Goal: Task Accomplishment & Management: Manage account settings

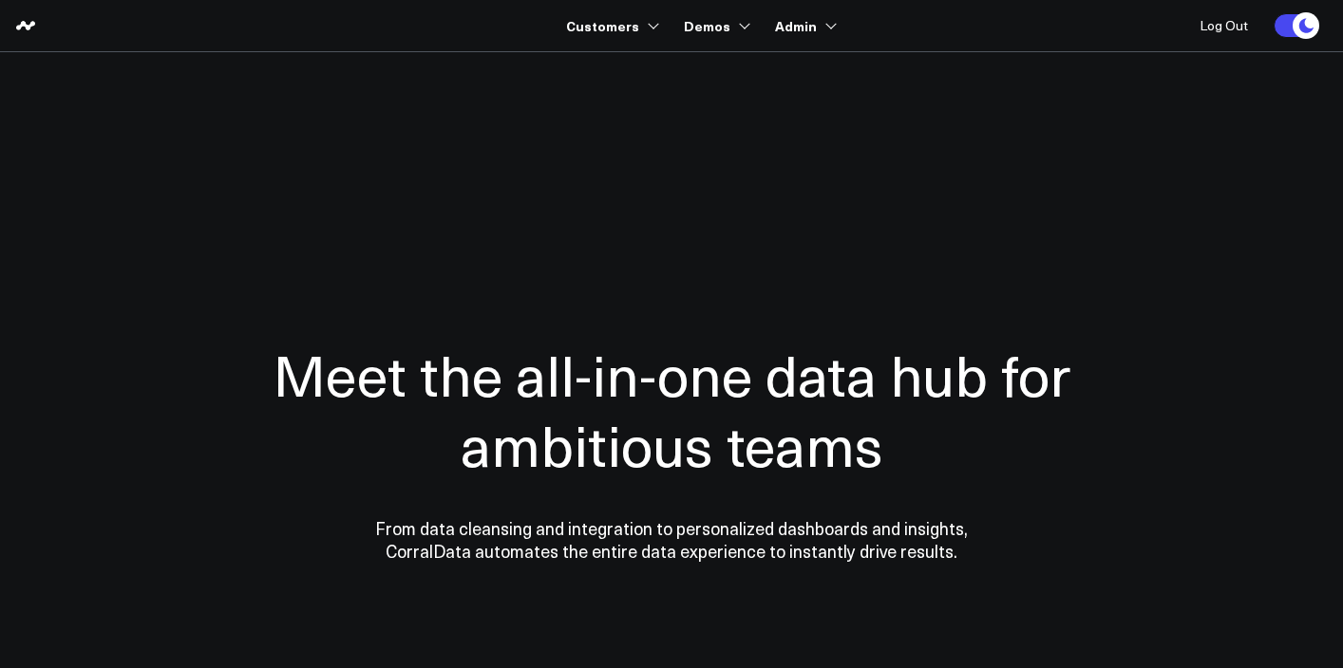
click at [658, 25] on ul "Customers 100525 Test 100625-2 100925 3725 Test 829 Studios Accenture Acme Indu…" at bounding box center [684, 25] width 295 height 51
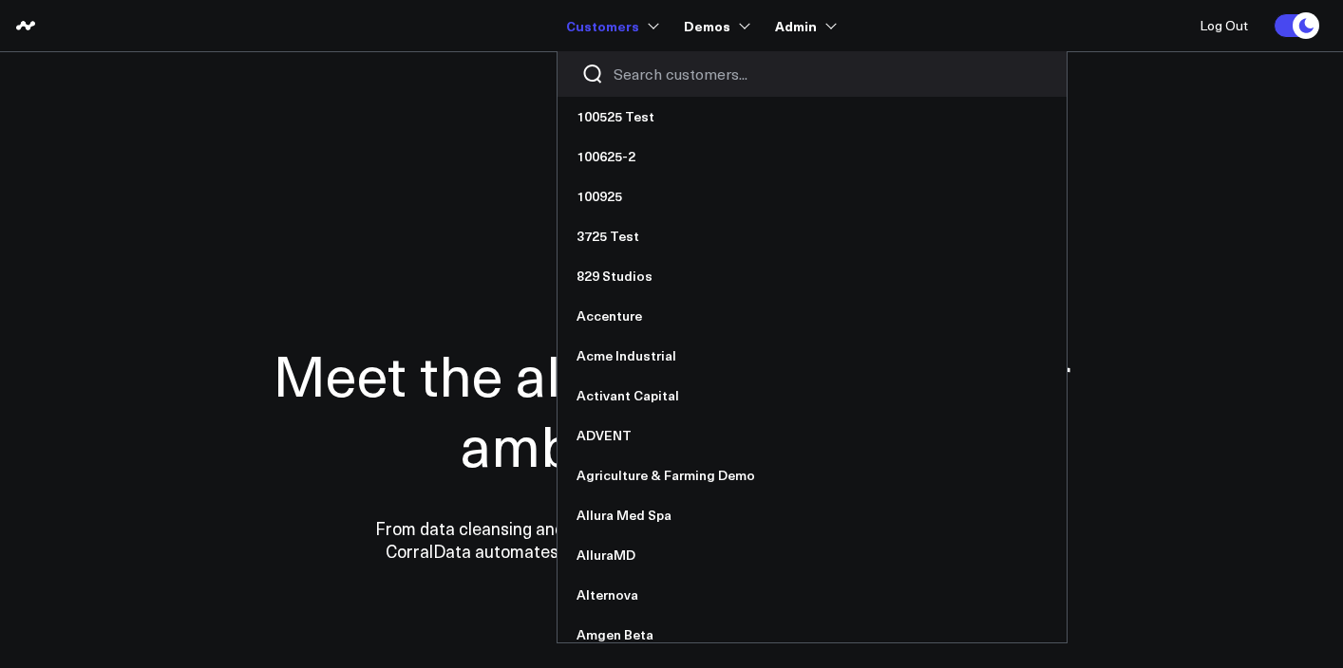
click at [645, 31] on link "Customers" at bounding box center [610, 26] width 89 height 34
click at [670, 74] on input "Search customers input" at bounding box center [827, 74] width 429 height 21
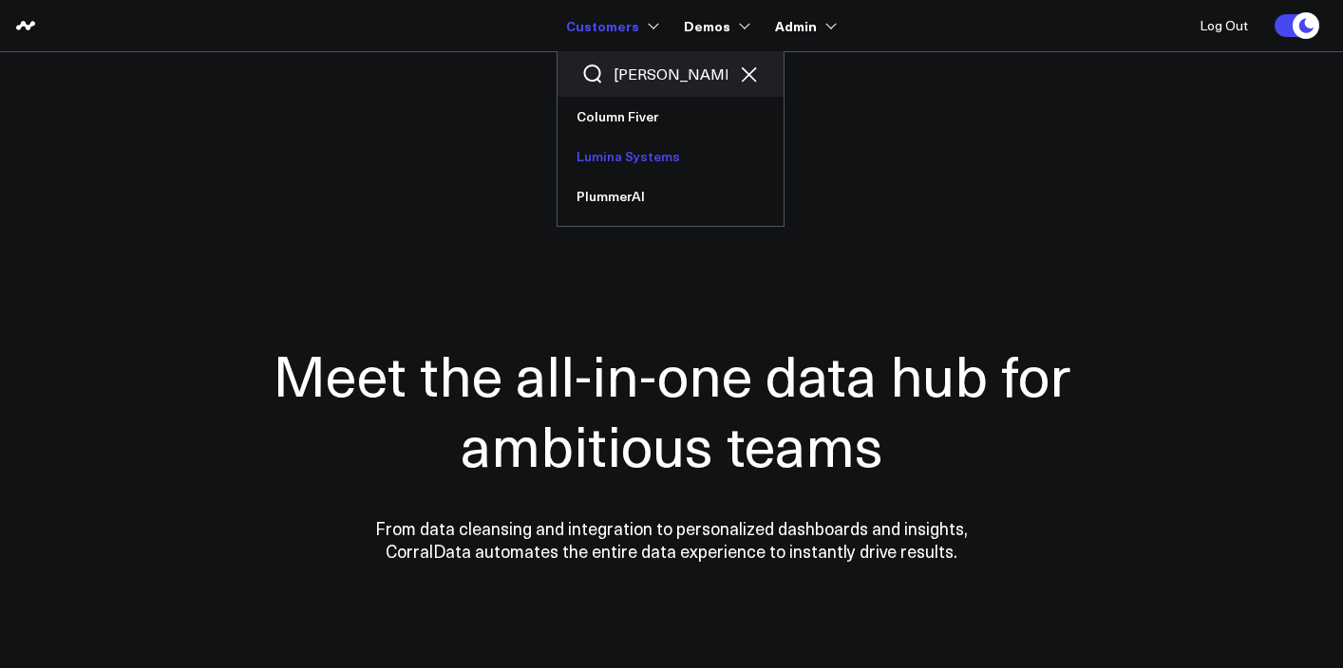
type input "lum"
click at [617, 153] on link "Lumina Systems" at bounding box center [670, 157] width 226 height 40
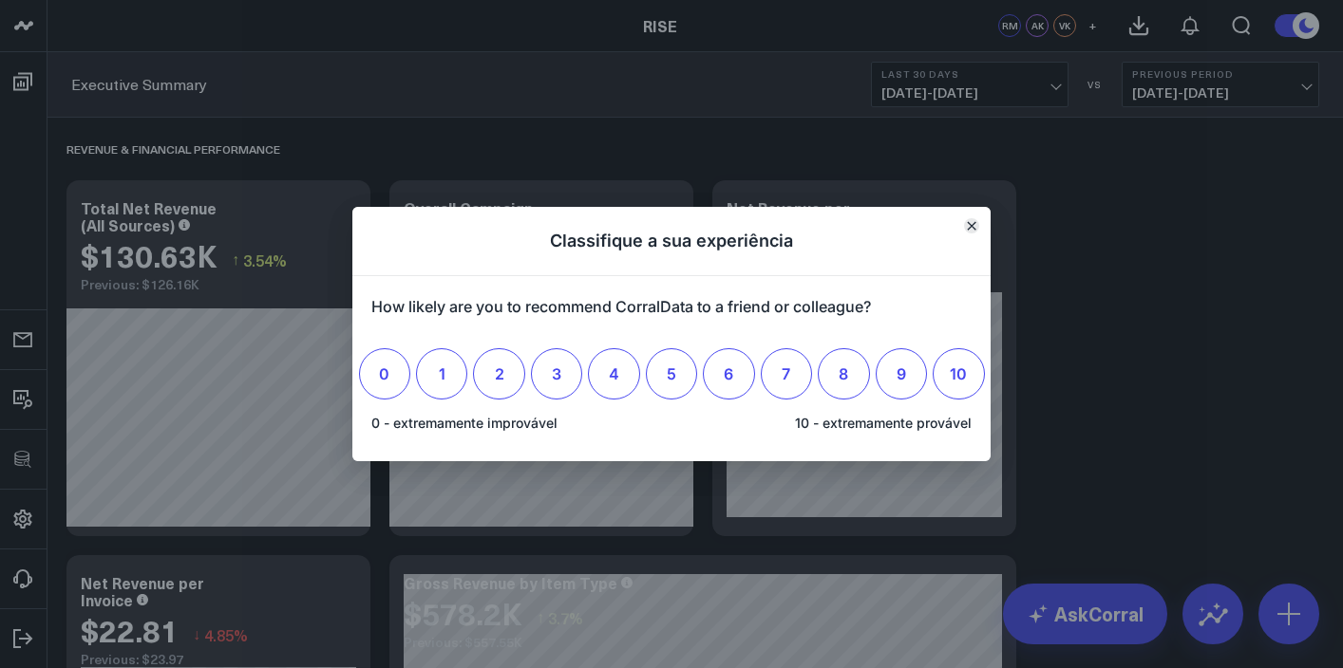
click at [971, 219] on button "Fechar" at bounding box center [971, 225] width 15 height 15
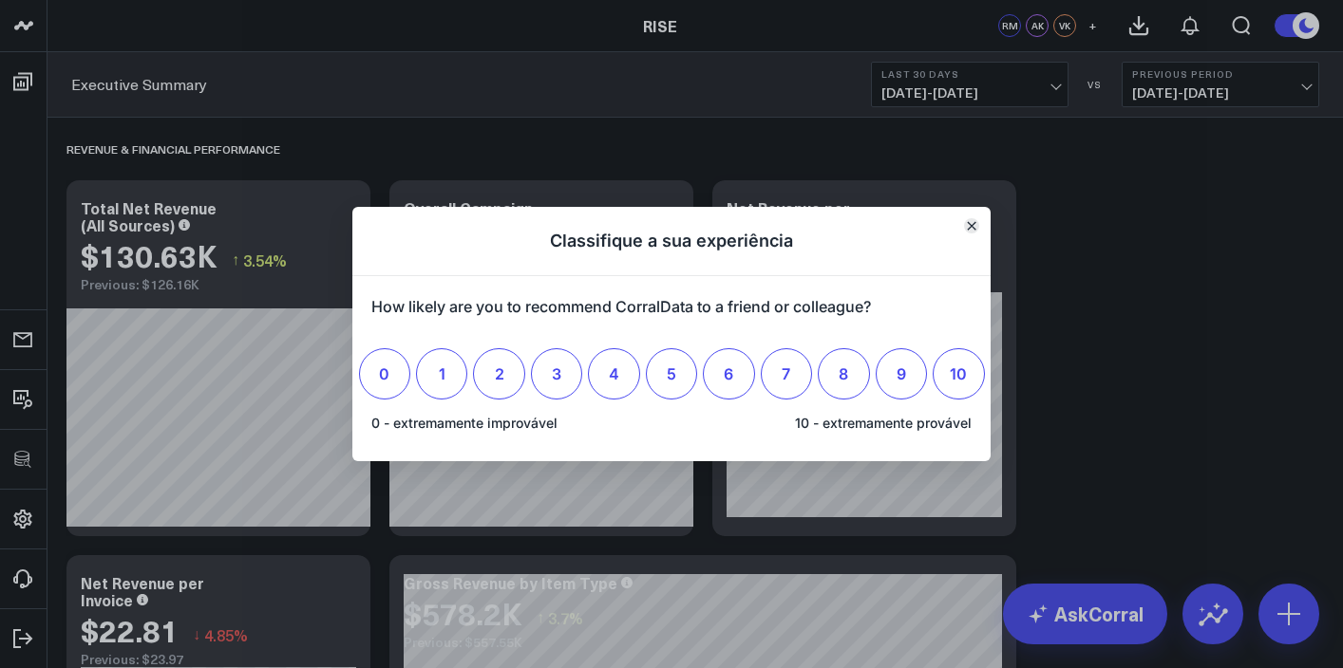
click at [970, 230] on button "Fechar" at bounding box center [971, 225] width 15 height 15
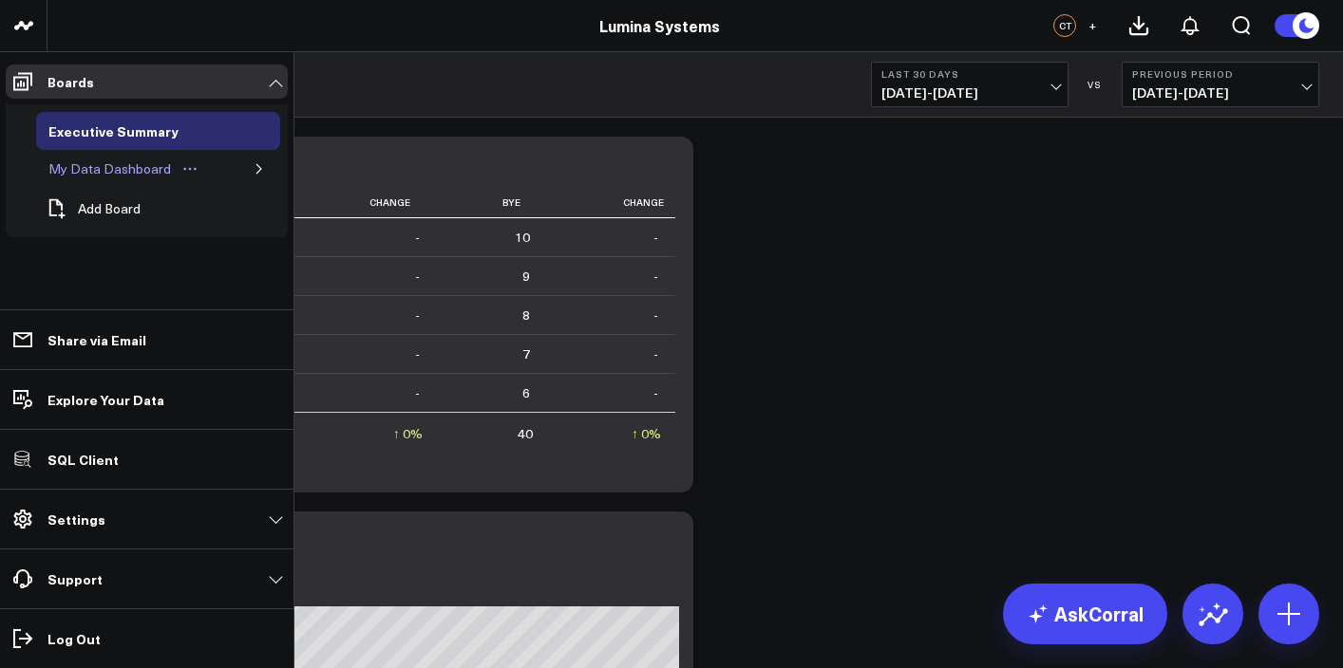
click at [148, 169] on div "My Data Dashboard" at bounding box center [110, 169] width 132 height 23
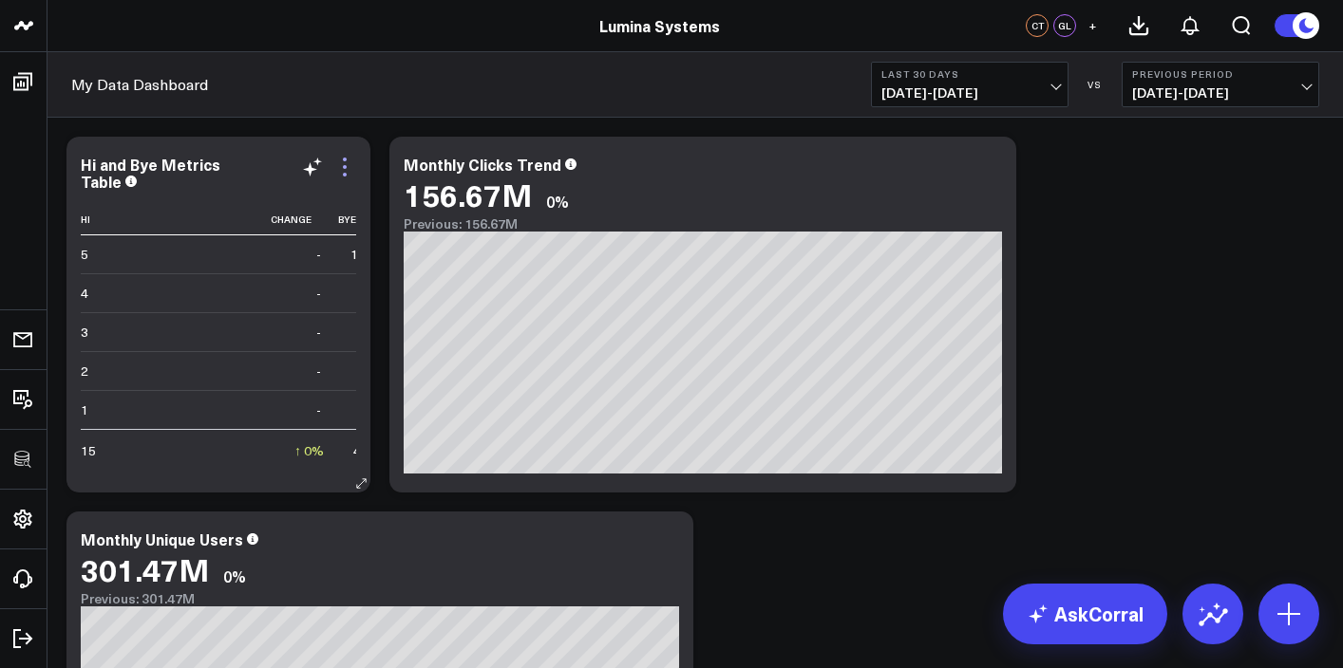
click at [347, 168] on icon at bounding box center [344, 167] width 23 height 23
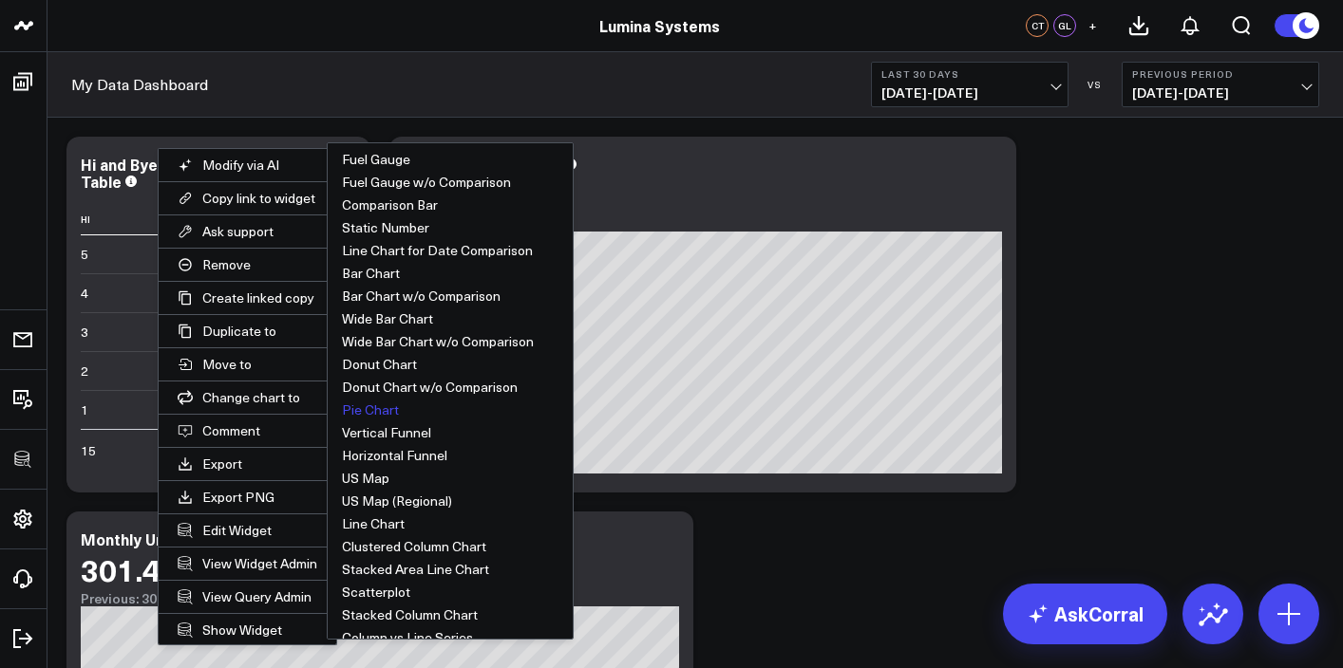
click at [389, 410] on button "Pie Chart" at bounding box center [450, 410] width 245 height 23
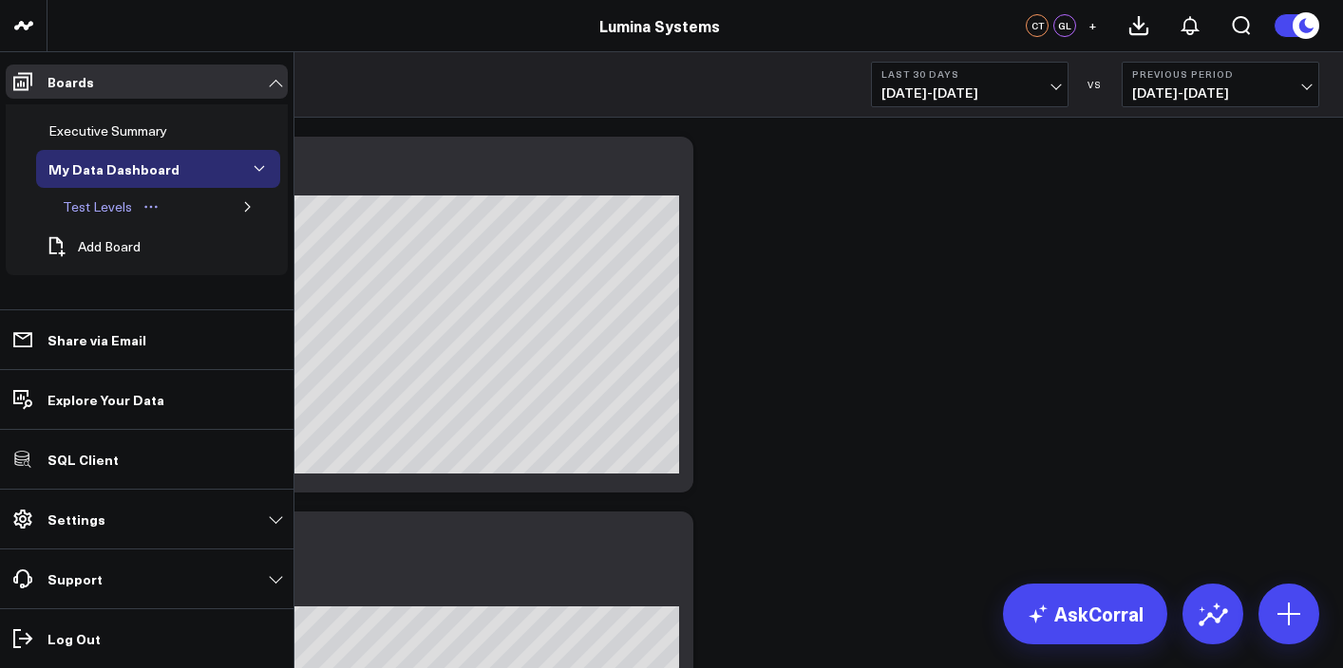
click at [77, 197] on div "Test Levels" at bounding box center [97, 207] width 79 height 23
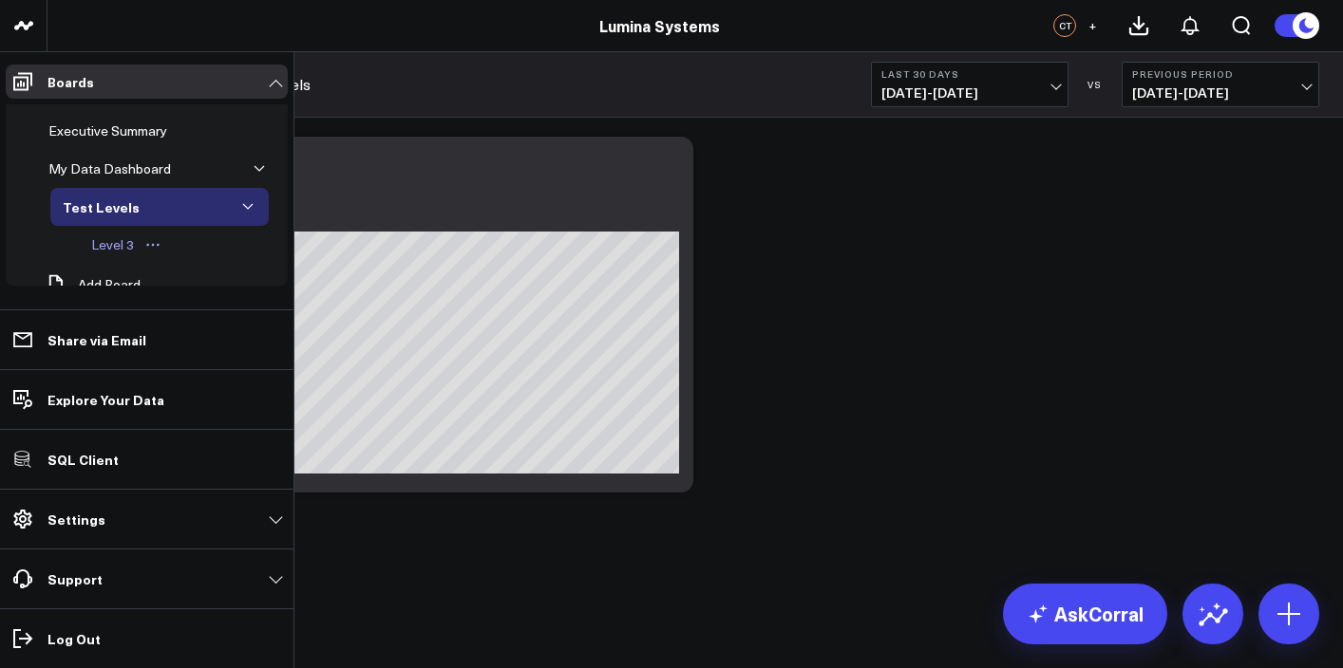
scroll to position [28, 0]
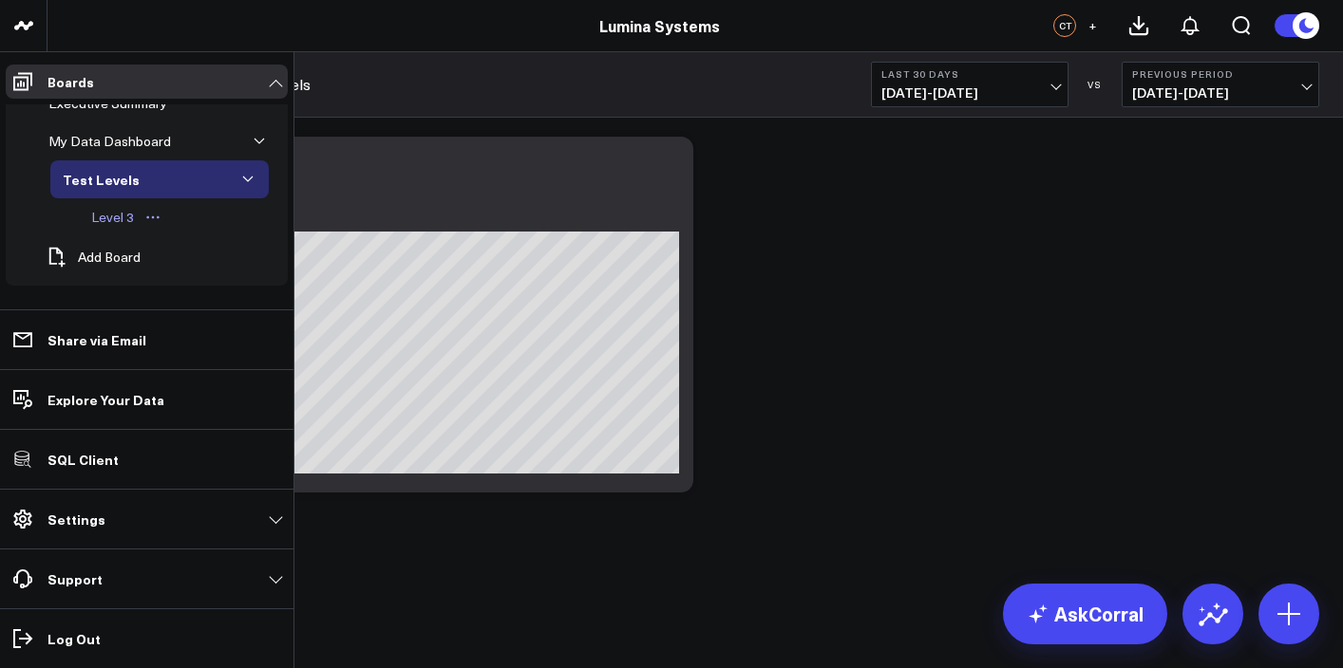
click at [121, 221] on div "Level 3" at bounding box center [112, 217] width 52 height 23
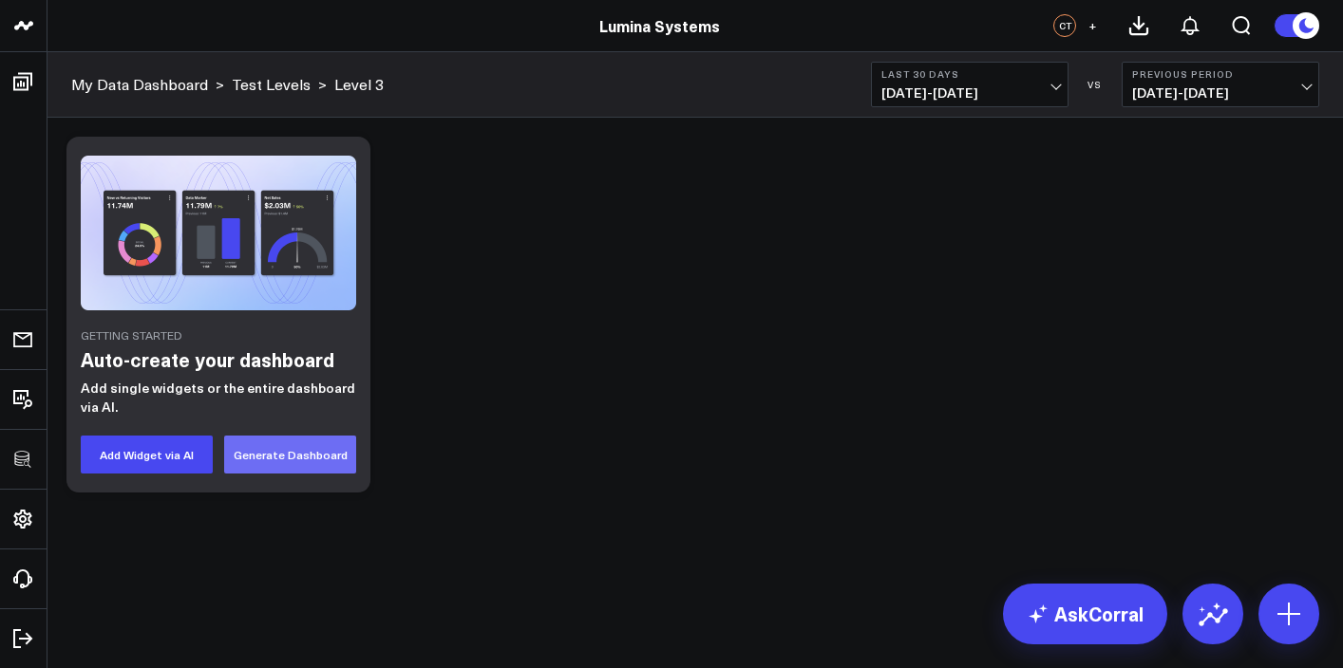
click at [311, 465] on button "Generate Dashboard" at bounding box center [290, 455] width 132 height 38
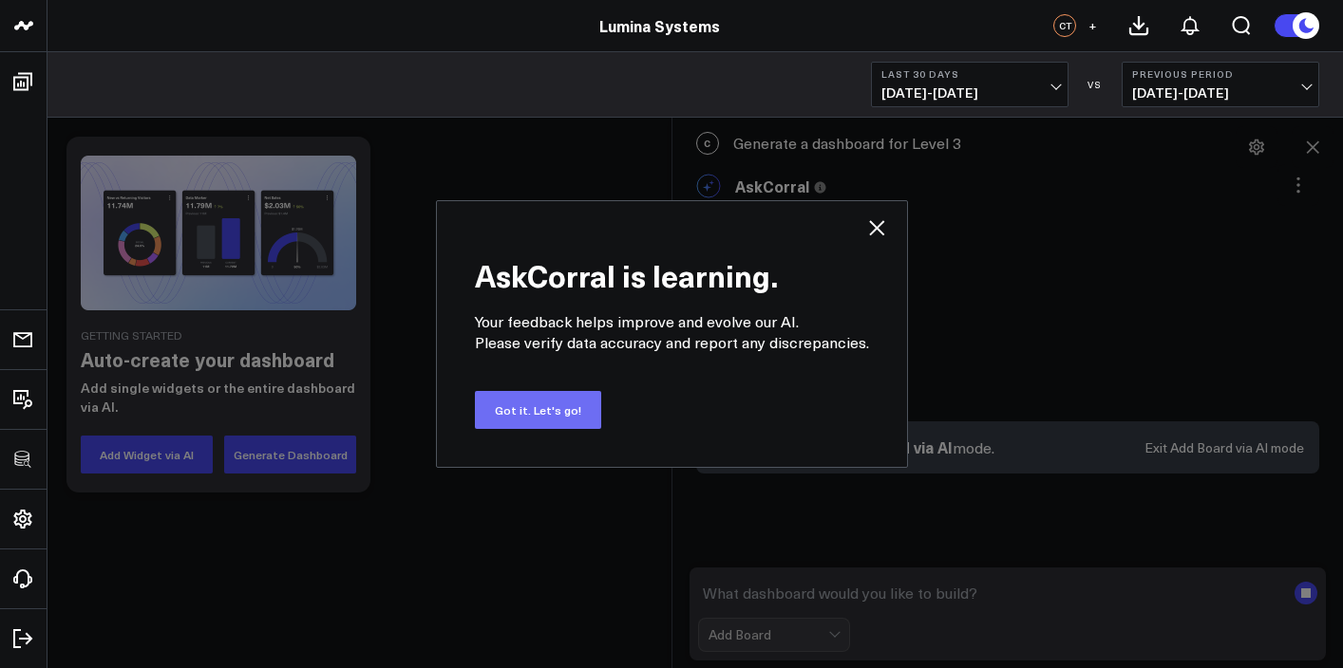
click at [539, 404] on button "Got it. Let's go!" at bounding box center [538, 410] width 126 height 38
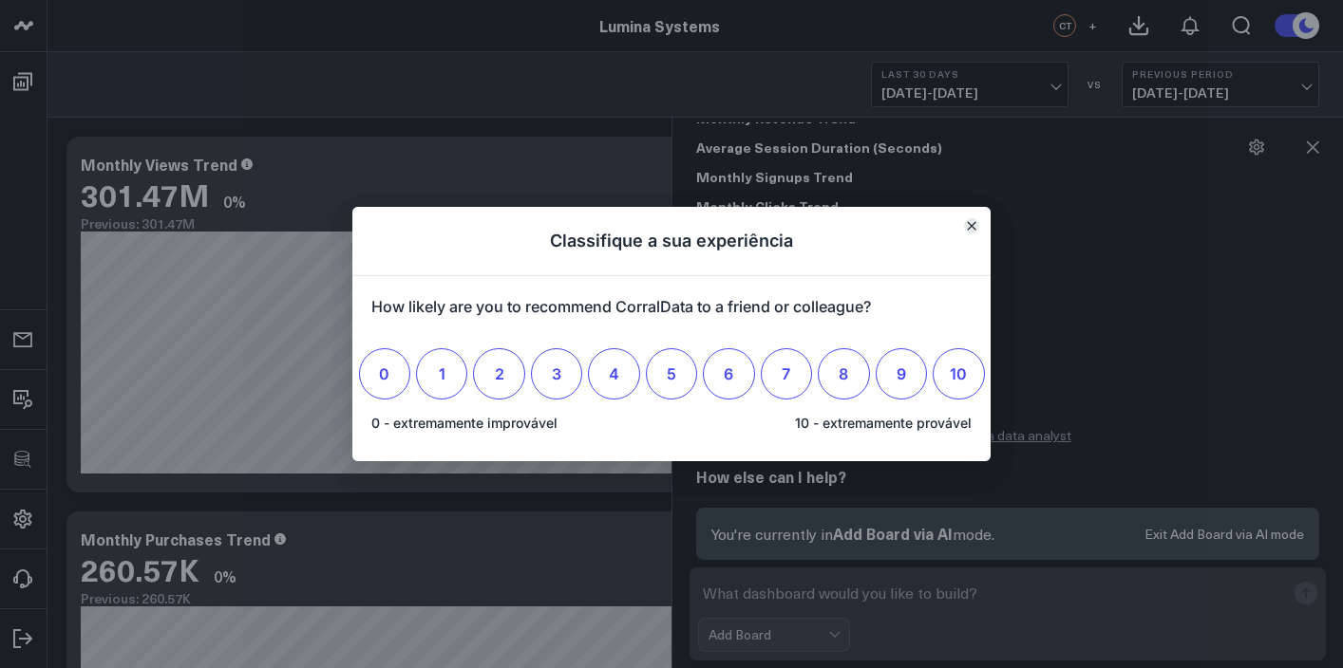
click at [975, 228] on icon "Fechar" at bounding box center [971, 225] width 9 height 9
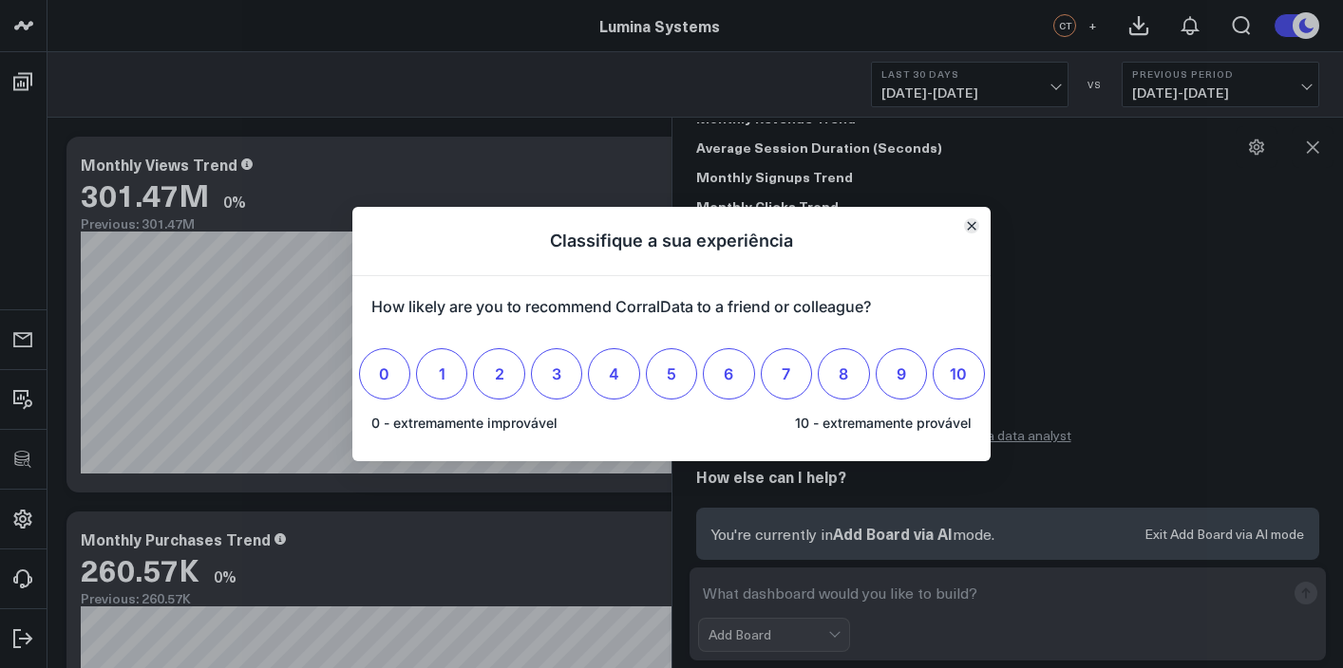
click at [968, 221] on icon "Fechar" at bounding box center [971, 225] width 9 height 9
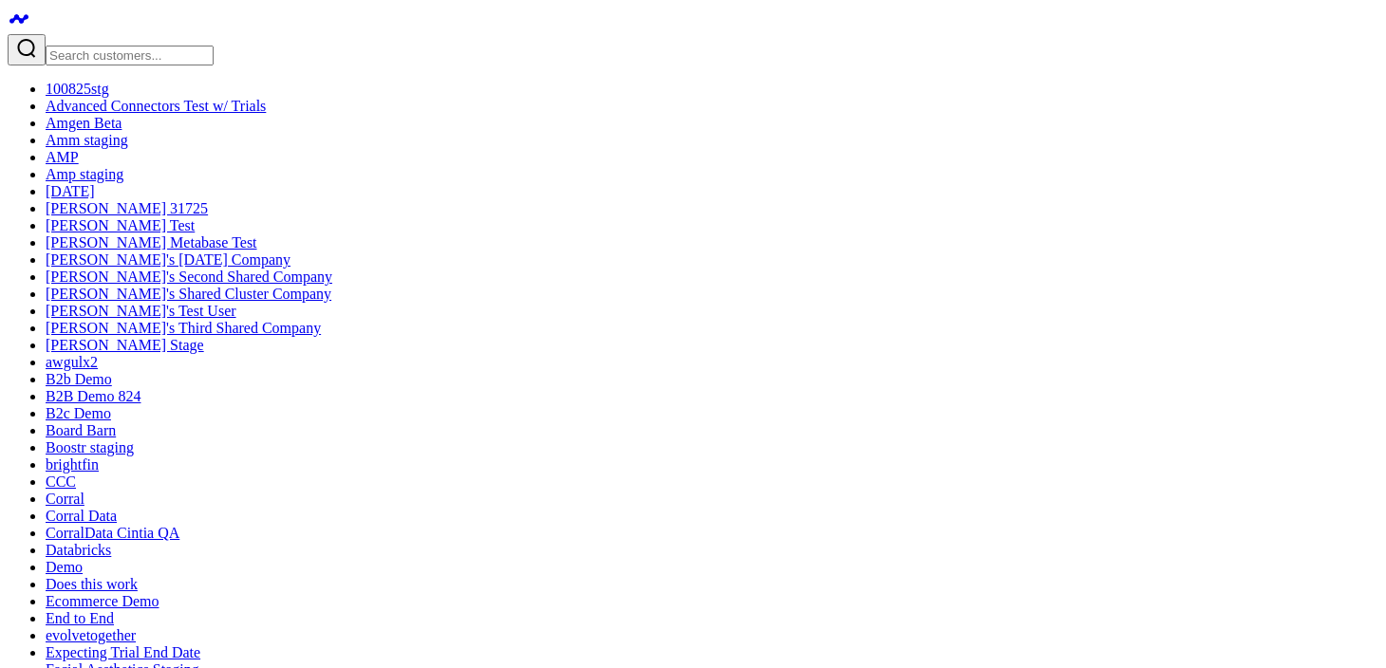
drag, startPoint x: 760, startPoint y: 223, endPoint x: 636, endPoint y: 218, distance: 123.5
drag, startPoint x: 755, startPoint y: 211, endPoint x: 614, endPoint y: 200, distance: 140.9
drag, startPoint x: 611, startPoint y: 200, endPoint x: 681, endPoint y: 199, distance: 70.3
drag, startPoint x: 812, startPoint y: 214, endPoint x: 279, endPoint y: 167, distance: 534.7
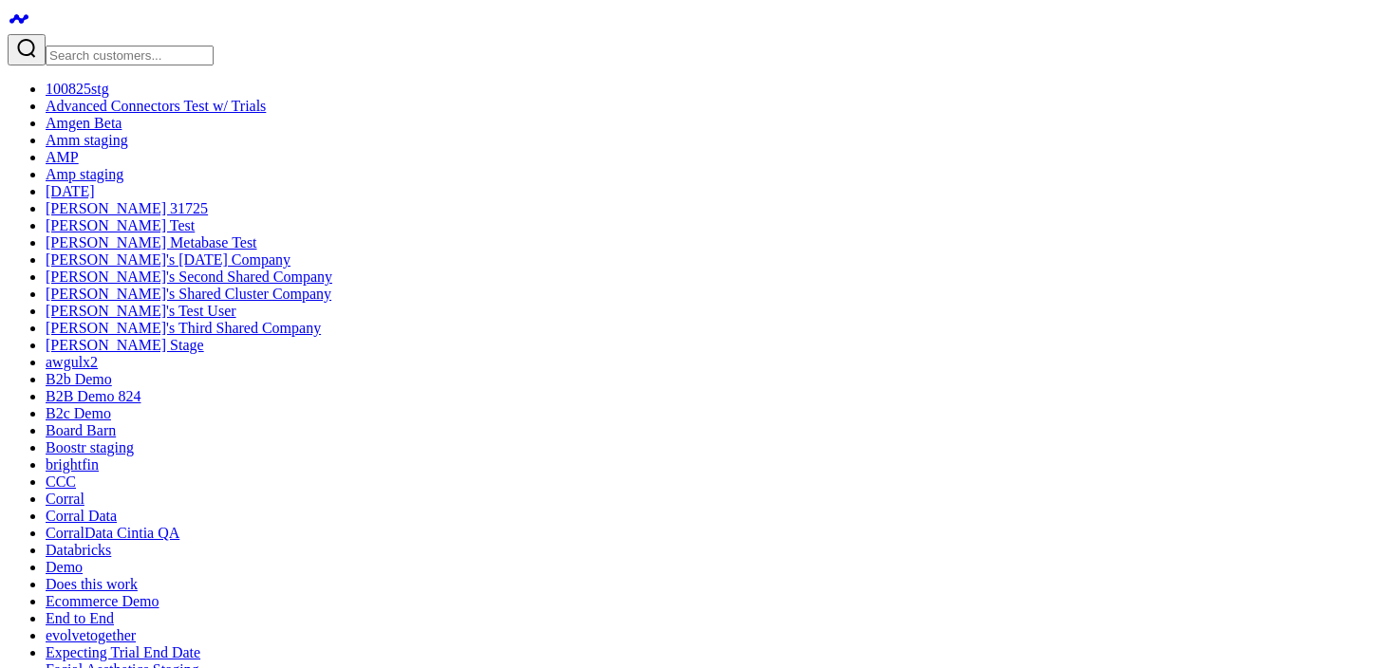
drag, startPoint x: 282, startPoint y: 167, endPoint x: 507, endPoint y: 193, distance: 226.5
drag, startPoint x: 507, startPoint y: 193, endPoint x: 705, endPoint y: 193, distance: 197.5
drag, startPoint x: 705, startPoint y: 192, endPoint x: 755, endPoint y: 192, distance: 50.3
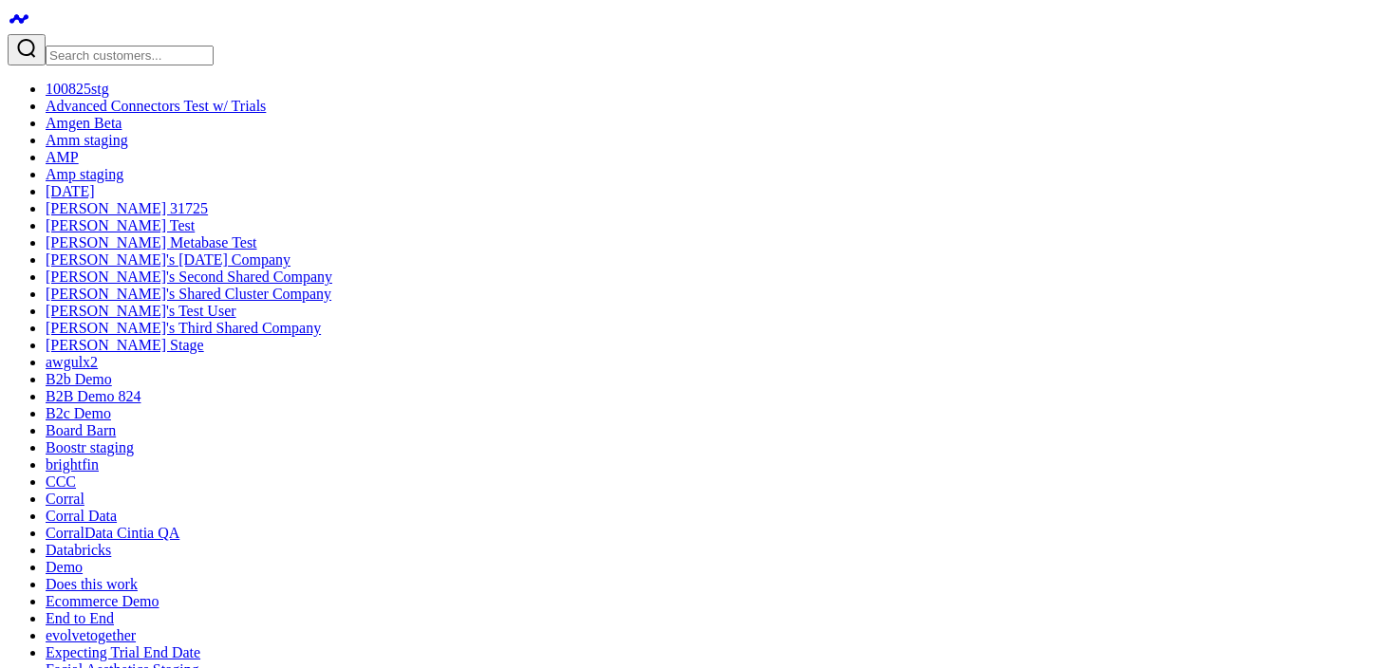
drag, startPoint x: 755, startPoint y: 192, endPoint x: 712, endPoint y: 192, distance: 42.7
drag, startPoint x: 660, startPoint y: 192, endPoint x: 845, endPoint y: 196, distance: 185.2
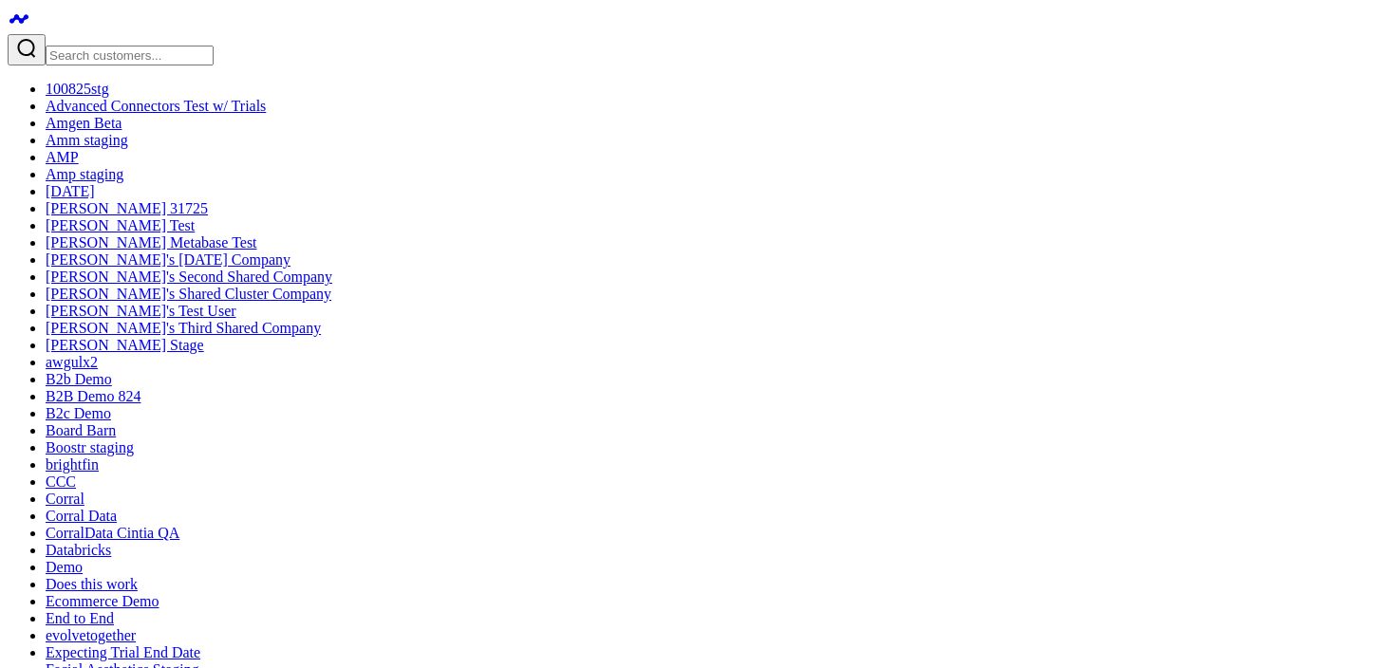
drag, startPoint x: 845, startPoint y: 196, endPoint x: 685, endPoint y: 196, distance: 160.5
drag, startPoint x: 685, startPoint y: 196, endPoint x: 797, endPoint y: 194, distance: 112.1
drag, startPoint x: 790, startPoint y: 195, endPoint x: 687, endPoint y: 197, distance: 103.5
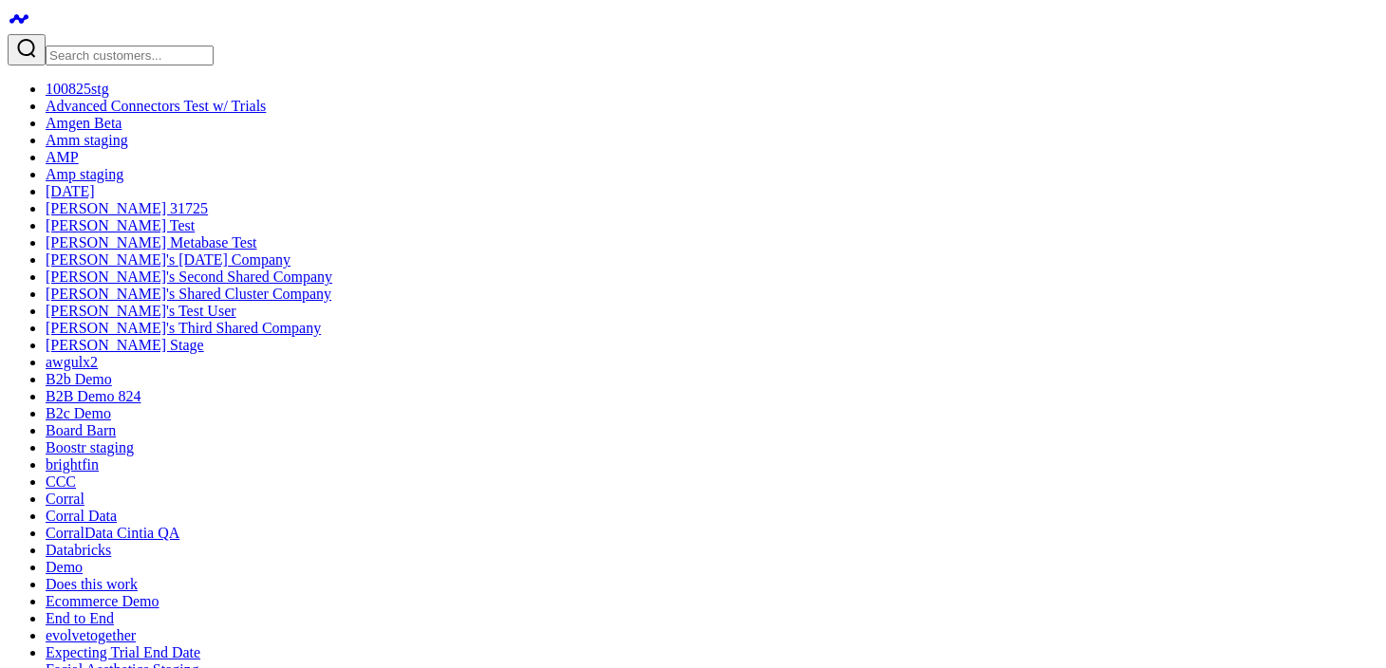
drag, startPoint x: 687, startPoint y: 197, endPoint x: 752, endPoint y: 199, distance: 65.6
drag, startPoint x: 752, startPoint y: 199, endPoint x: 587, endPoint y: 206, distance: 165.3
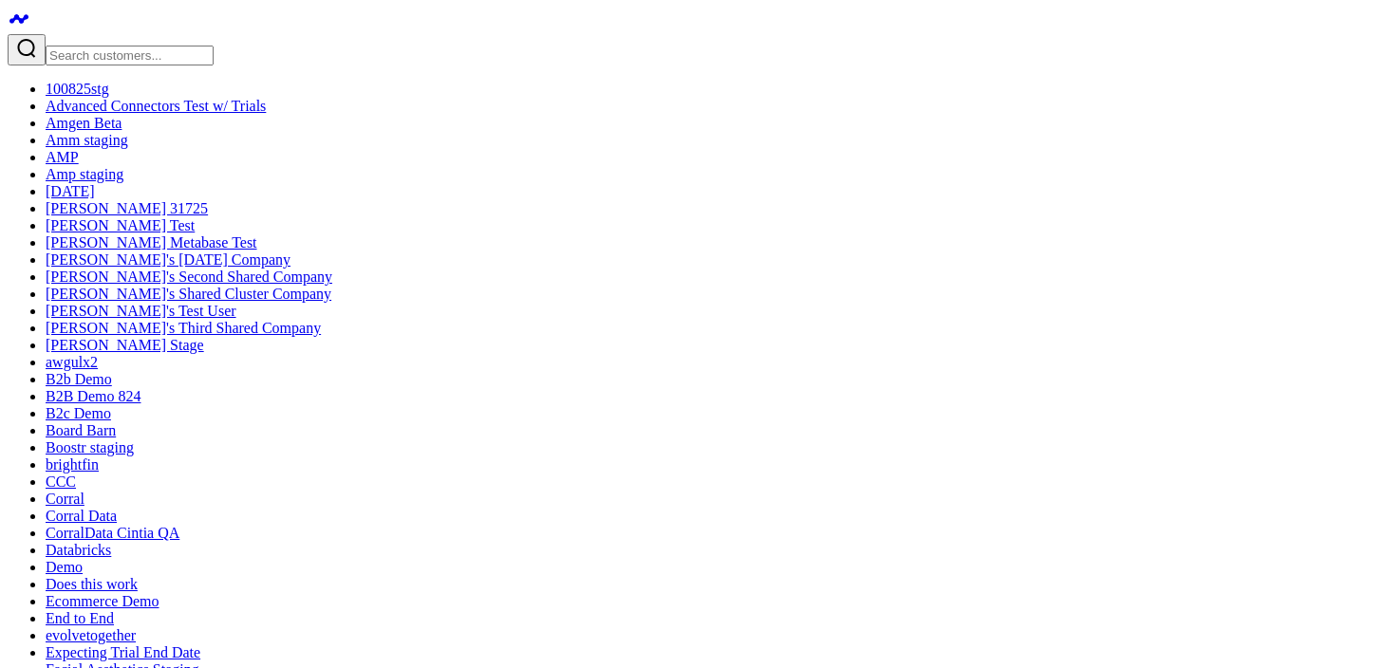
drag, startPoint x: 587, startPoint y: 206, endPoint x: 758, endPoint y: 210, distance: 171.0
drag, startPoint x: 758, startPoint y: 210, endPoint x: 1000, endPoint y: 215, distance: 242.2
drag, startPoint x: 1000, startPoint y: 215, endPoint x: 802, endPoint y: 215, distance: 197.5
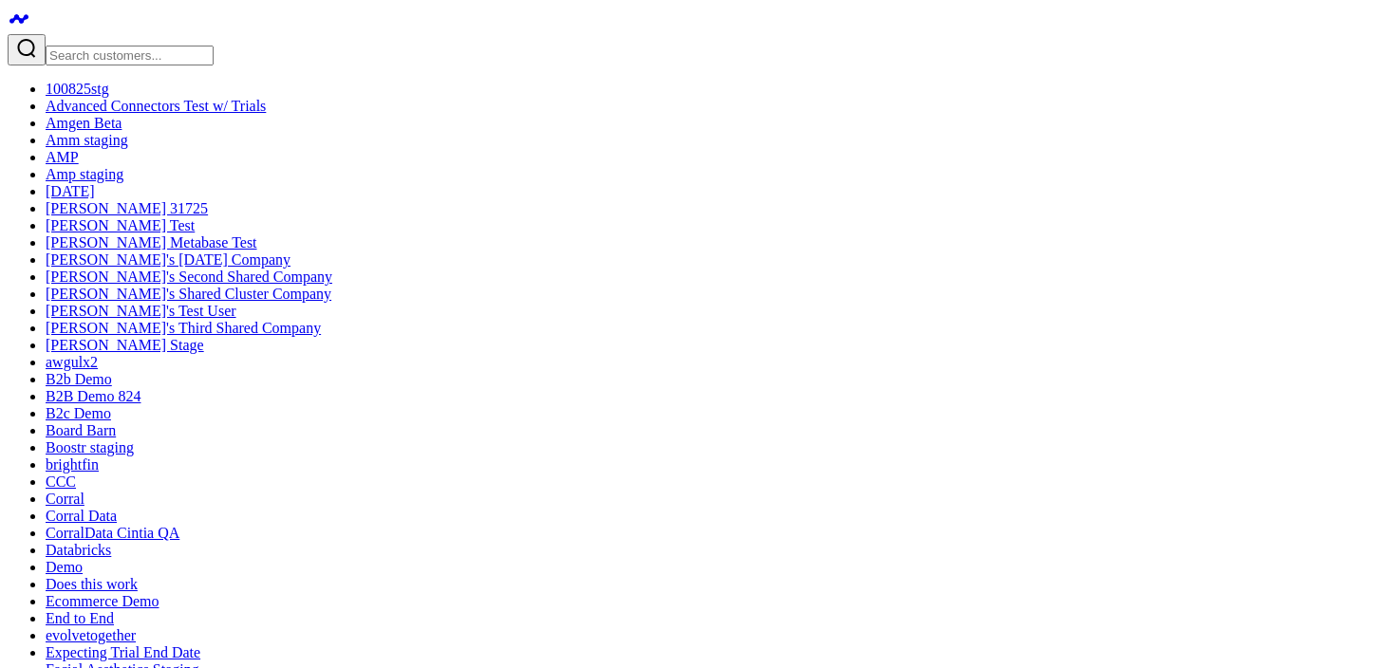
drag, startPoint x: 702, startPoint y: 223, endPoint x: 689, endPoint y: 223, distance: 12.3
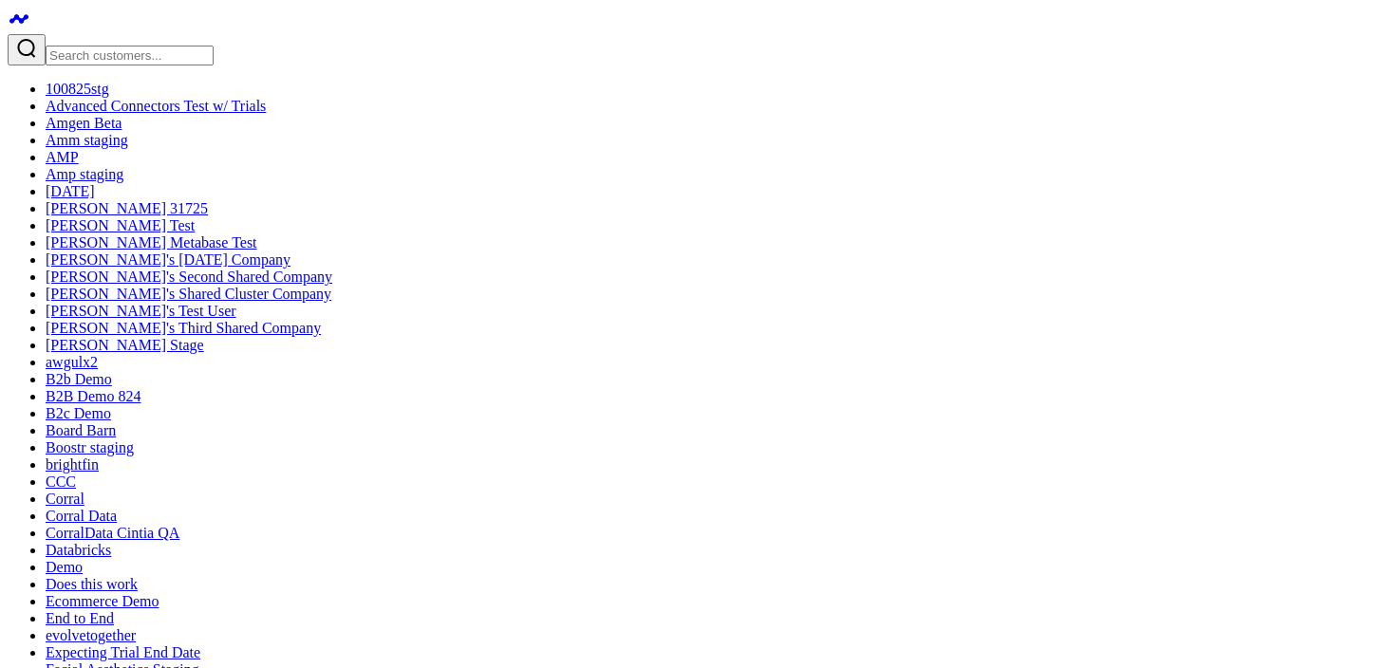
drag, startPoint x: 799, startPoint y: 227, endPoint x: 583, endPoint y: 510, distance: 355.7
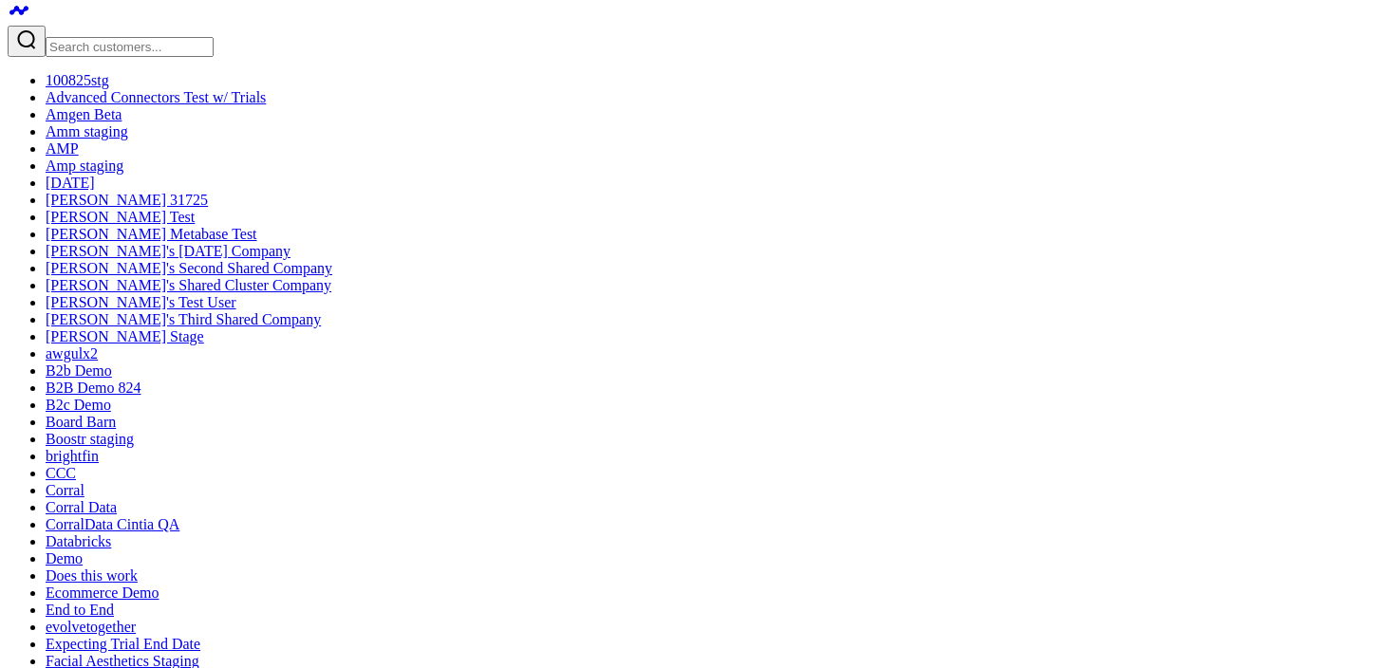
scroll to position [29, 0]
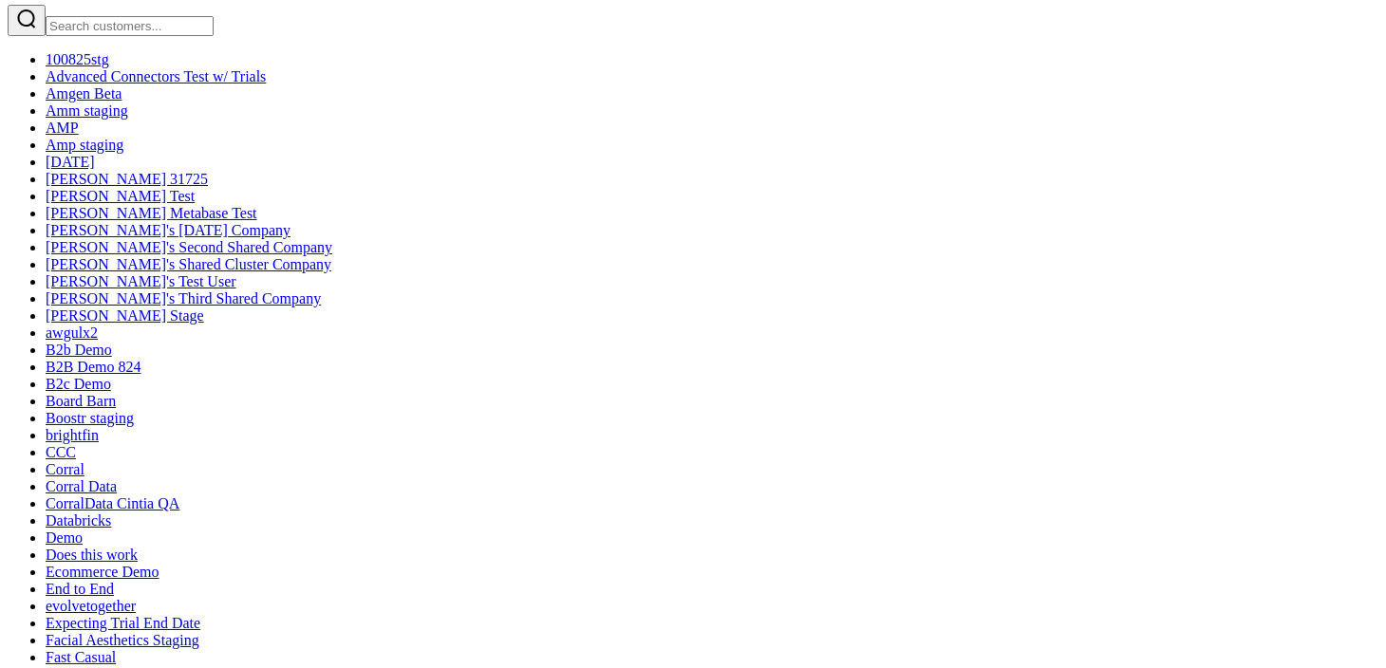
drag, startPoint x: 599, startPoint y: 359, endPoint x: 678, endPoint y: 359, distance: 78.8
drag, startPoint x: 678, startPoint y: 359, endPoint x: 629, endPoint y: 359, distance: 49.4
drag, startPoint x: 682, startPoint y: 359, endPoint x: 851, endPoint y: 359, distance: 169.0
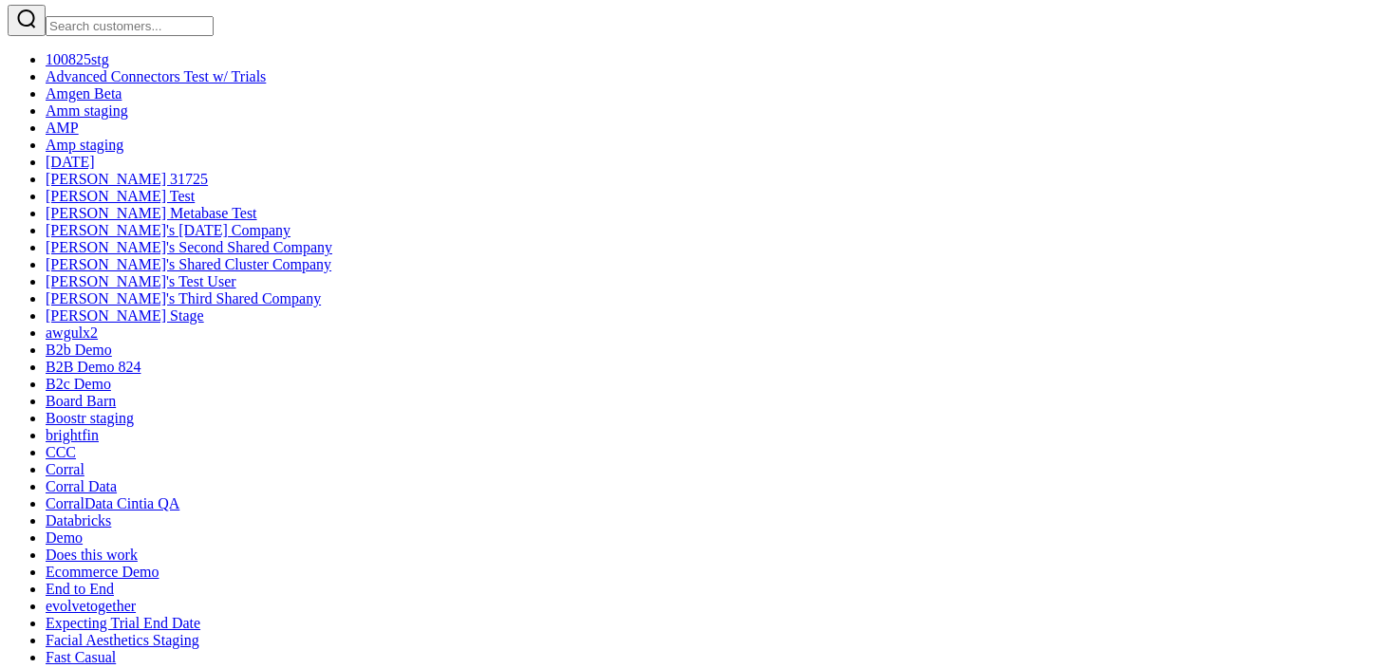
drag, startPoint x: 727, startPoint y: 463, endPoint x: 739, endPoint y: 470, distance: 13.2
drag, startPoint x: 739, startPoint y: 524, endPoint x: 591, endPoint y: 201, distance: 355.2
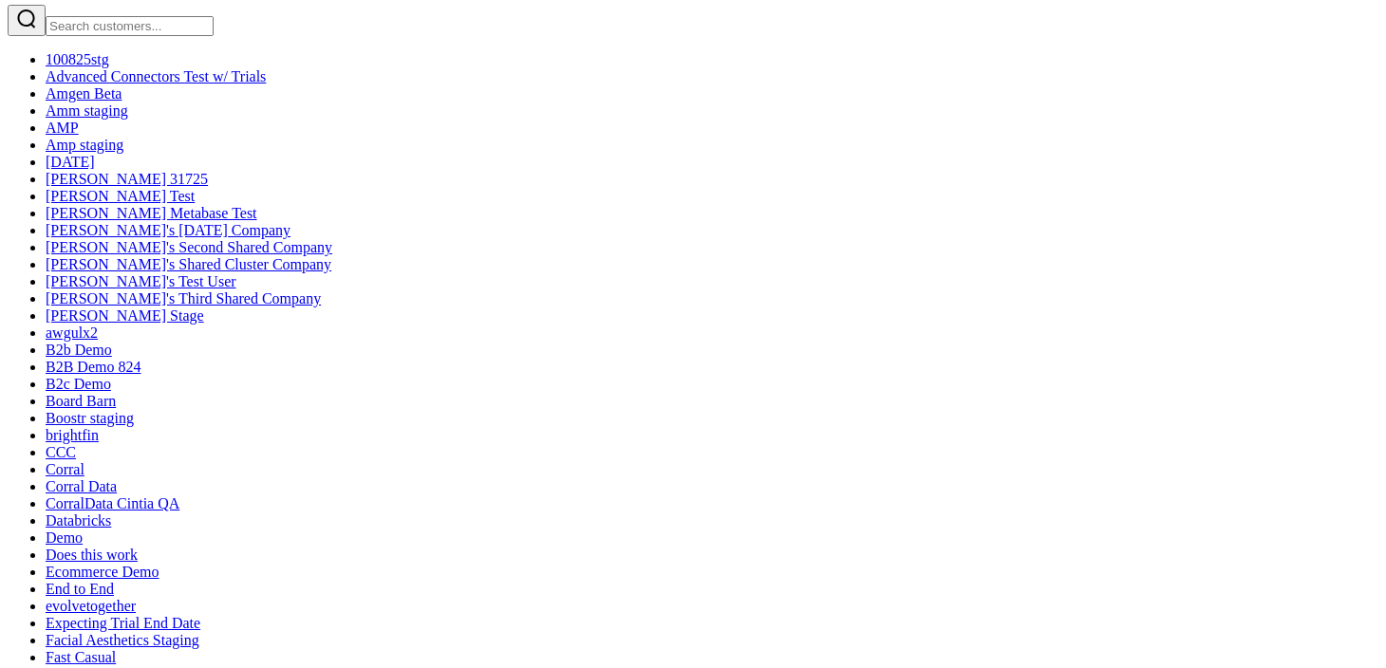
drag, startPoint x: 601, startPoint y: 219, endPoint x: 640, endPoint y: 364, distance: 149.5
drag, startPoint x: 818, startPoint y: 565, endPoint x: 630, endPoint y: 235, distance: 380.2
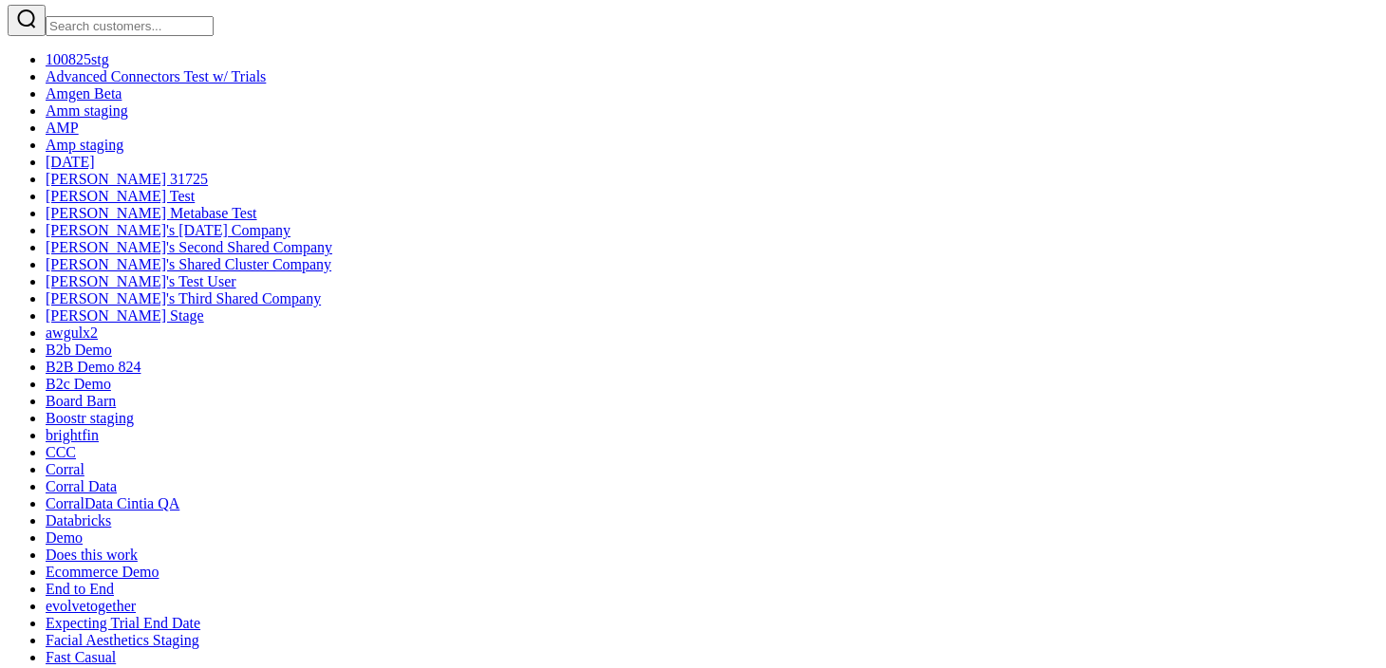
drag, startPoint x: 626, startPoint y: 235, endPoint x: 645, endPoint y: 255, distance: 28.2
drag, startPoint x: 723, startPoint y: 309, endPoint x: 540, endPoint y: 332, distance: 183.8
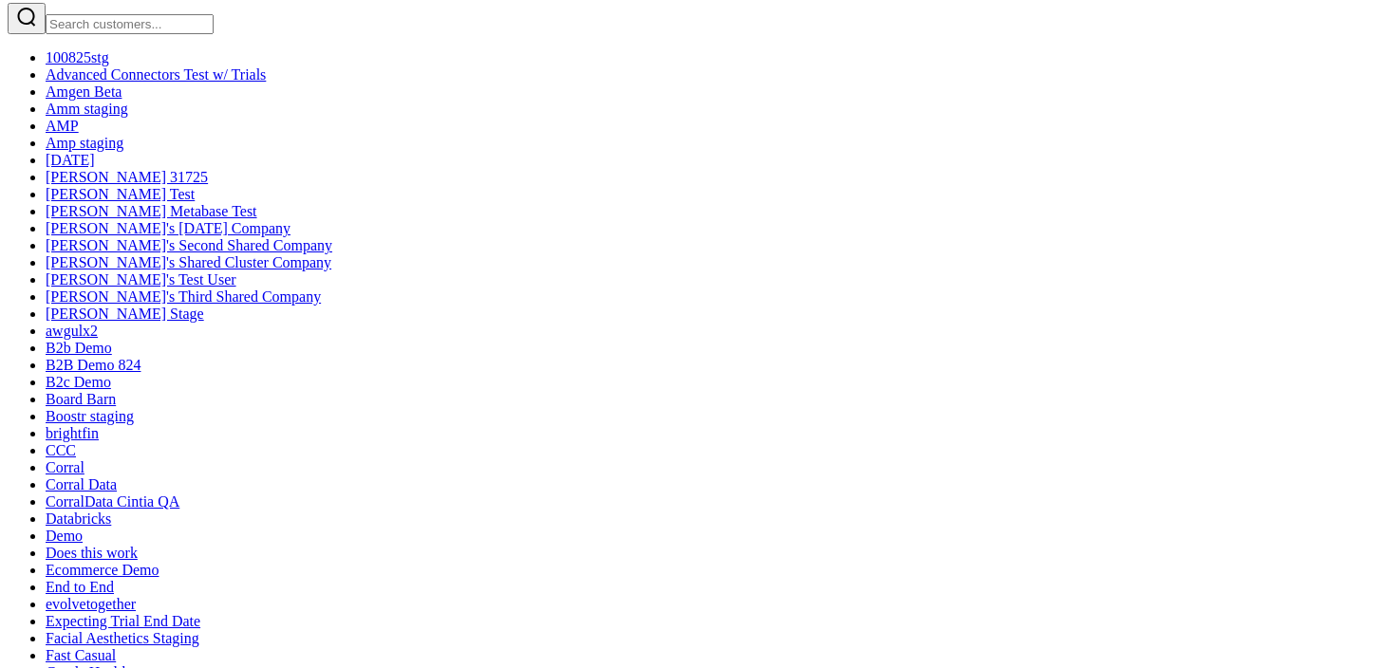
drag, startPoint x: 817, startPoint y: 574, endPoint x: 520, endPoint y: 223, distance: 458.8
drag, startPoint x: 763, startPoint y: 284, endPoint x: 615, endPoint y: 298, distance: 148.8
drag
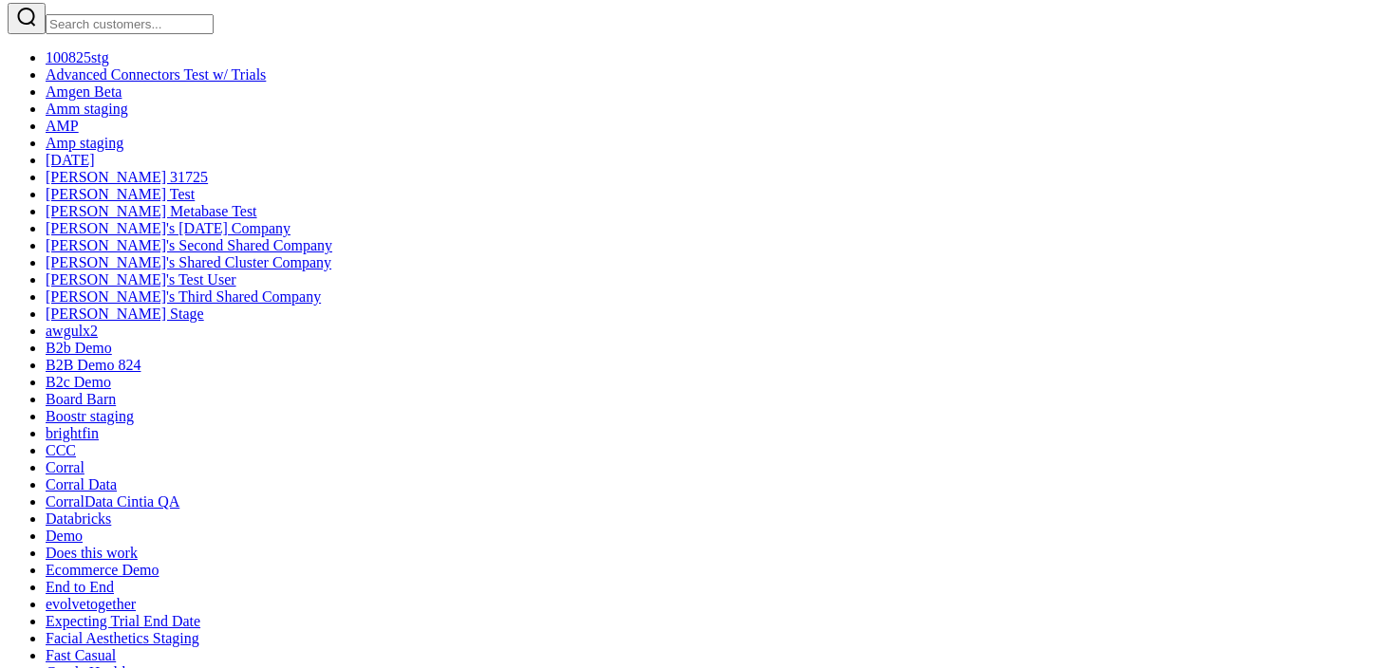
drag, startPoint x: 378, startPoint y: 269, endPoint x: 389, endPoint y: 637, distance: 368.6
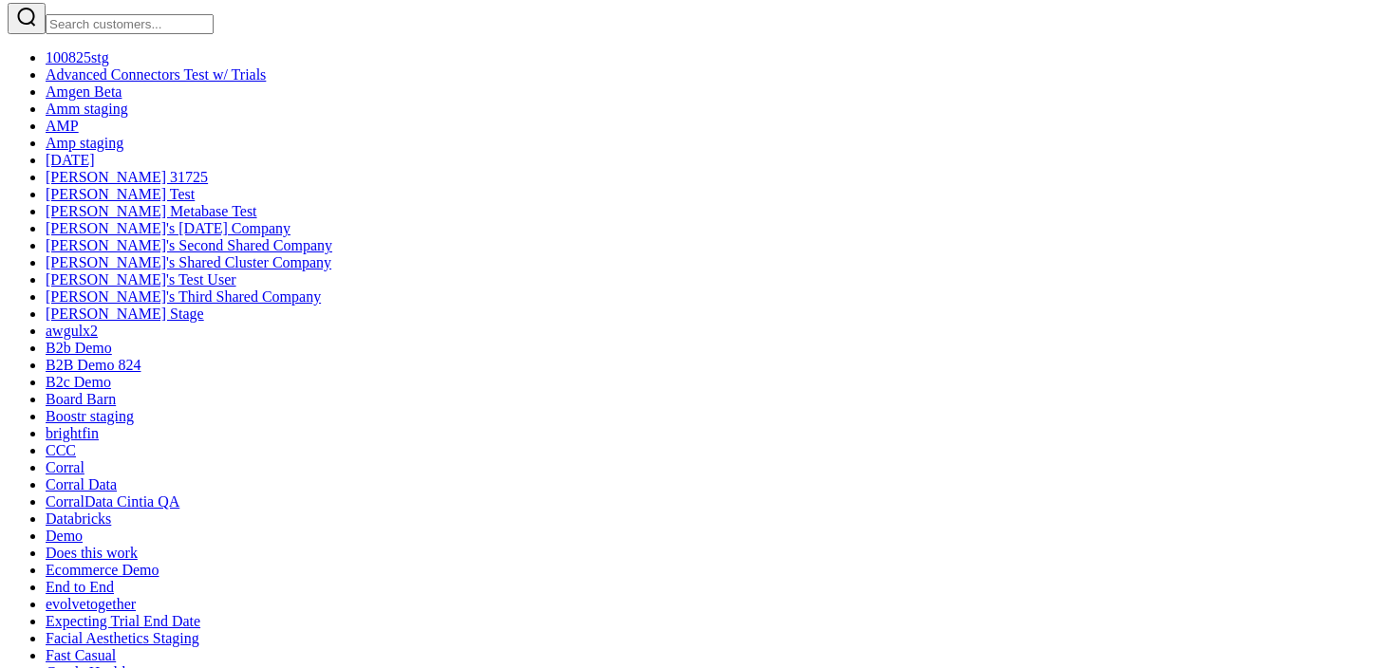
scroll to position [36, 0]
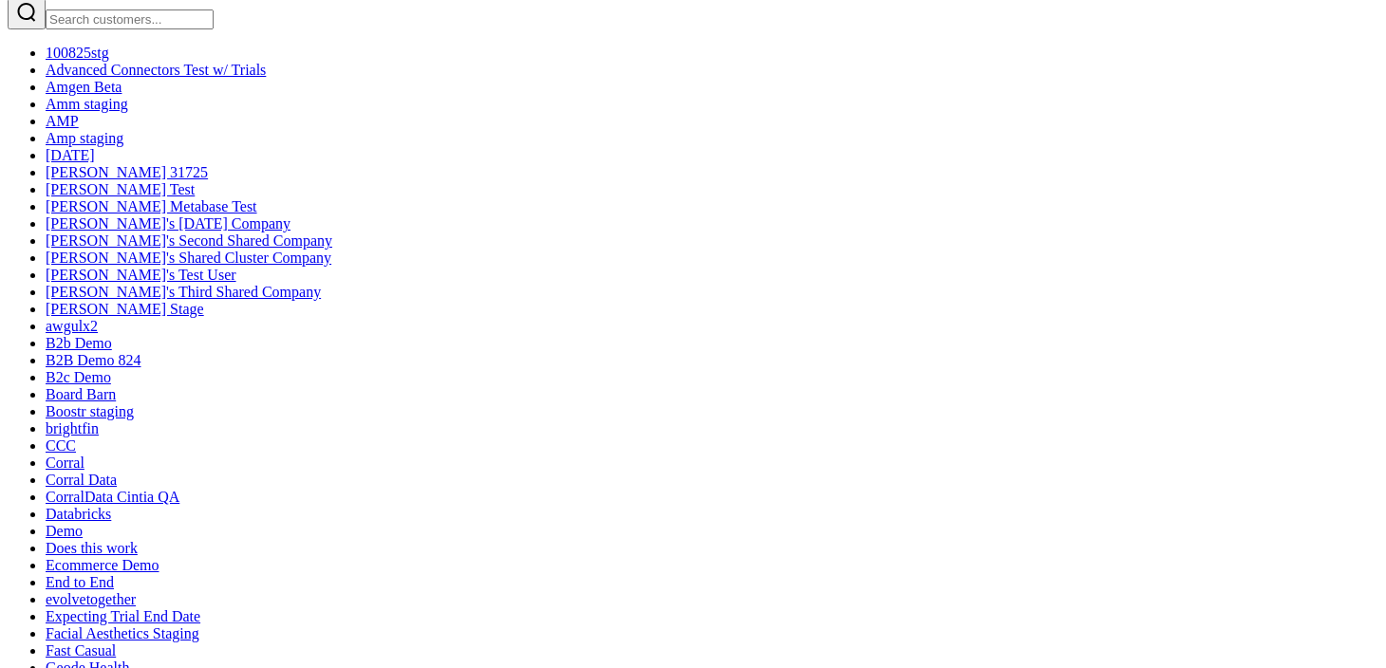
drag, startPoint x: 389, startPoint y: 637, endPoint x: 421, endPoint y: 485, distance: 155.1
drag, startPoint x: 460, startPoint y: 454, endPoint x: 449, endPoint y: 508, distance: 55.1
drag, startPoint x: 449, startPoint y: 507, endPoint x: 466, endPoint y: 425, distance: 83.4
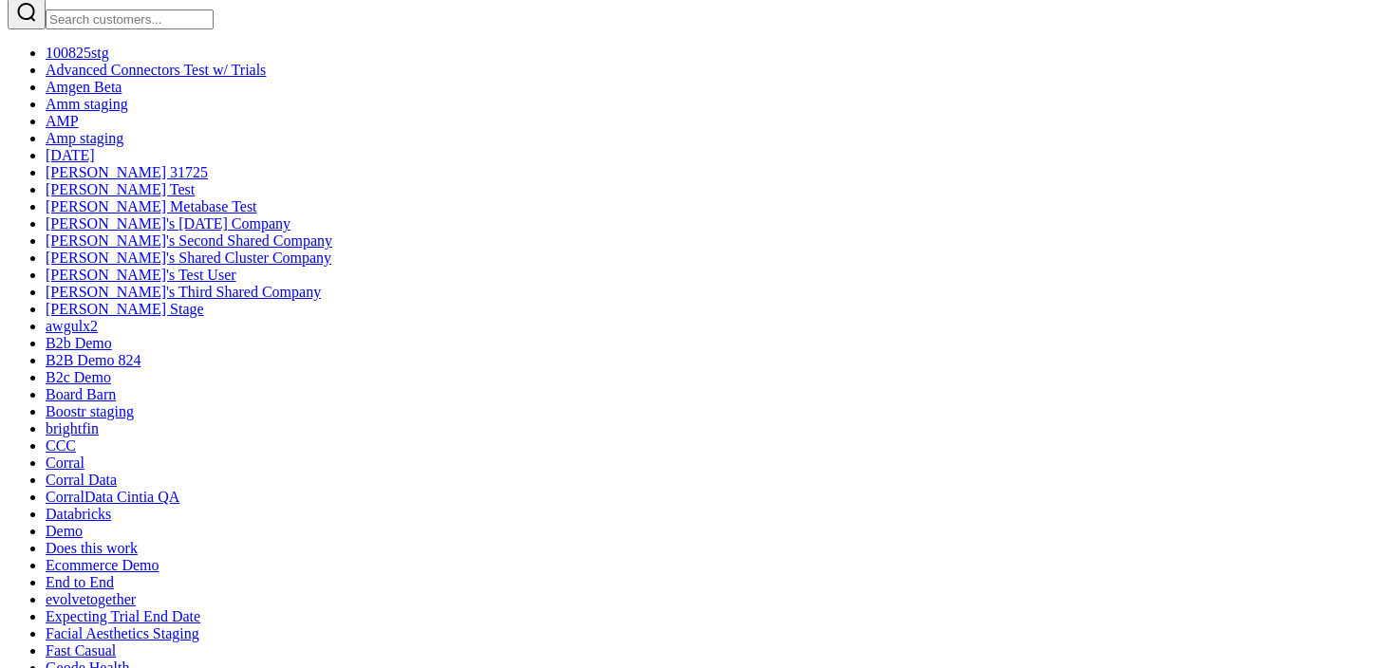
drag, startPoint x: 466, startPoint y: 425, endPoint x: 455, endPoint y: 478, distance: 53.5
drag, startPoint x: 455, startPoint y: 488, endPoint x: 483, endPoint y: 396, distance: 96.4
drag, startPoint x: 375, startPoint y: 384, endPoint x: 396, endPoint y: 444, distance: 64.3
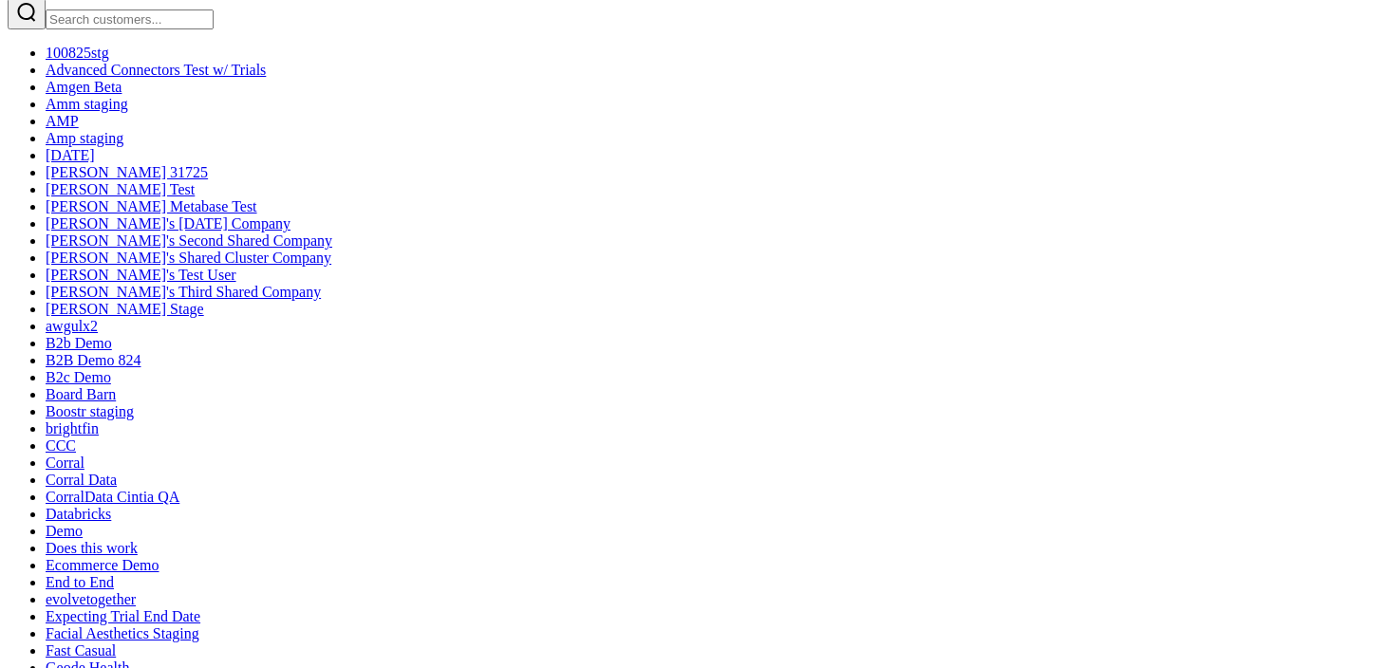
drag, startPoint x: 396, startPoint y: 444, endPoint x: 396, endPoint y: 479, distance: 34.2
drag, startPoint x: 396, startPoint y: 479, endPoint x: 396, endPoint y: 514, distance: 35.1
drag, startPoint x: 396, startPoint y: 514, endPoint x: 348, endPoint y: 386, distance: 137.0
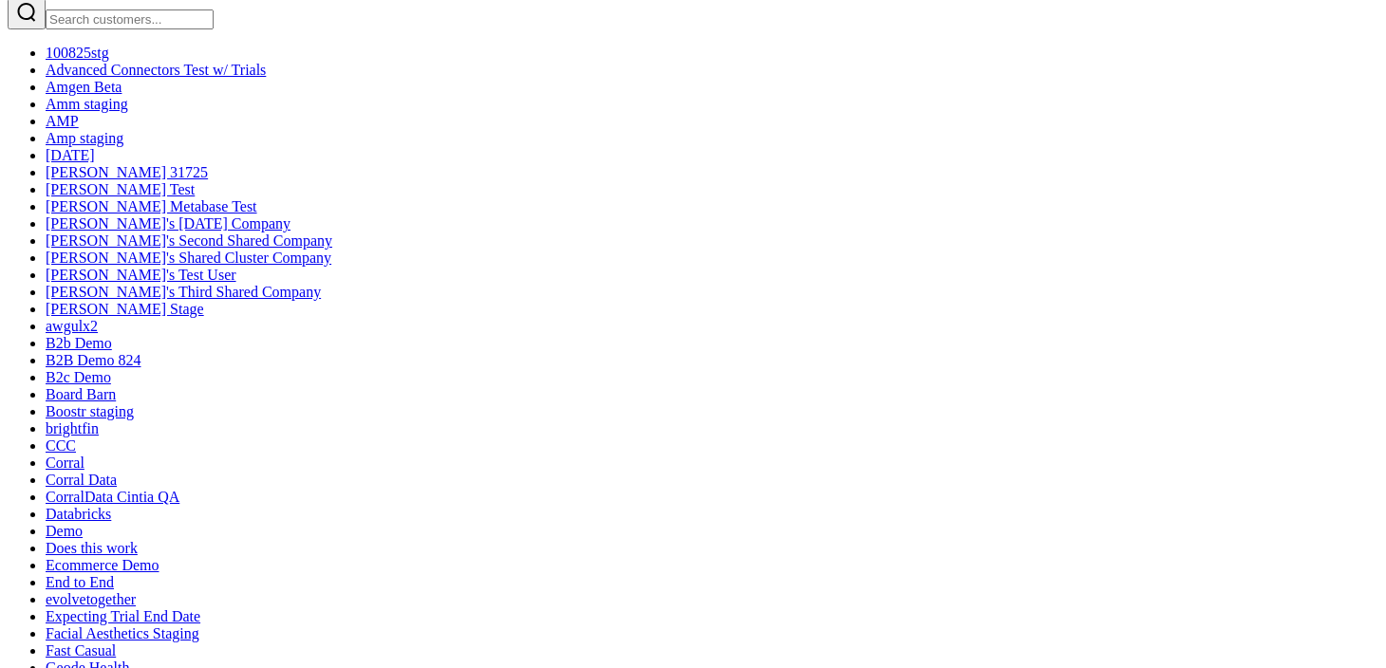
drag, startPoint x: 702, startPoint y: 401, endPoint x: 646, endPoint y: 488, distance: 103.8
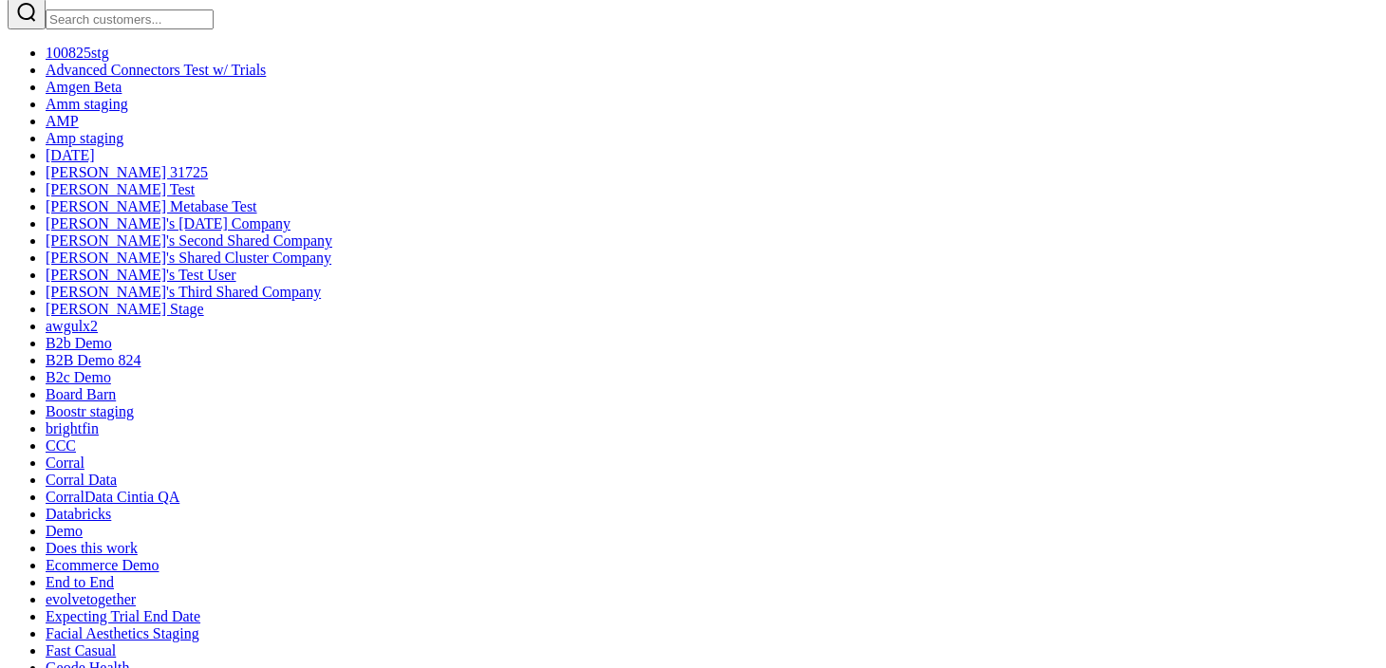
drag, startPoint x: 614, startPoint y: 489, endPoint x: 760, endPoint y: 427, distance: 157.8
drag, startPoint x: 639, startPoint y: 438, endPoint x: 562, endPoint y: 490, distance: 93.0
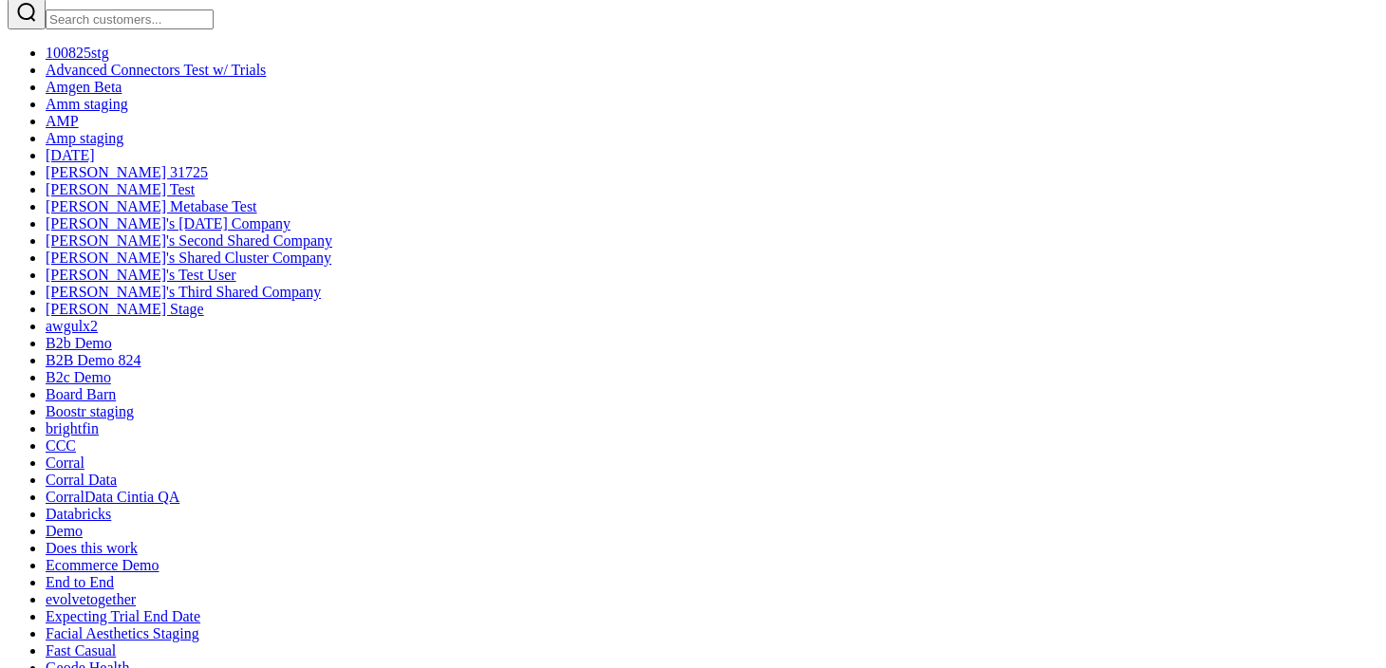
drag, startPoint x: 550, startPoint y: 547, endPoint x: 628, endPoint y: 344, distance: 217.6
drag, startPoint x: 366, startPoint y: 320, endPoint x: 560, endPoint y: 300, distance: 195.7
drag, startPoint x: 573, startPoint y: 499, endPoint x: 644, endPoint y: 362, distance: 155.0
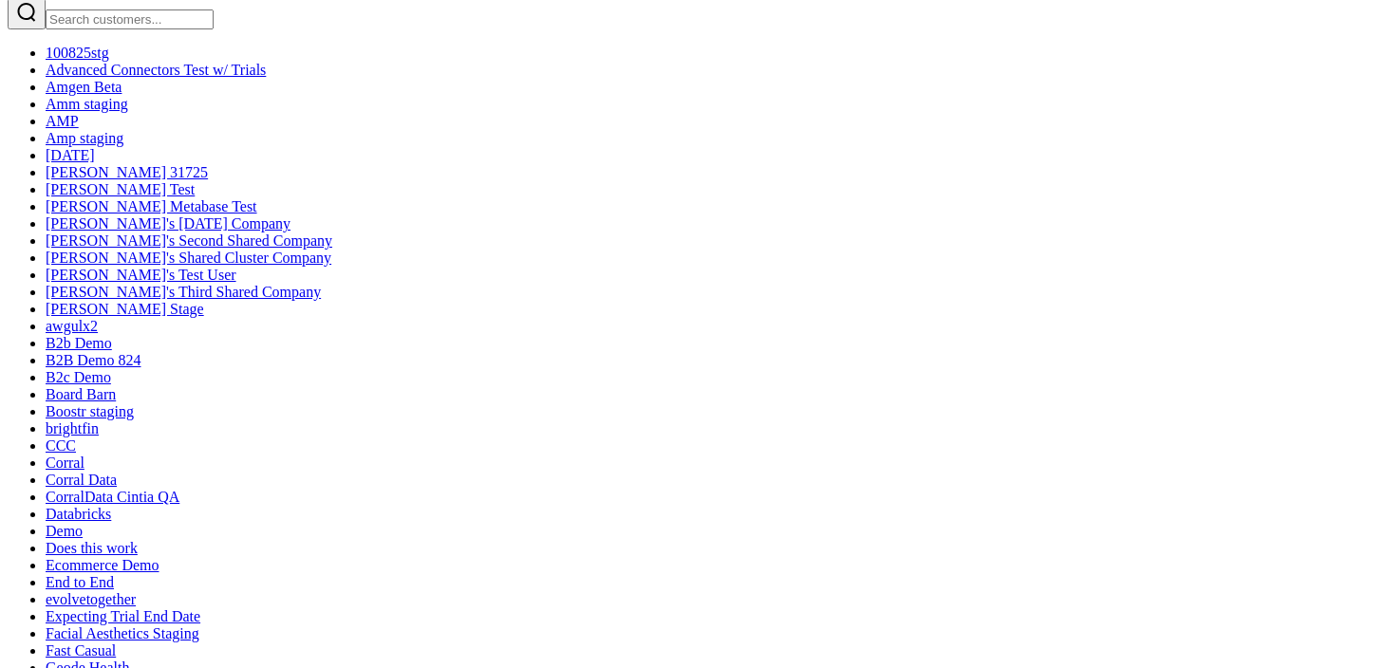
drag, startPoint x: 660, startPoint y: 524, endPoint x: 672, endPoint y: 523, distance: 12.4
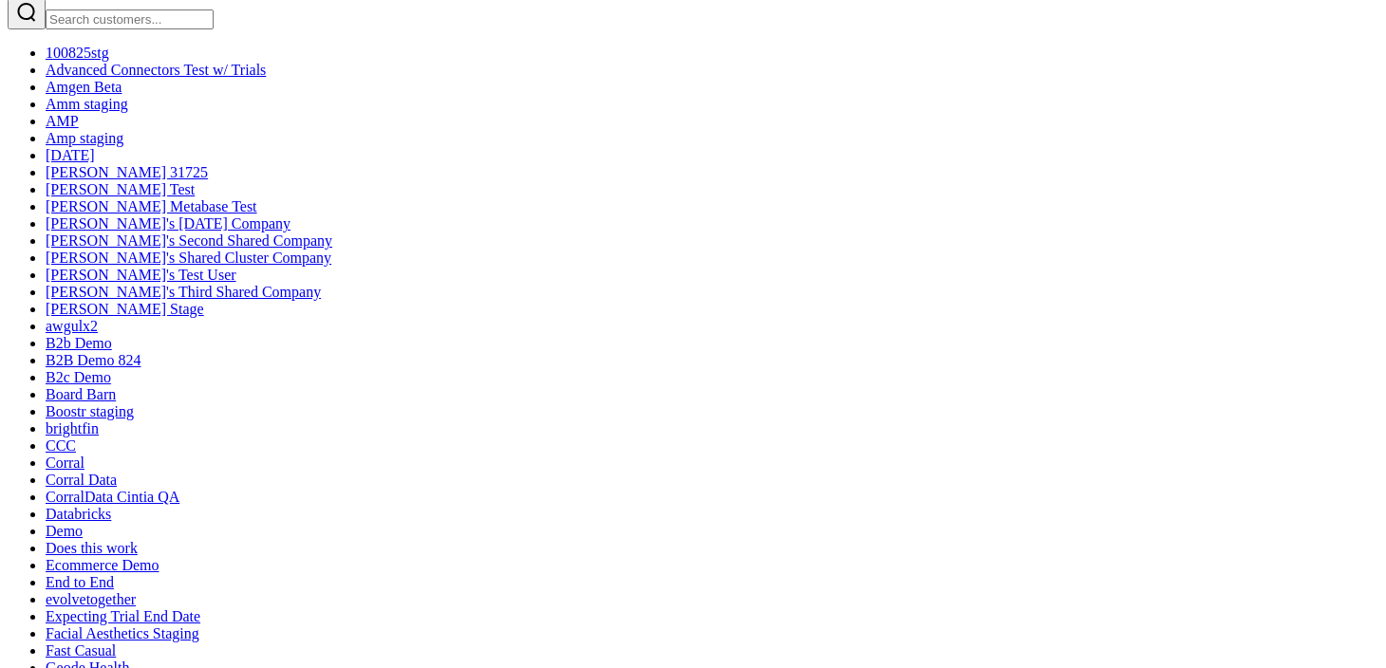
drag, startPoint x: 750, startPoint y: 522, endPoint x: 657, endPoint y: 492, distance: 97.9
drag, startPoint x: 681, startPoint y: 450, endPoint x: 686, endPoint y: 438, distance: 13.2
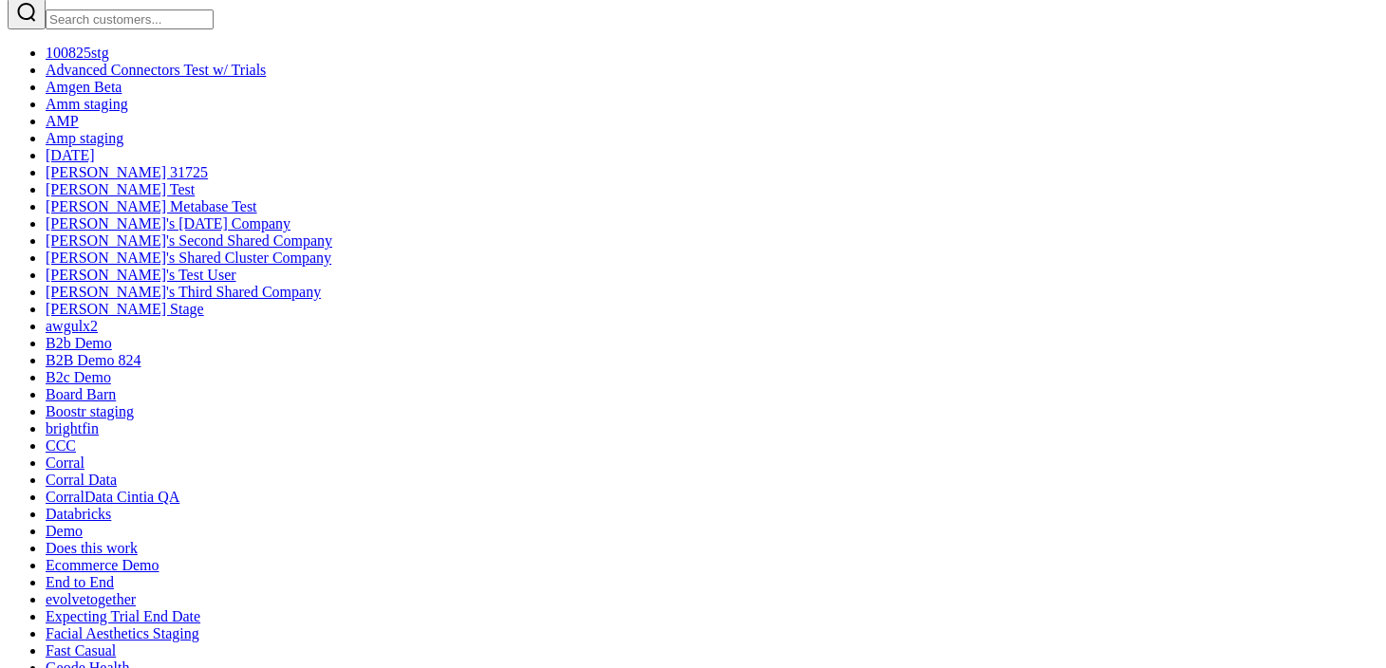
drag, startPoint x: 702, startPoint y: 438, endPoint x: 390, endPoint y: 420, distance: 312.0
drag, startPoint x: 845, startPoint y: 413, endPoint x: 608, endPoint y: 400, distance: 237.8
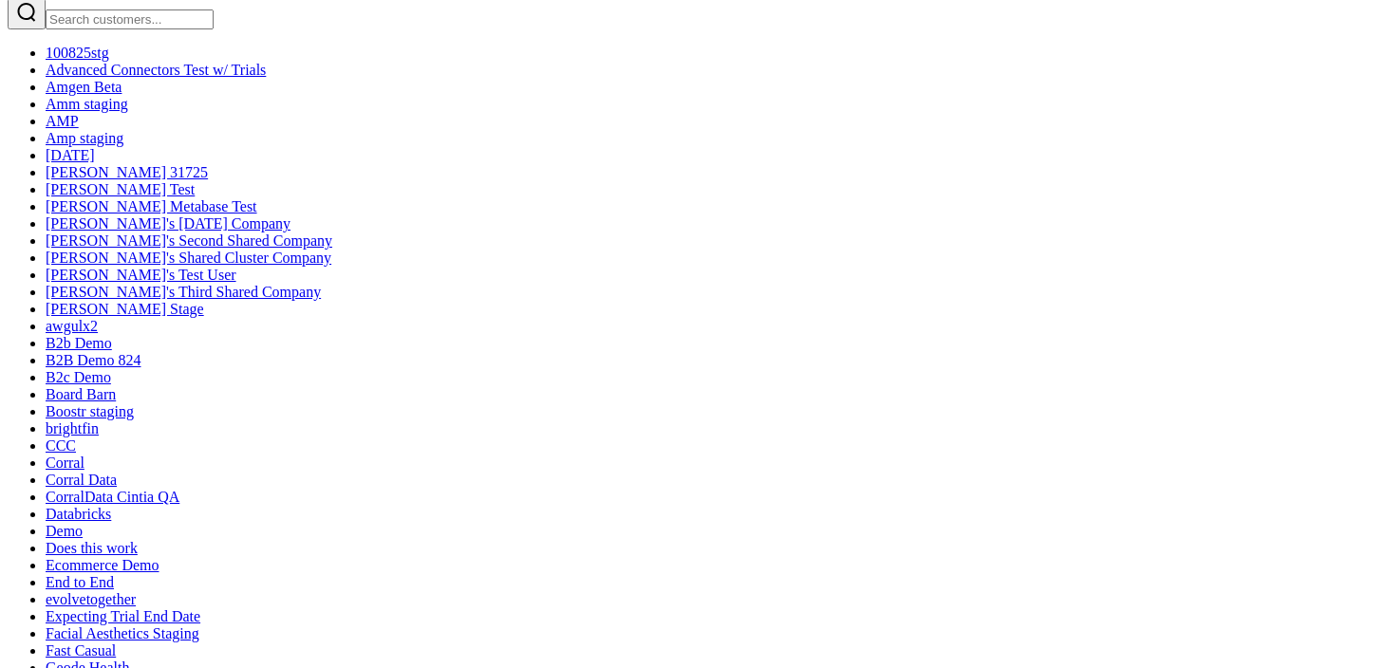
drag, startPoint x: 608, startPoint y: 400, endPoint x: 287, endPoint y: 402, distance: 320.9
drag, startPoint x: 329, startPoint y: 390, endPoint x: 812, endPoint y: 386, distance: 483.3
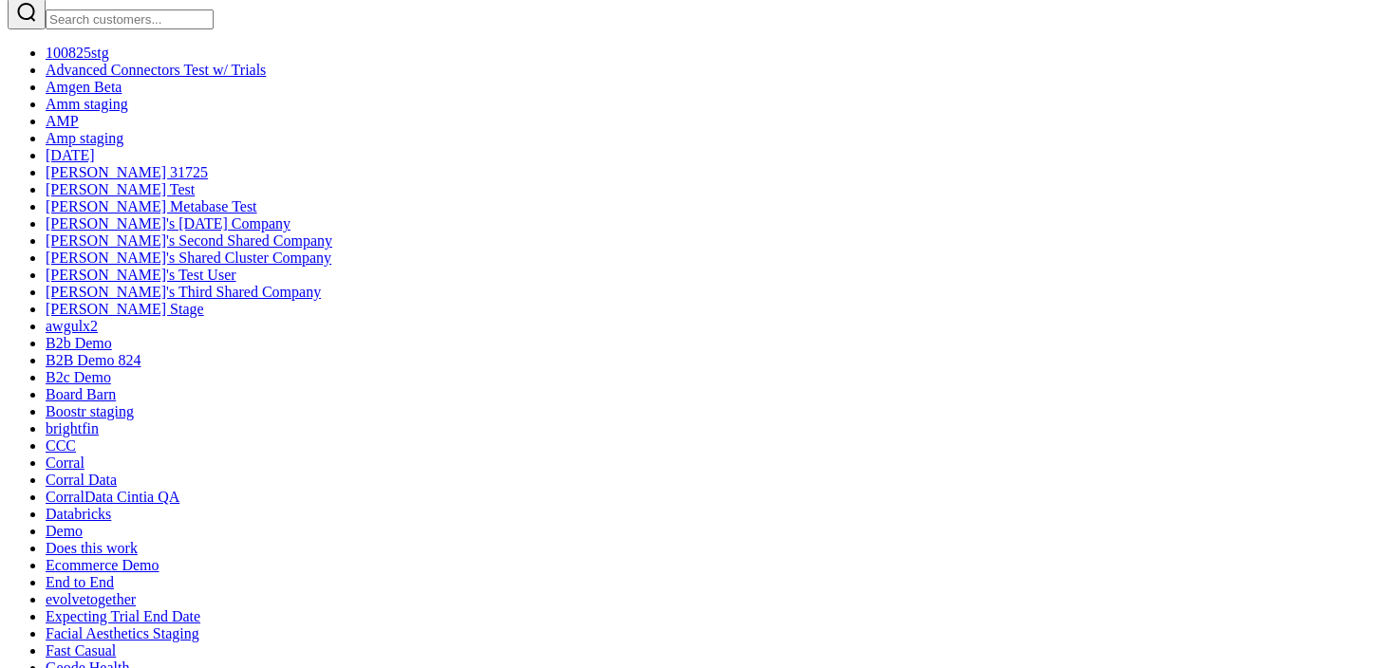
drag, startPoint x: 737, startPoint y: 380, endPoint x: 292, endPoint y: 387, distance: 445.4
drag, startPoint x: 347, startPoint y: 390, endPoint x: 725, endPoint y: 383, distance: 378.9
drag, startPoint x: 725, startPoint y: 383, endPoint x: 404, endPoint y: 377, distance: 321.0
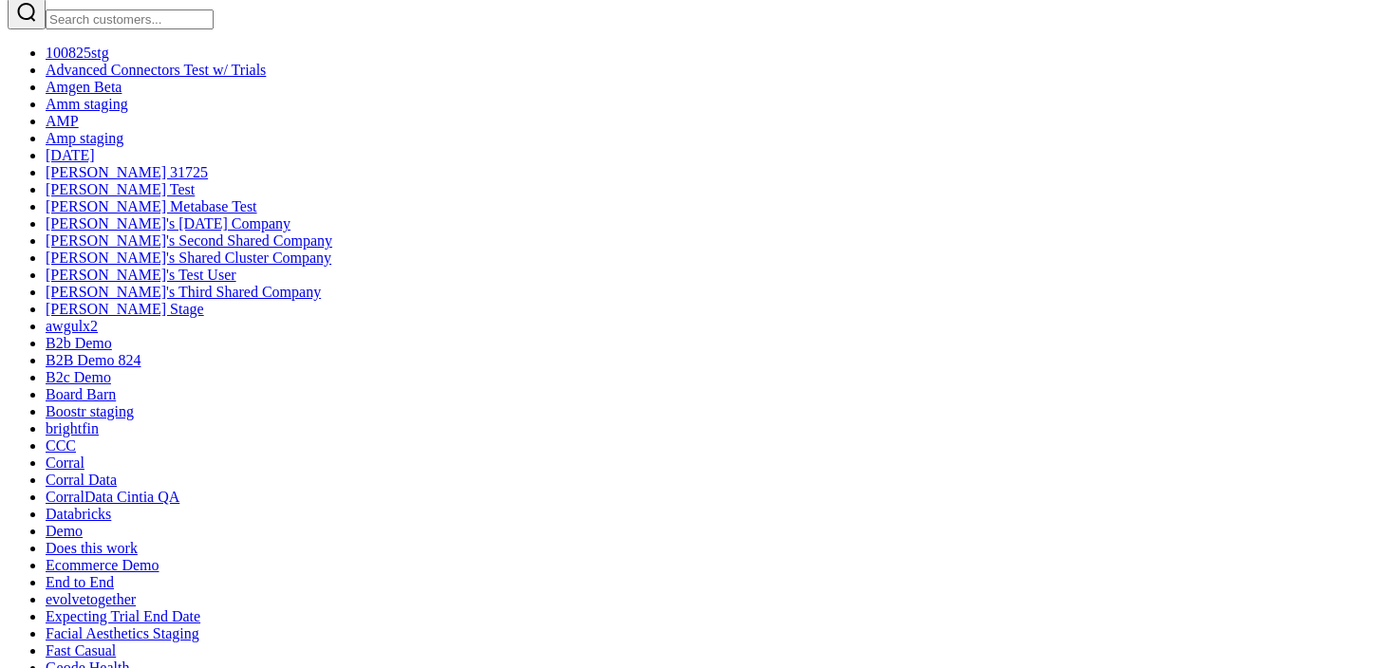
drag, startPoint x: 798, startPoint y: 369, endPoint x: 315, endPoint y: 330, distance: 483.9
drag, startPoint x: 546, startPoint y: 349, endPoint x: 736, endPoint y: 305, distance: 195.1
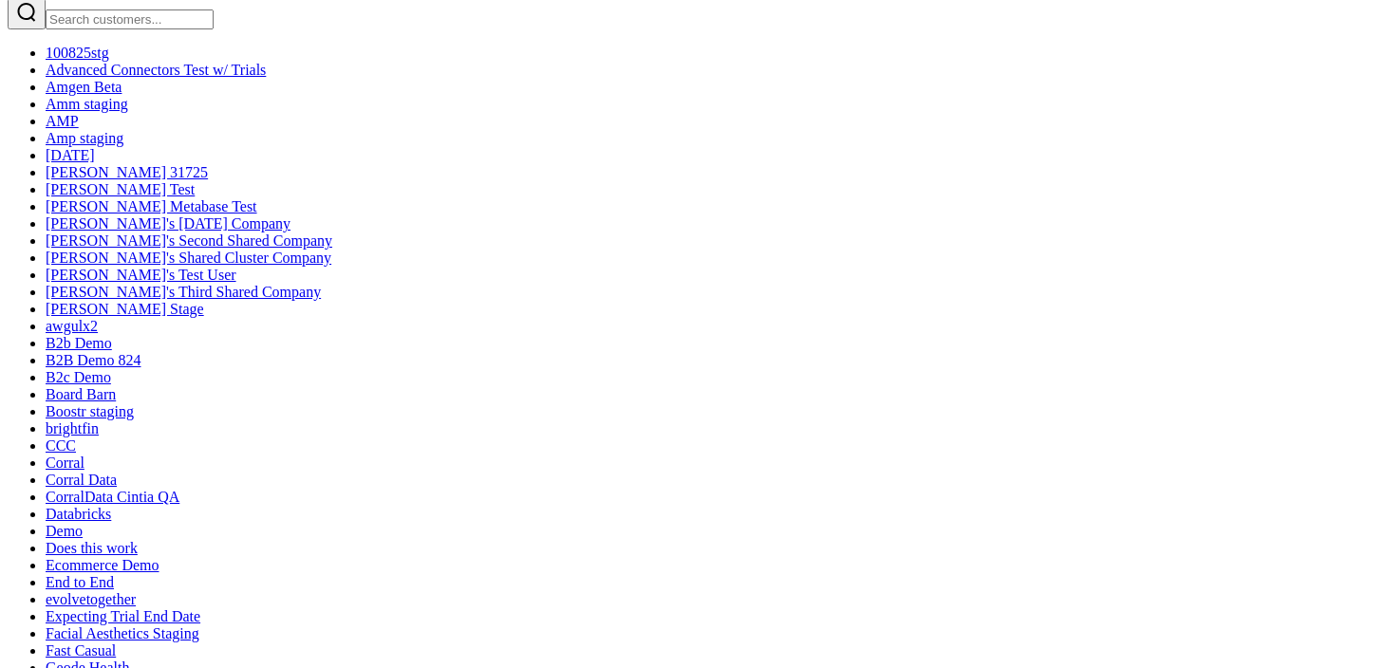
drag, startPoint x: 736, startPoint y: 305, endPoint x: 586, endPoint y: 291, distance: 150.7
drag, startPoint x: 554, startPoint y: 291, endPoint x: 416, endPoint y: 291, distance: 137.7
drag, startPoint x: 724, startPoint y: 298, endPoint x: 773, endPoint y: 326, distance: 56.5
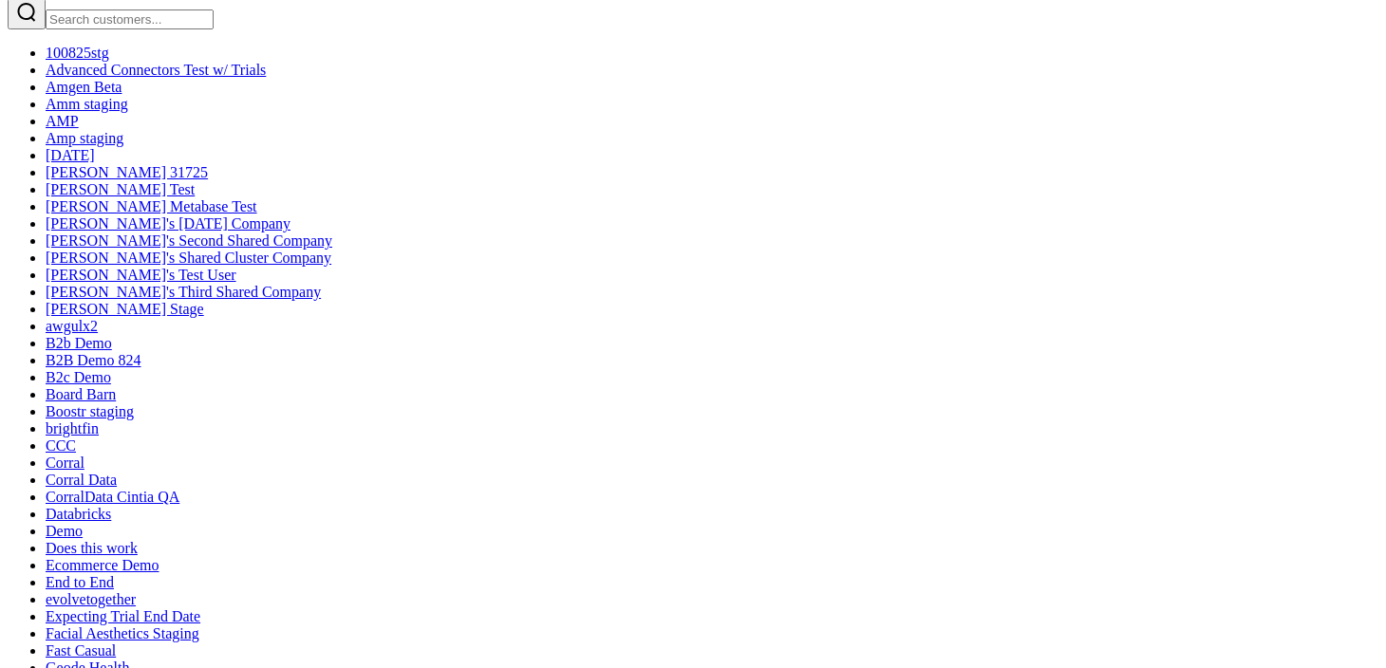
drag, startPoint x: 775, startPoint y: 338, endPoint x: 886, endPoint y: 332, distance: 111.2
drag, startPoint x: 872, startPoint y: 332, endPoint x: 849, endPoint y: 326, distance: 23.7
drag, startPoint x: 849, startPoint y: 326, endPoint x: 764, endPoint y: 401, distance: 113.0
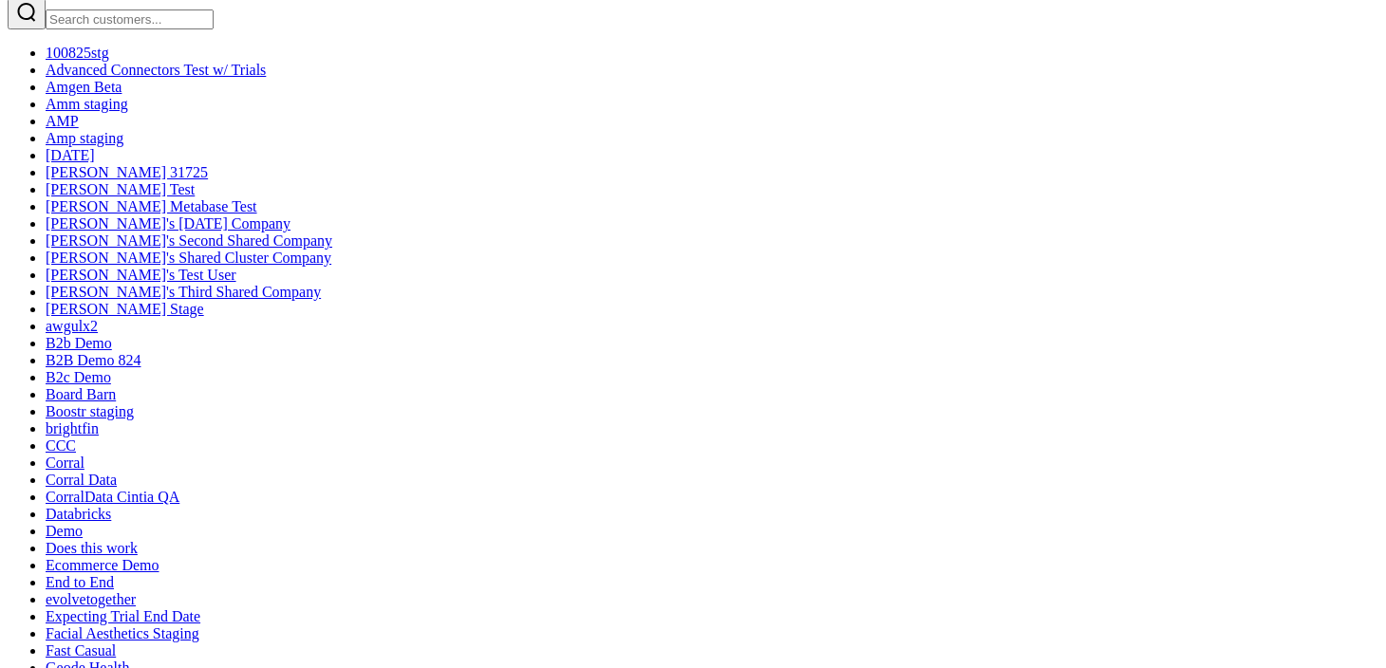
drag, startPoint x: 724, startPoint y: 488, endPoint x: 729, endPoint y: 368, distance: 119.8
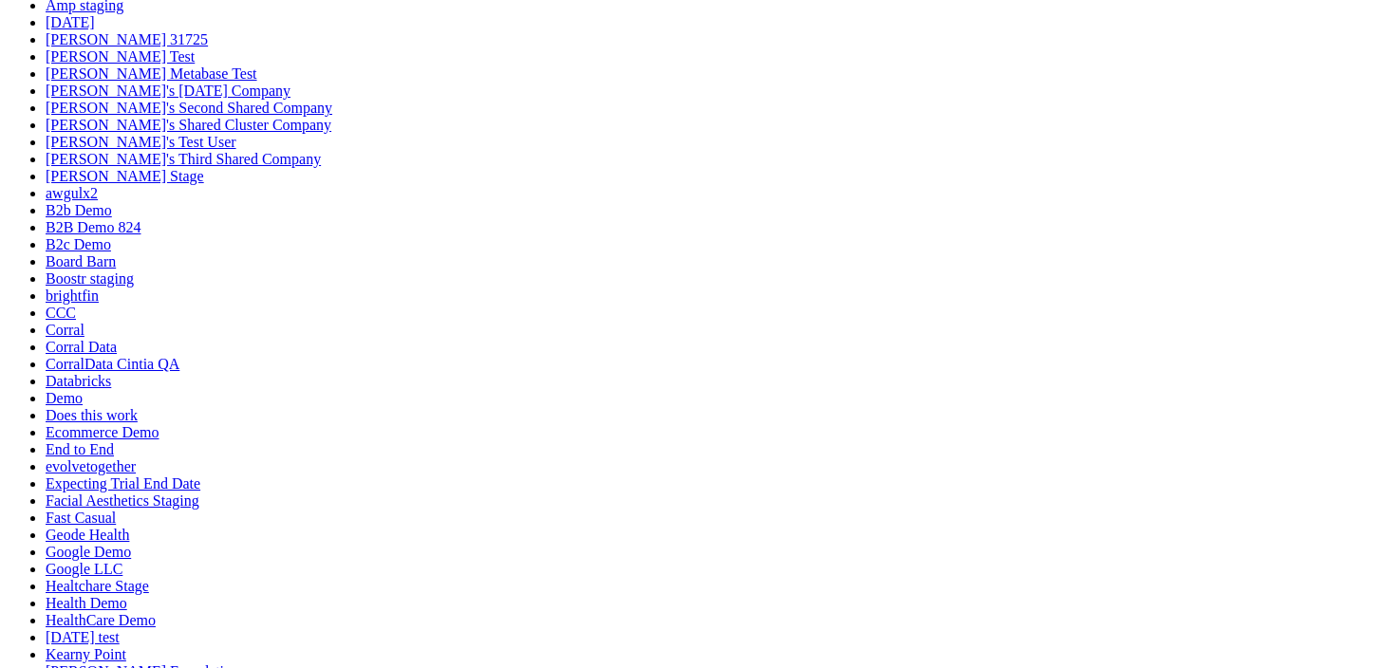
scroll to position [178, 0]
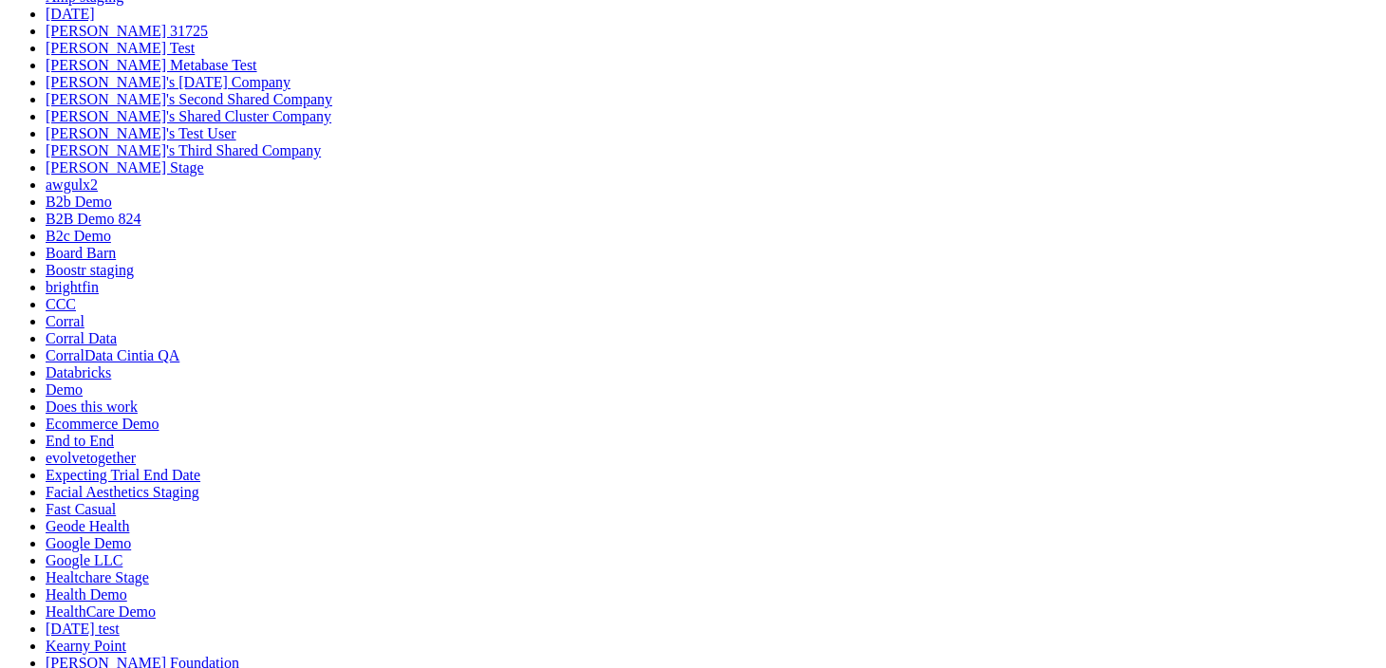
paste textarea "Show revenue by region"
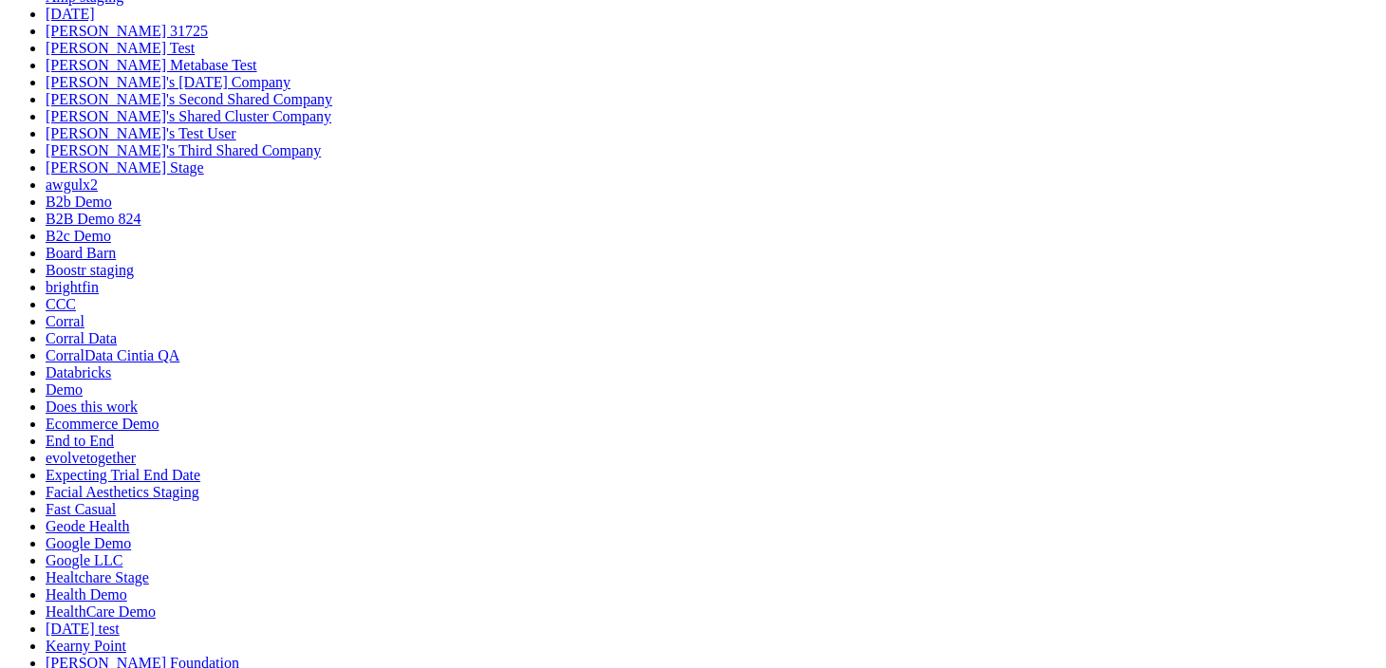
type textarea "Show revenue by region"
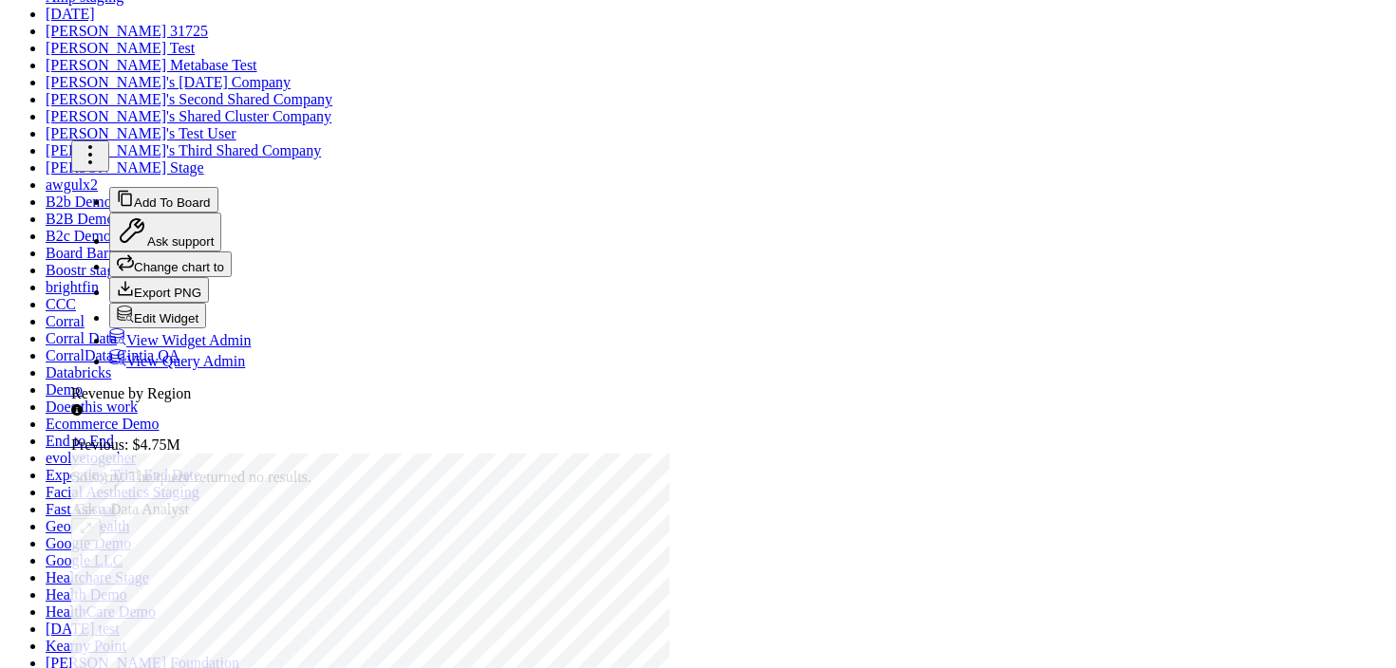
scroll to position [248, 0]
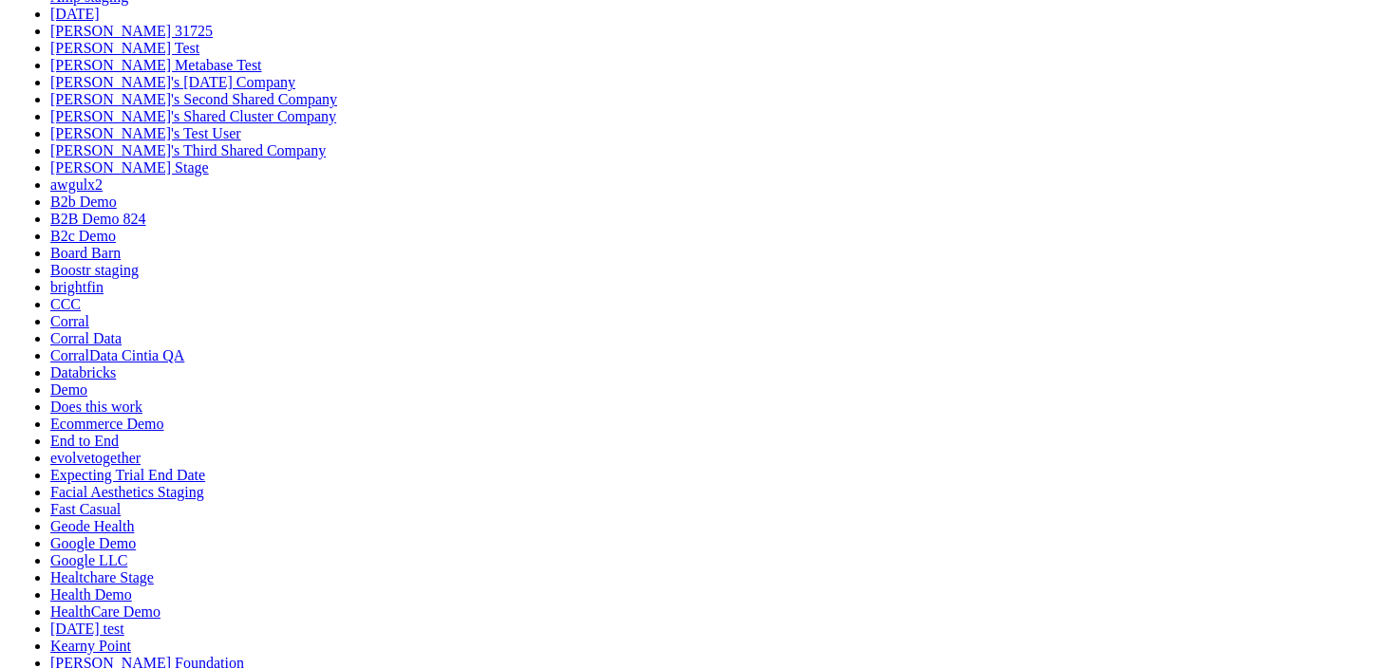
scroll to position [566, 0]
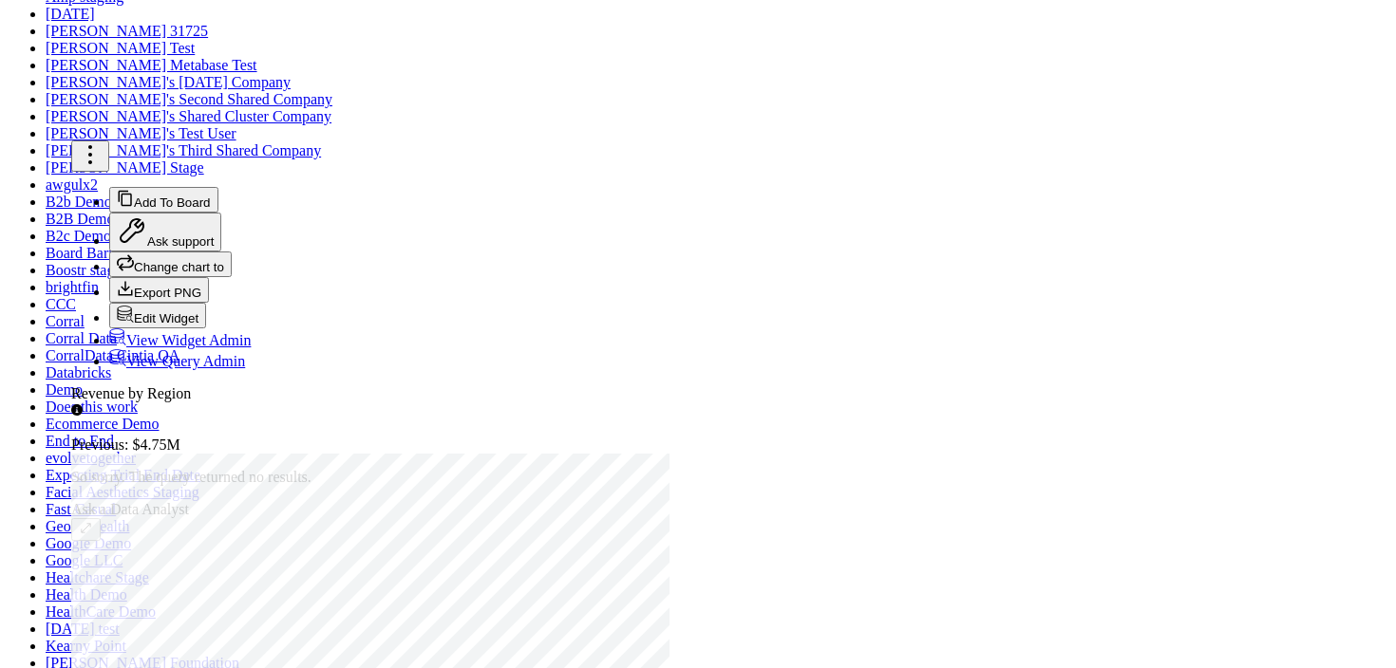
scroll to position [227, 0]
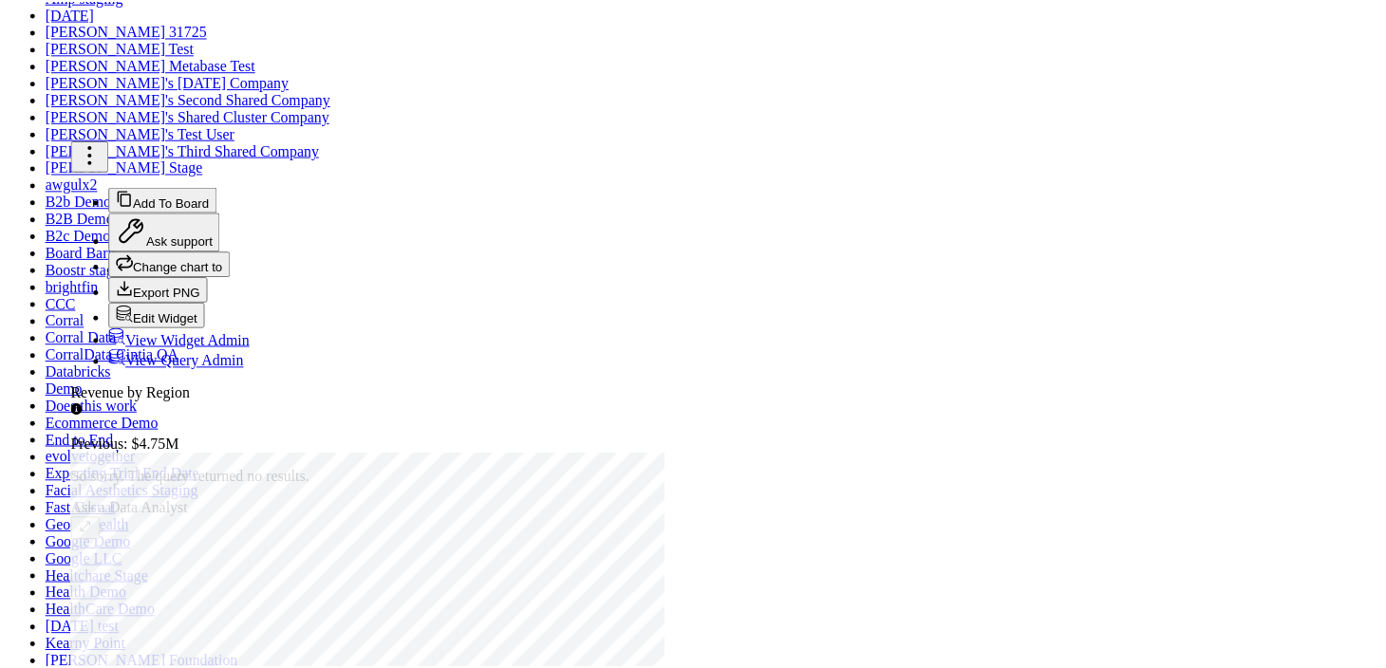
scroll to position [154, 0]
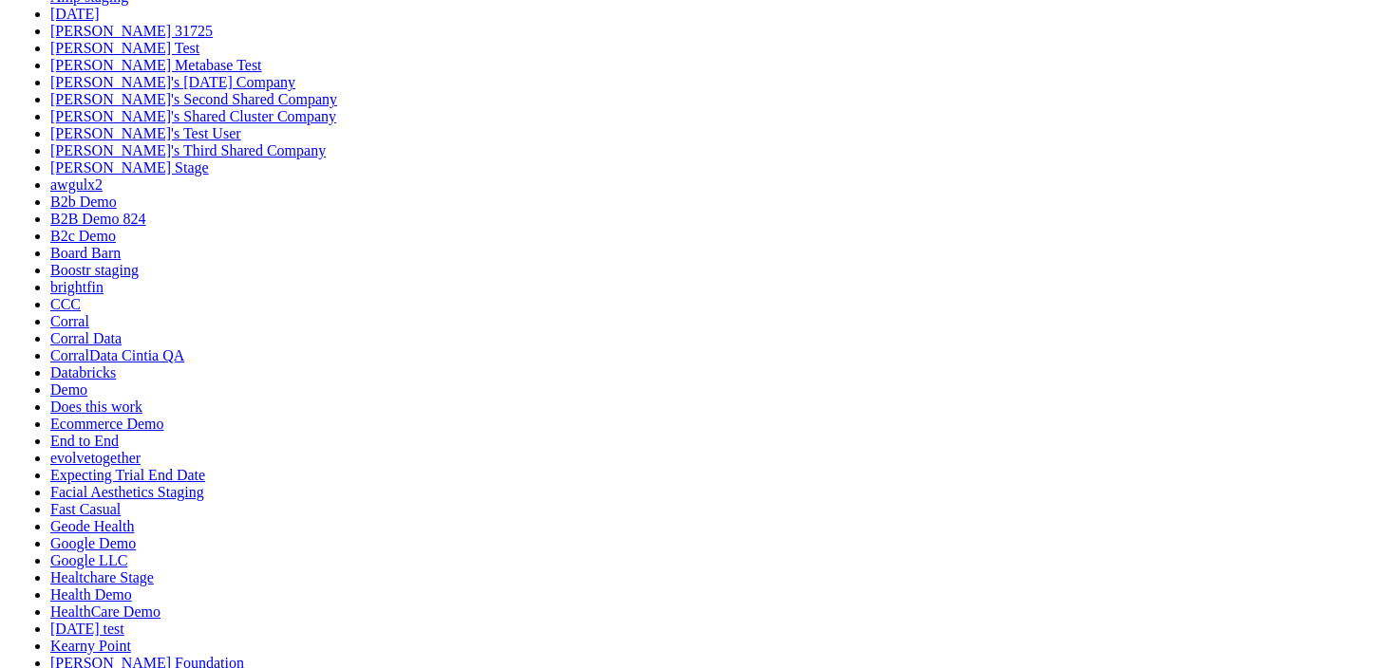
scroll to position [1551, 0]
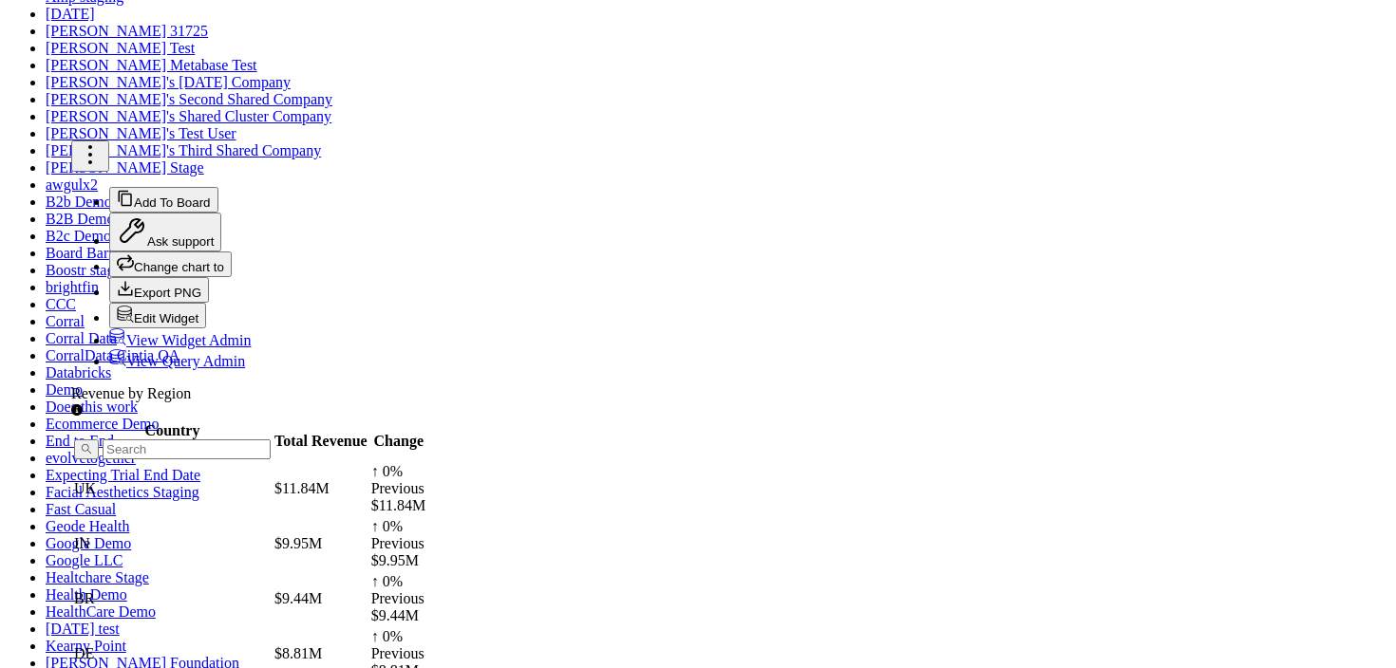
radio input"] "true"
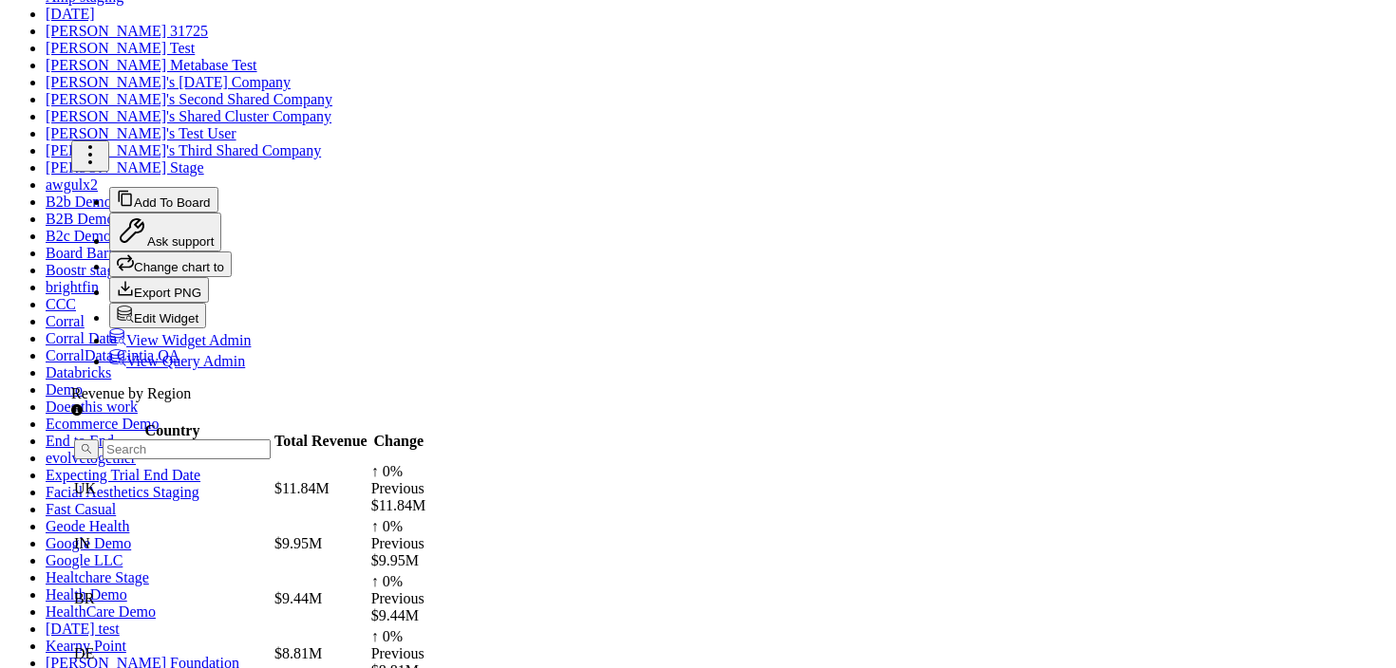
scroll to position [592, 0]
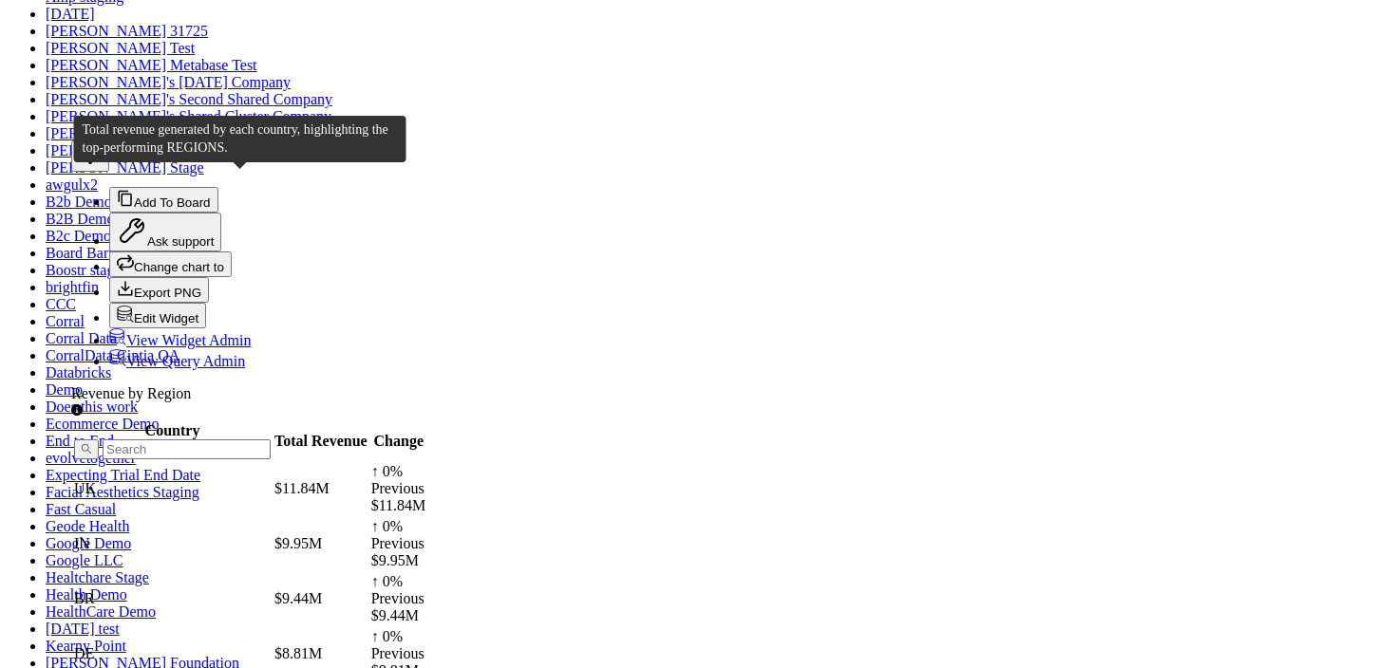
type textarea "Total revenue generated by each country, highlighting the top-performing REGION…"
checkbox input "true"
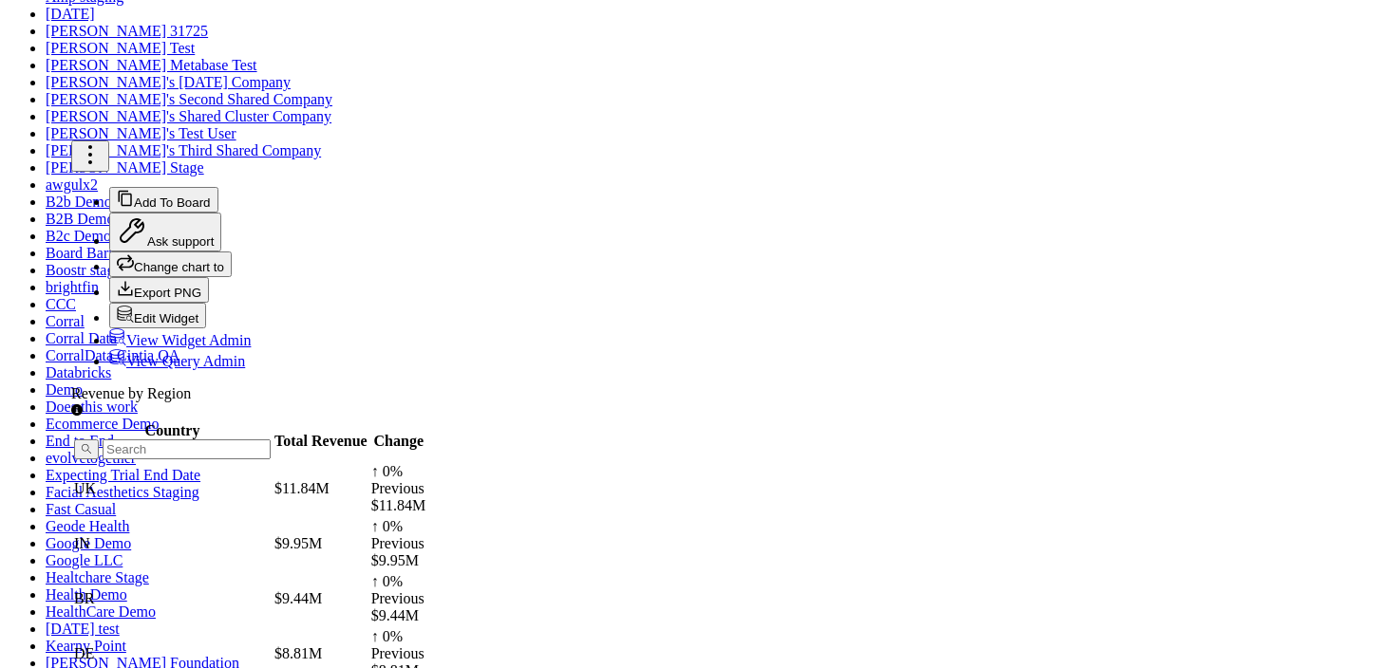
scroll to position [0, 0]
type input "Revenue by REGION"
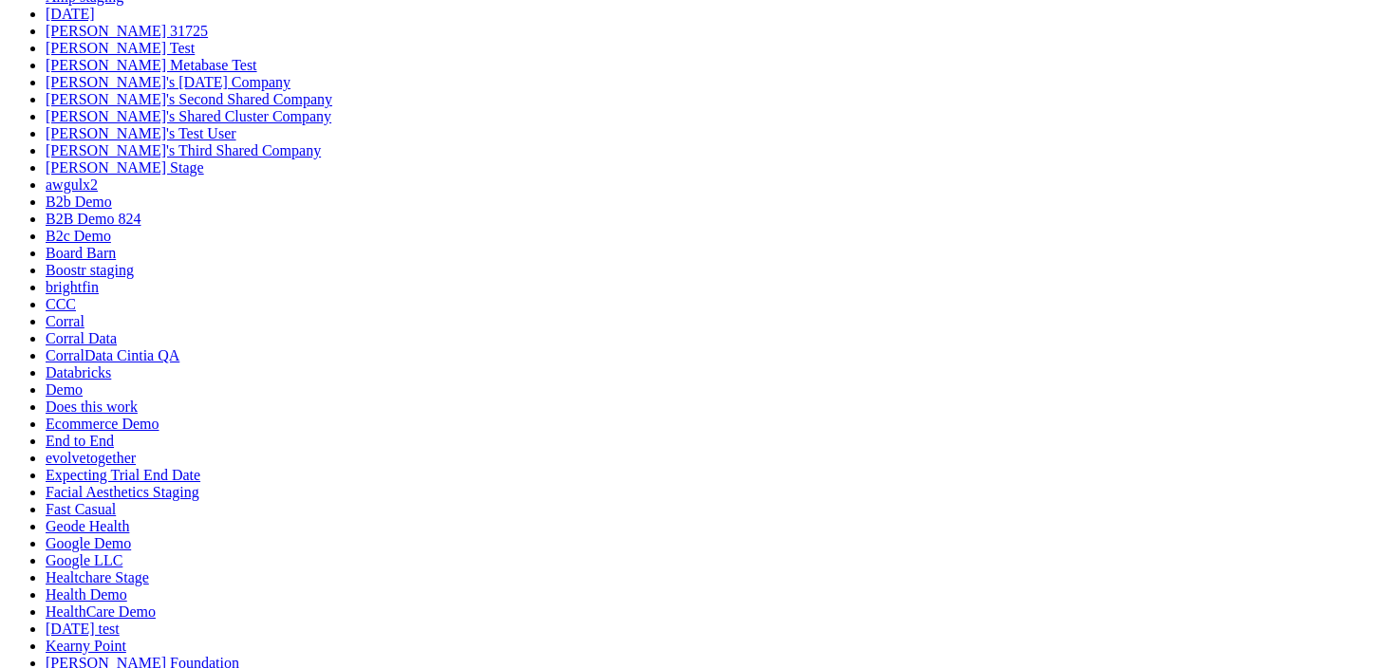
scroll to position [1529, 0]
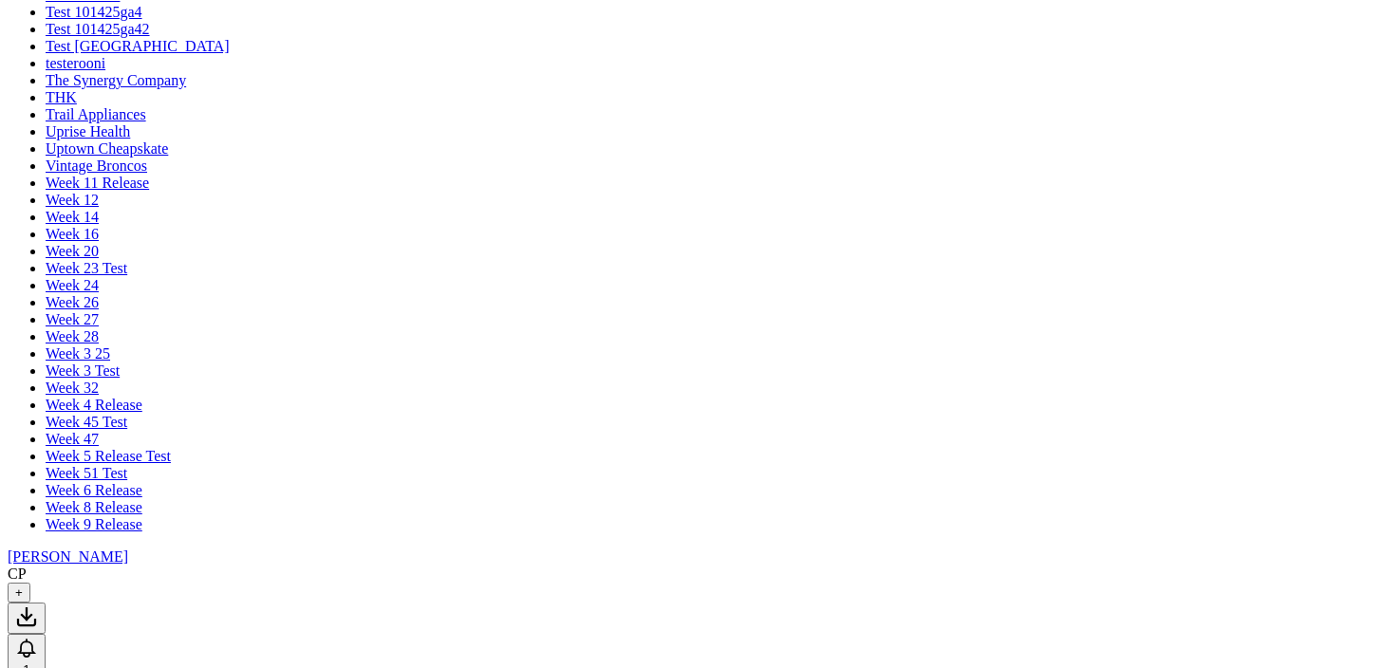
scroll to position [123, 0]
drag, startPoint x: 847, startPoint y: 236, endPoint x: 488, endPoint y: 239, distance: 358.9
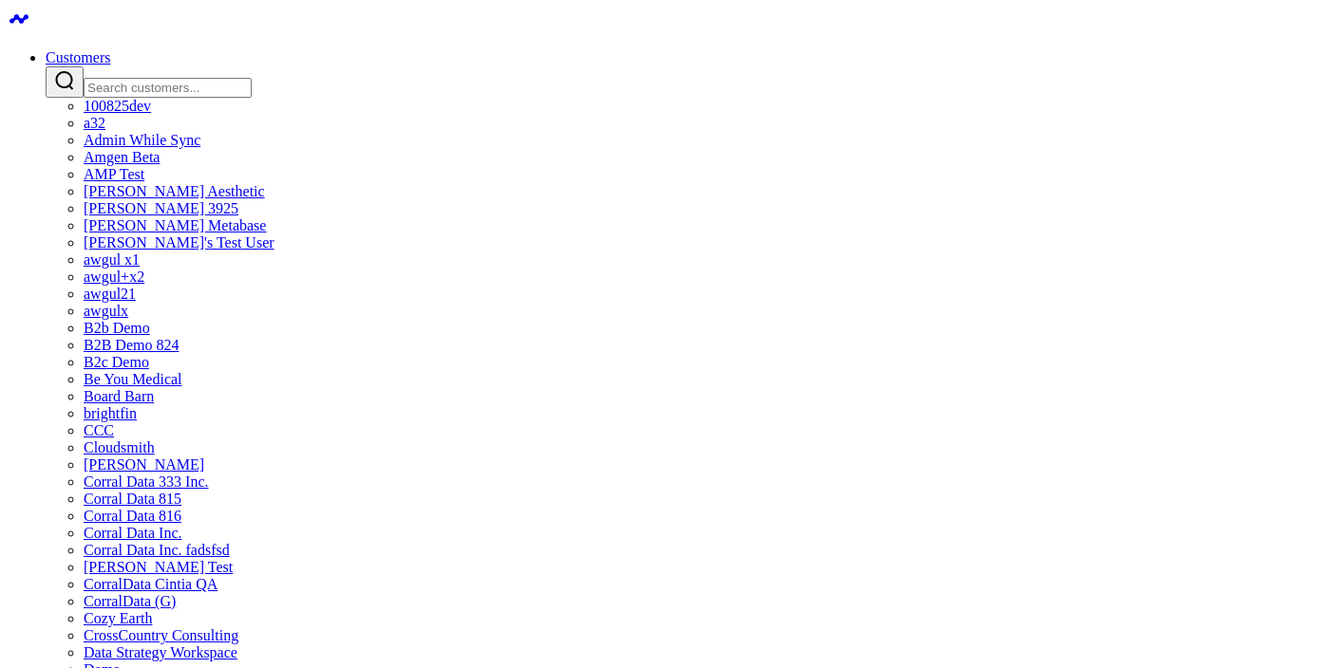
click at [252, 78] on input "Search customers input" at bounding box center [168, 88] width 168 height 20
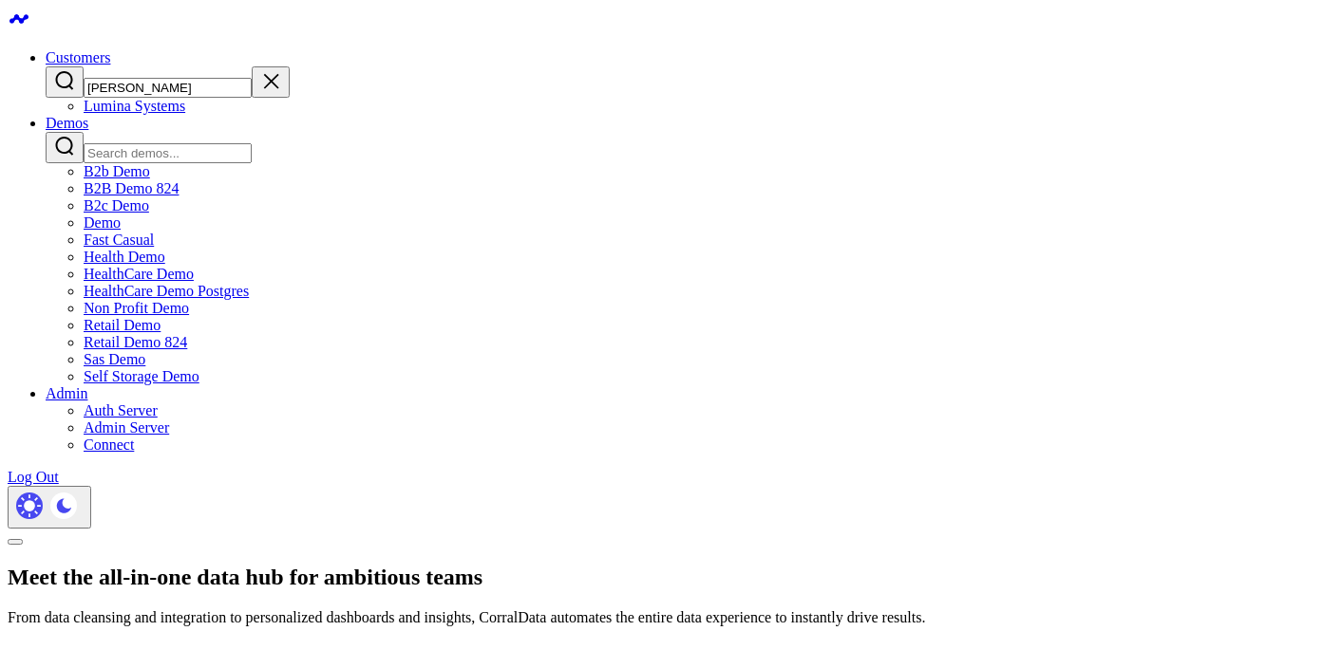
type input "[PERSON_NAME]"
click at [185, 114] on link "Lumina Systems" at bounding box center [135, 106] width 102 height 16
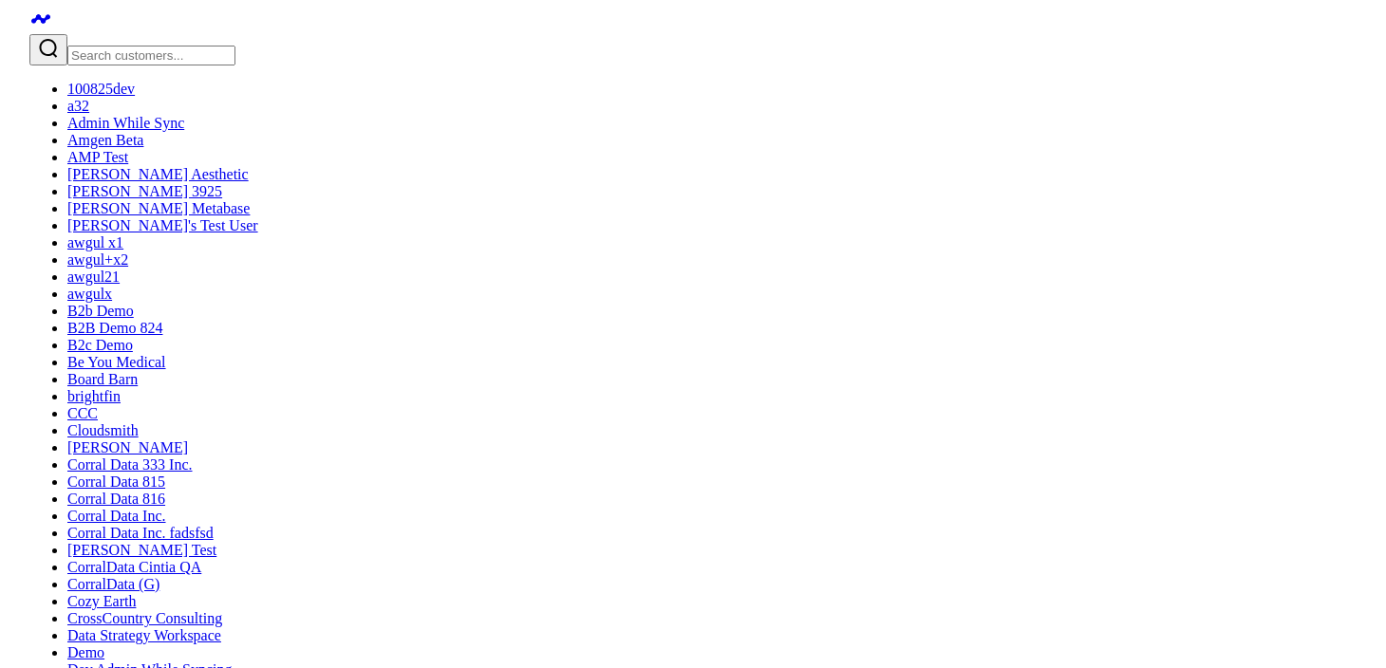
scroll to position [835, 0]
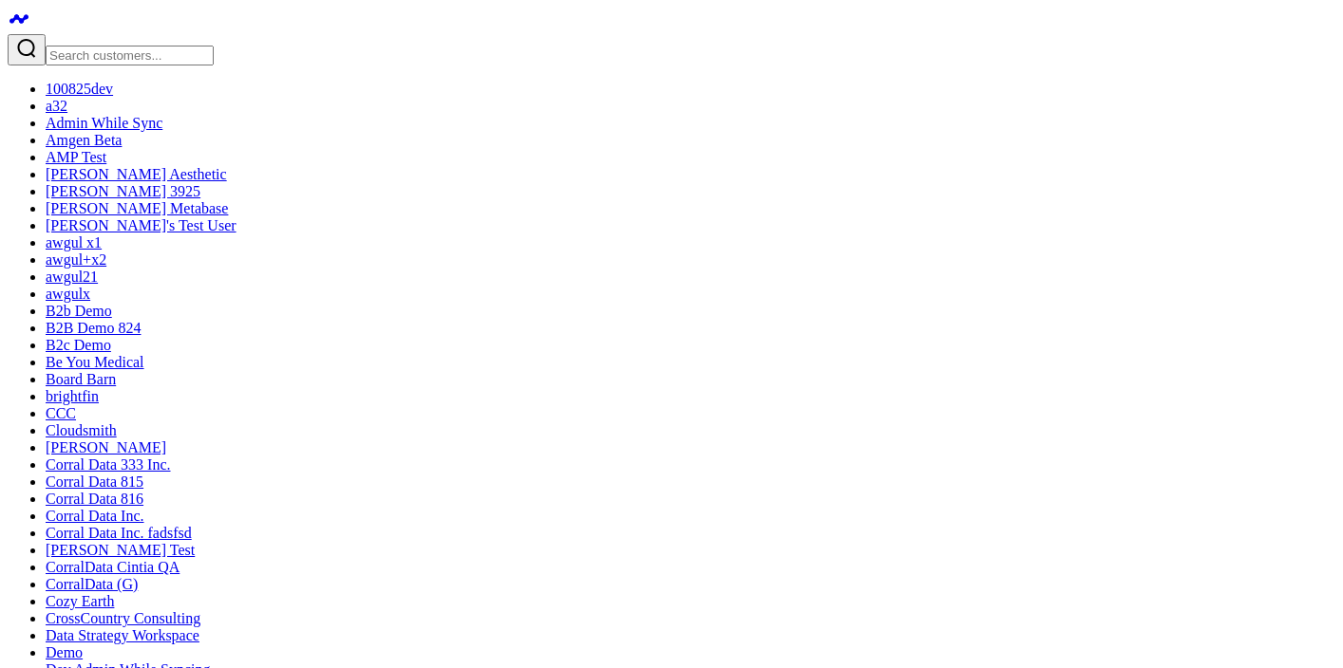
type input "trend"
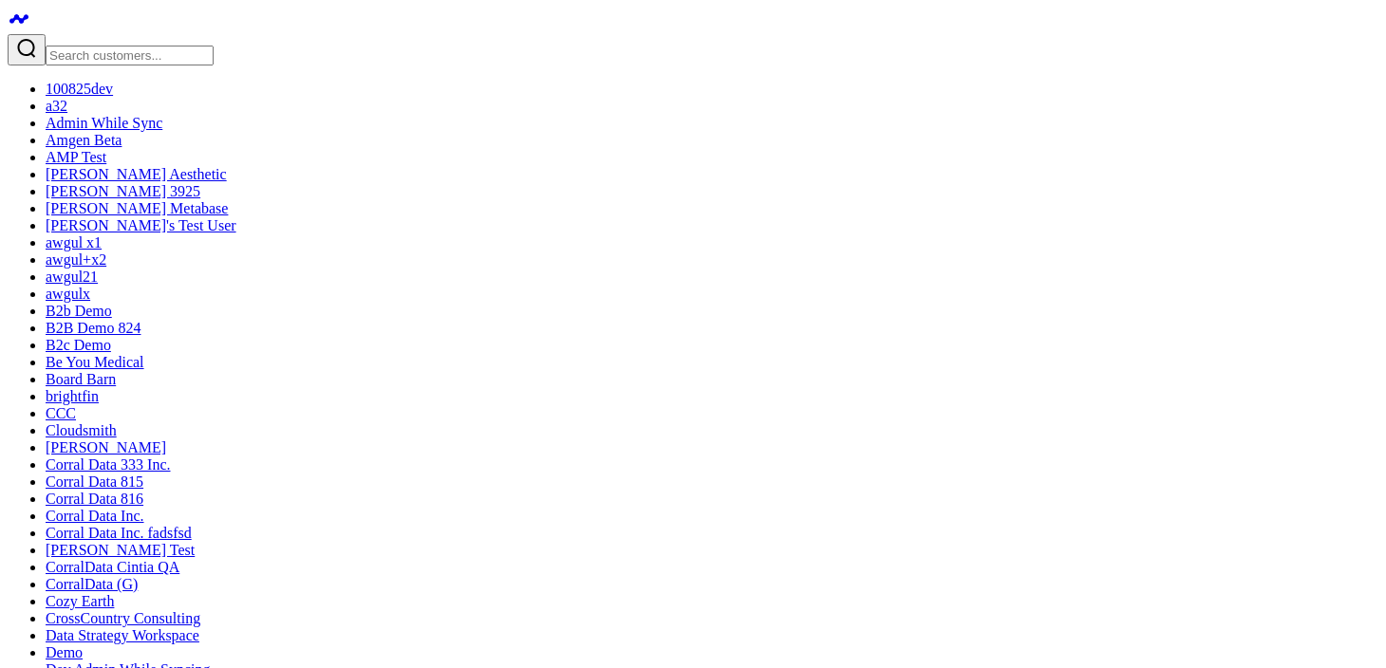
paste textarea "Show me revenue by channel for the last 15 days."
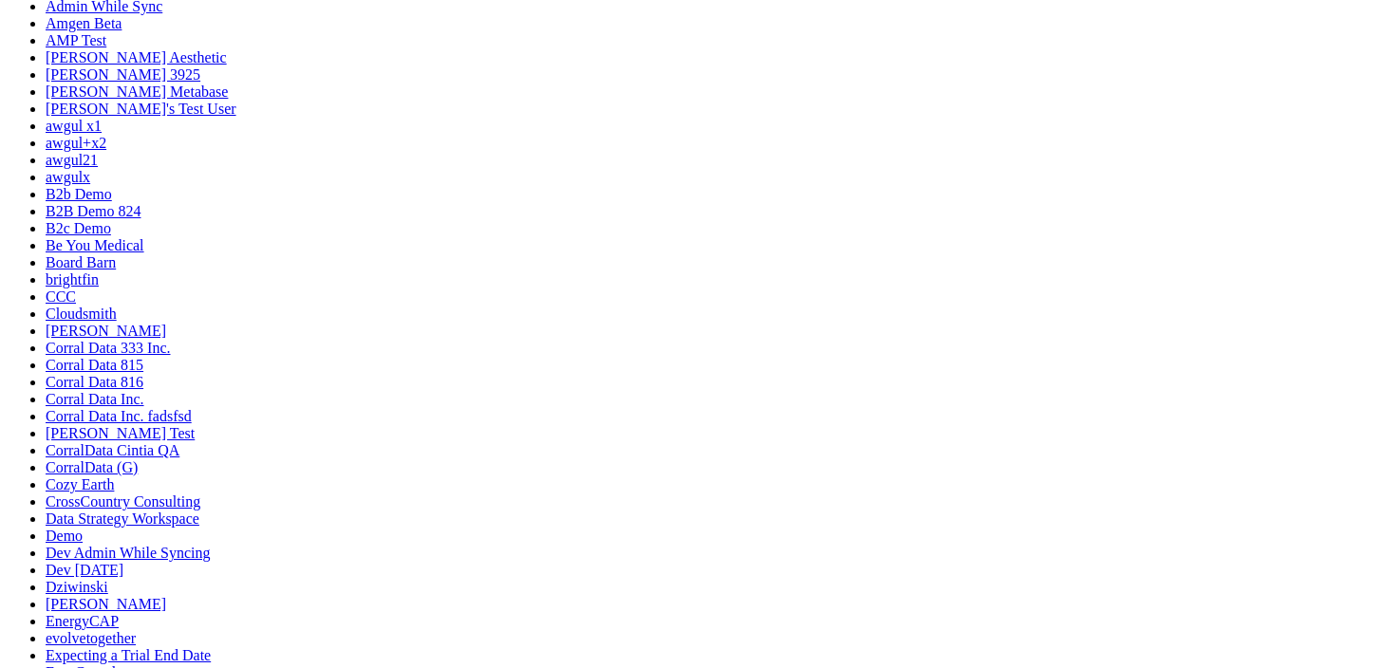
scroll to position [122, 0]
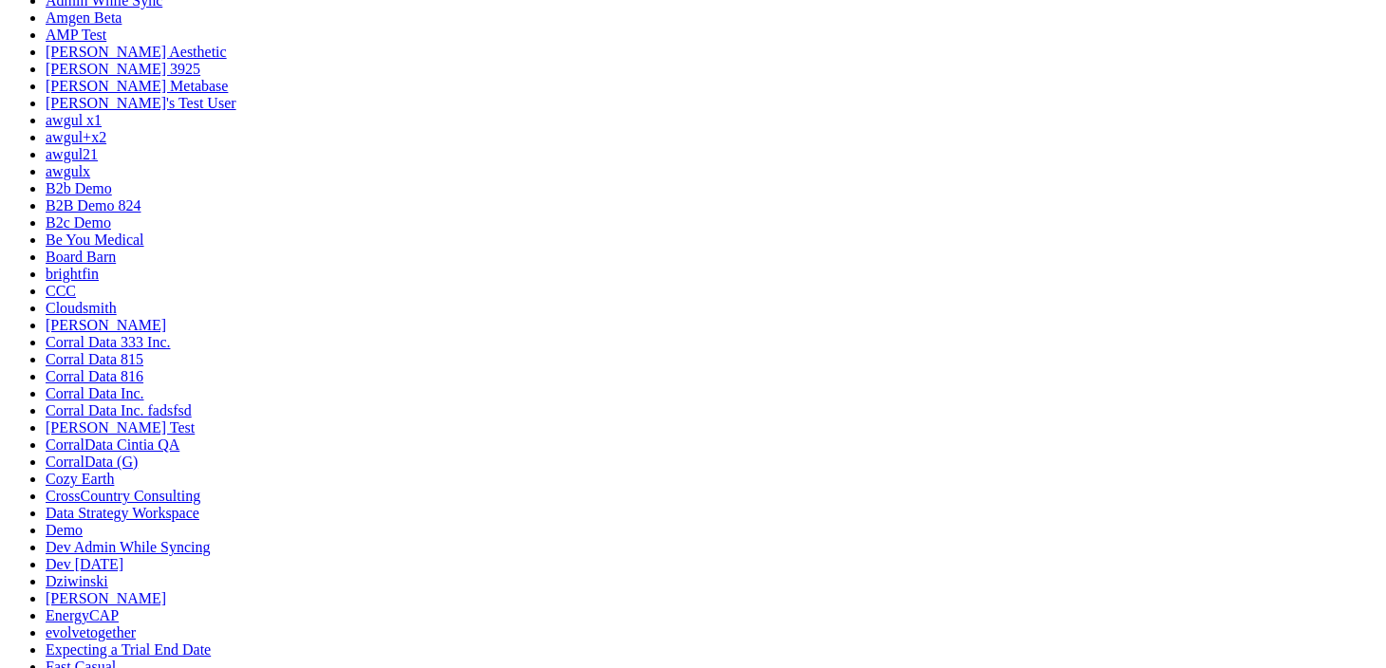
type textarea "Show me revenue by channel for the last 15 days."
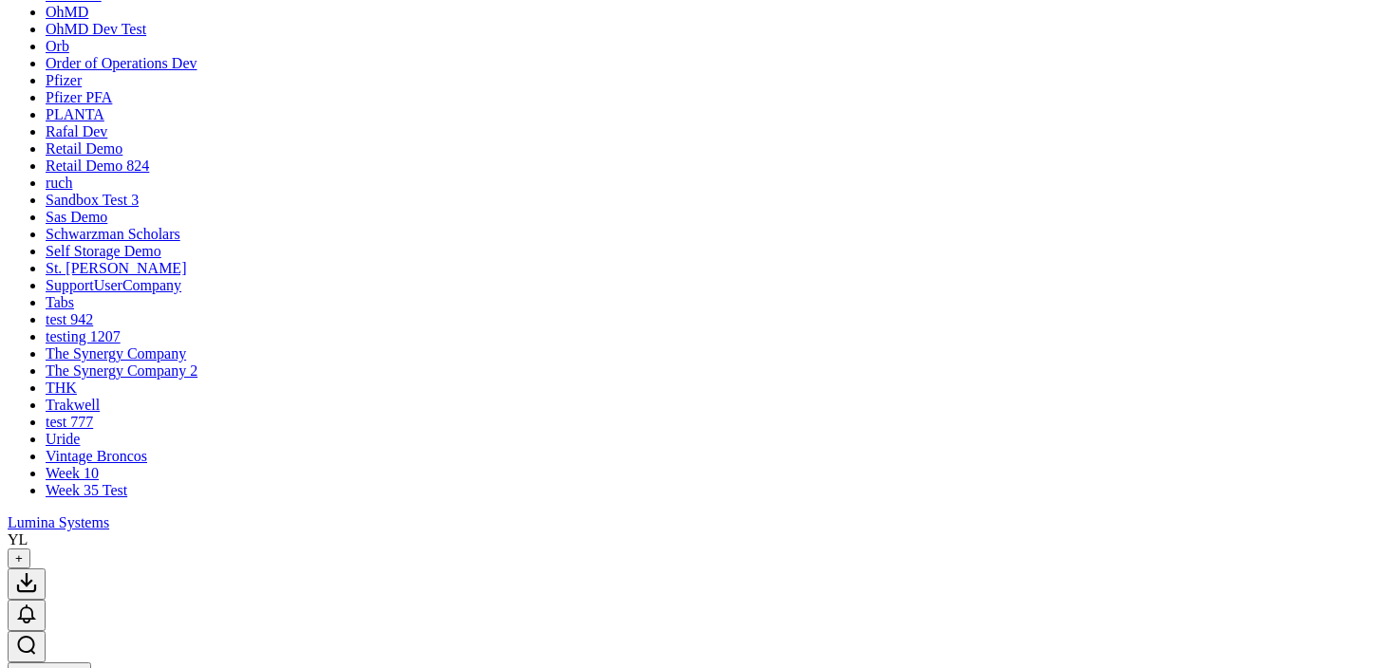
scroll to position [1511, 0]
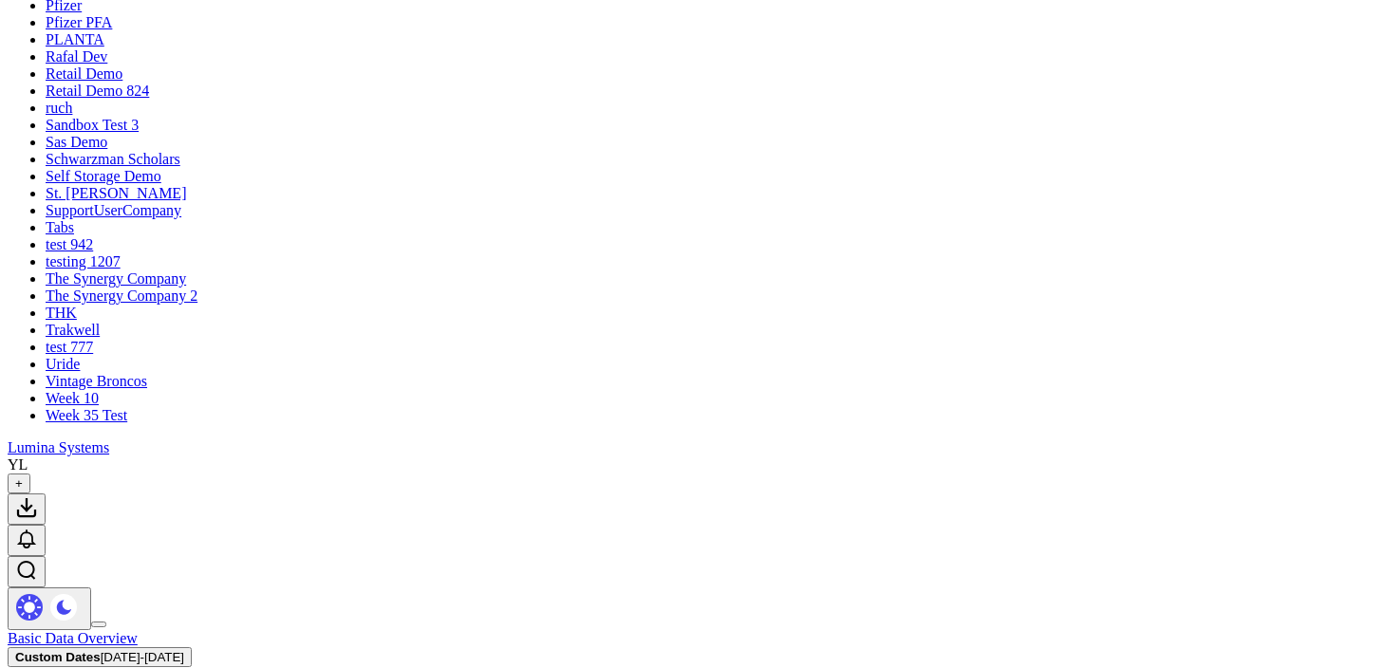
scroll to position [1581, 0]
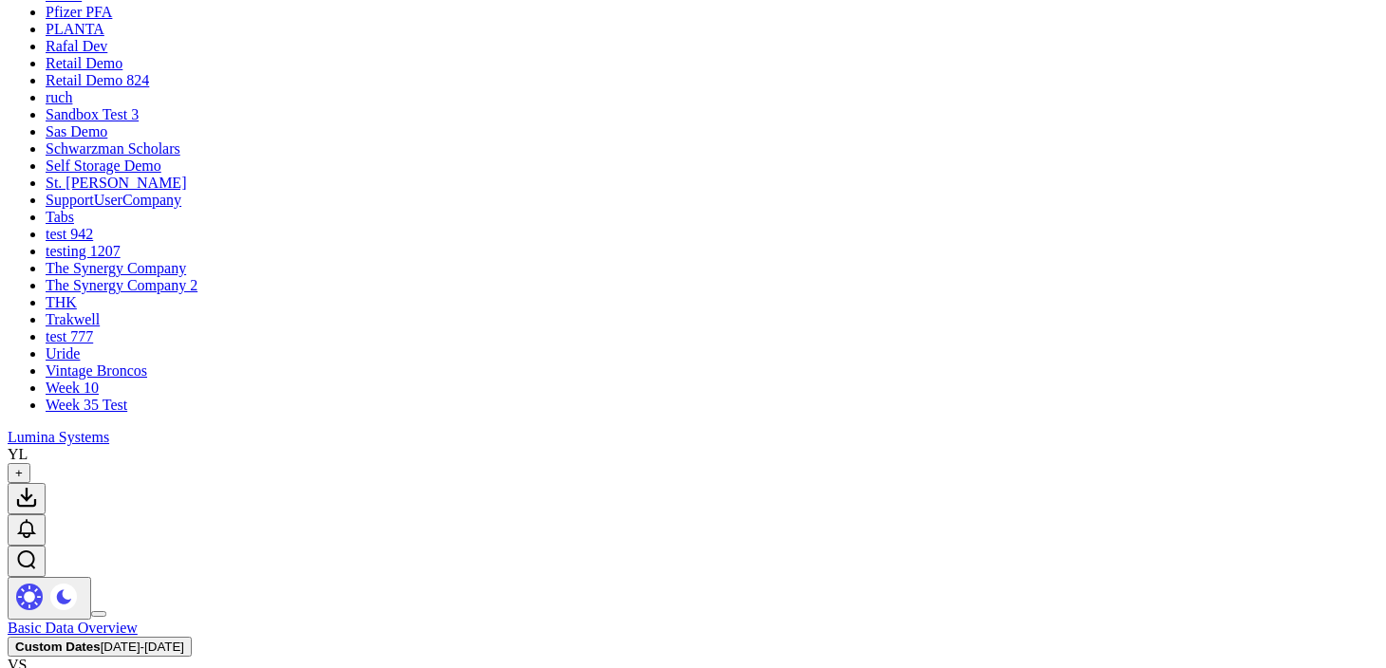
type input "l"
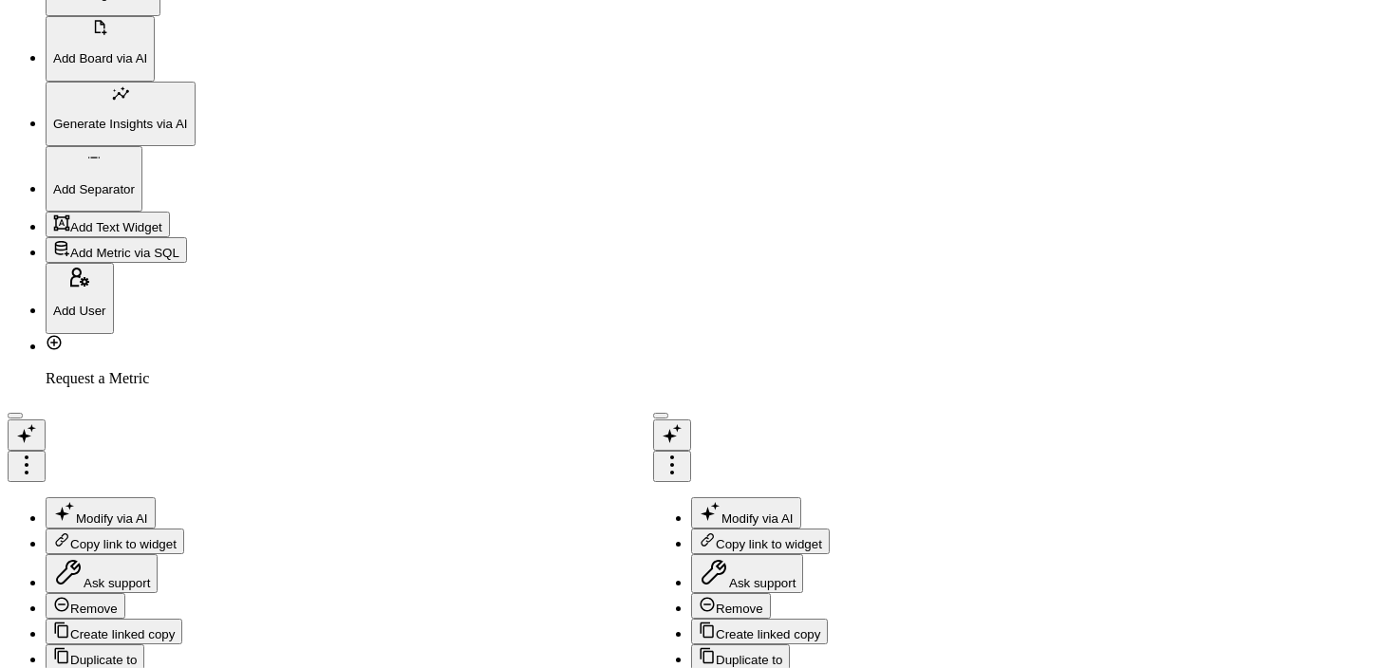
type input "reta"
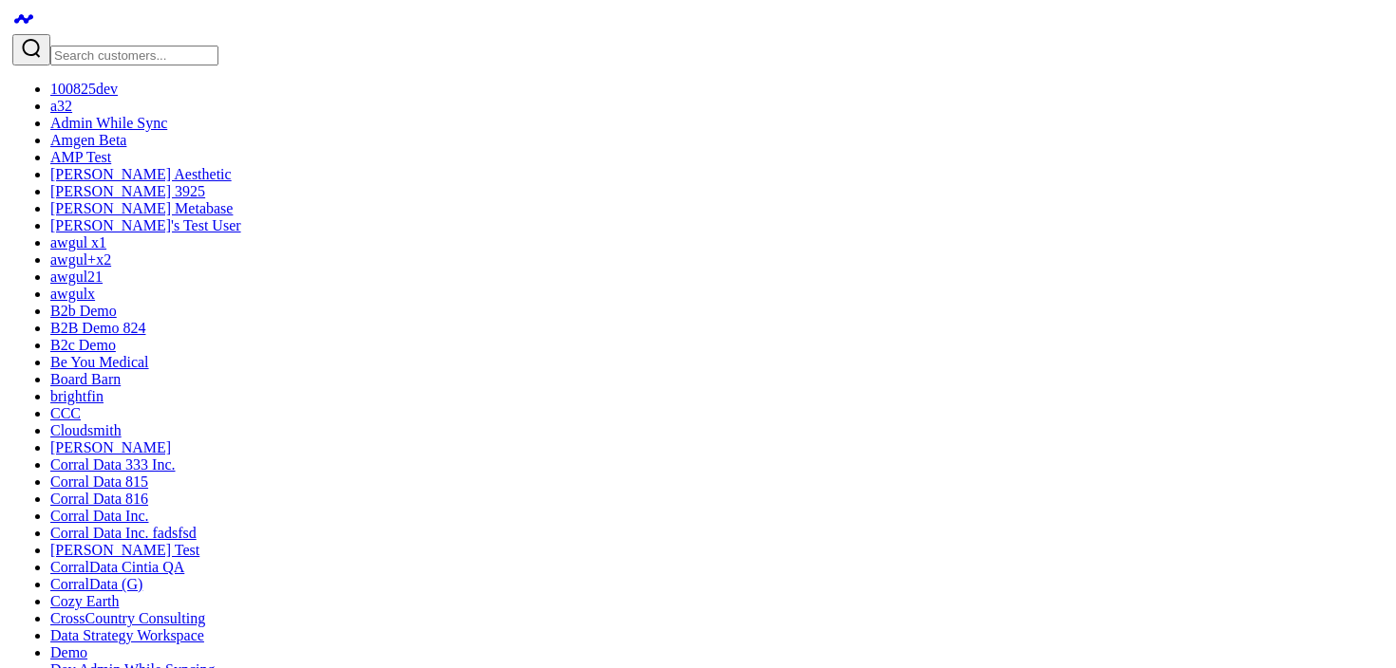
scroll to position [2467, 0]
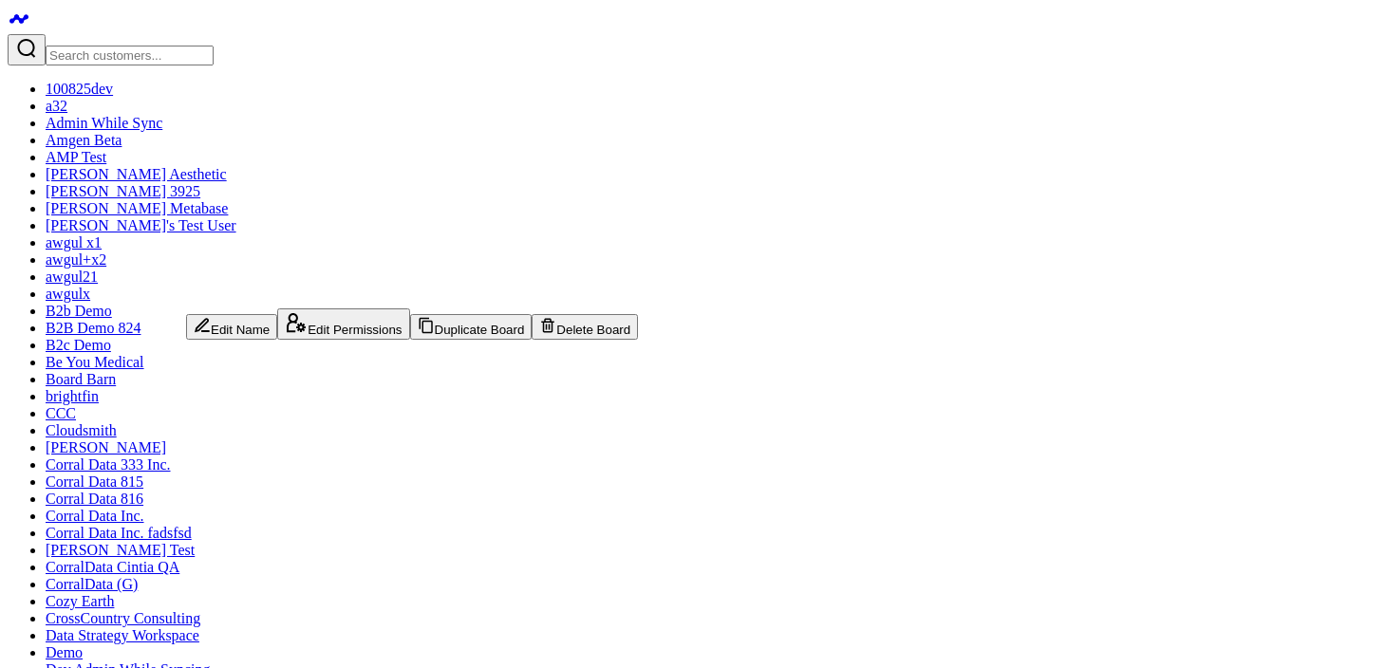
click at [410, 340] on button "Duplicate Board" at bounding box center [471, 327] width 122 height 26
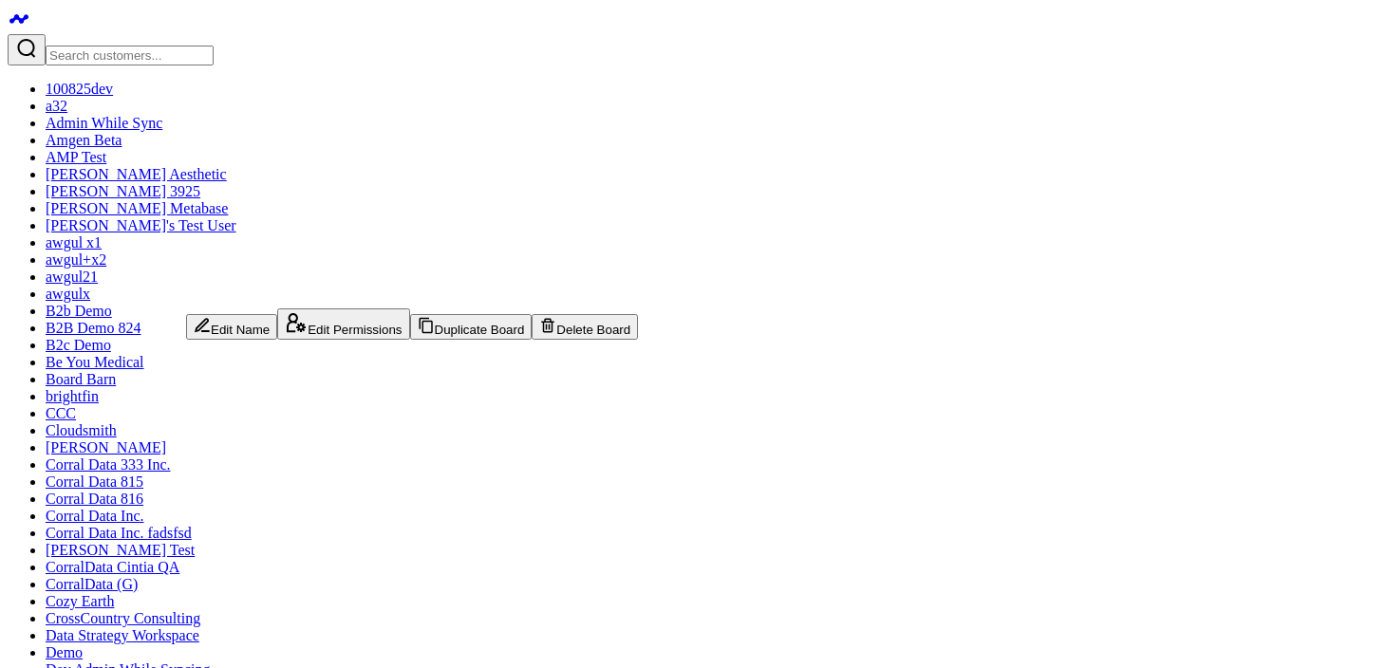
click at [220, 318] on button "Edit Name" at bounding box center [231, 327] width 91 height 26
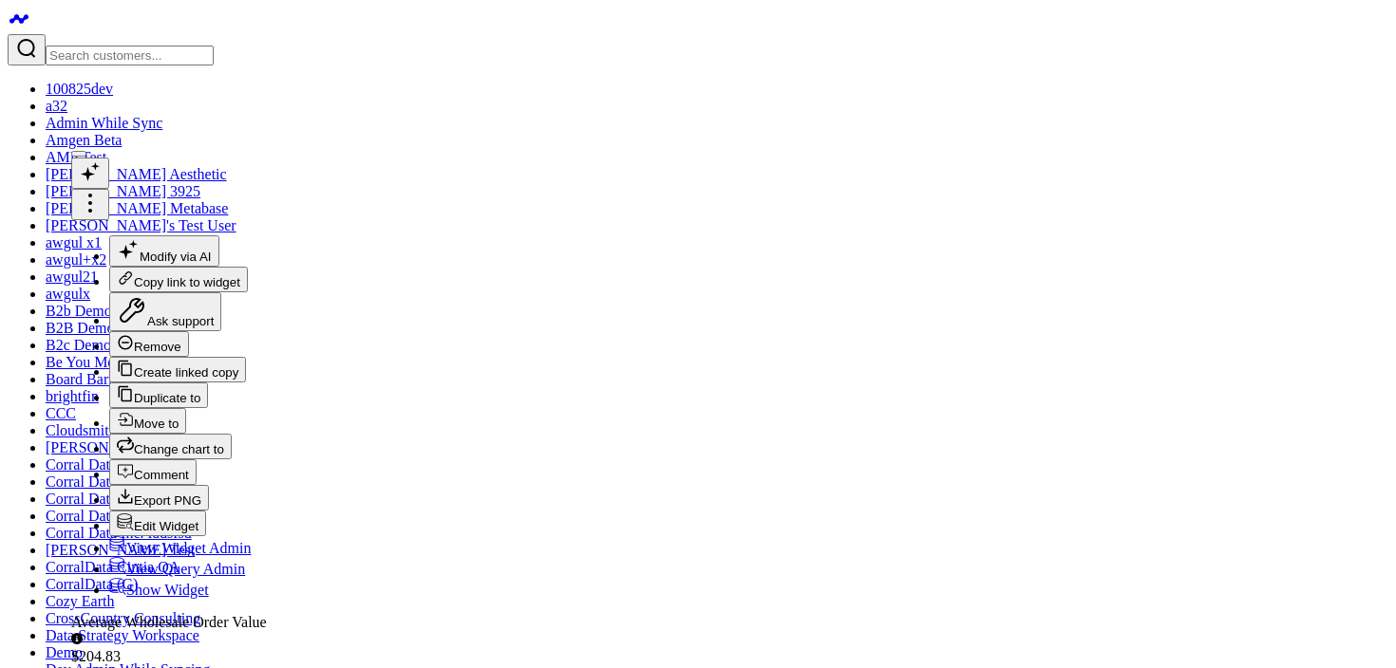
scroll to position [248, 0]
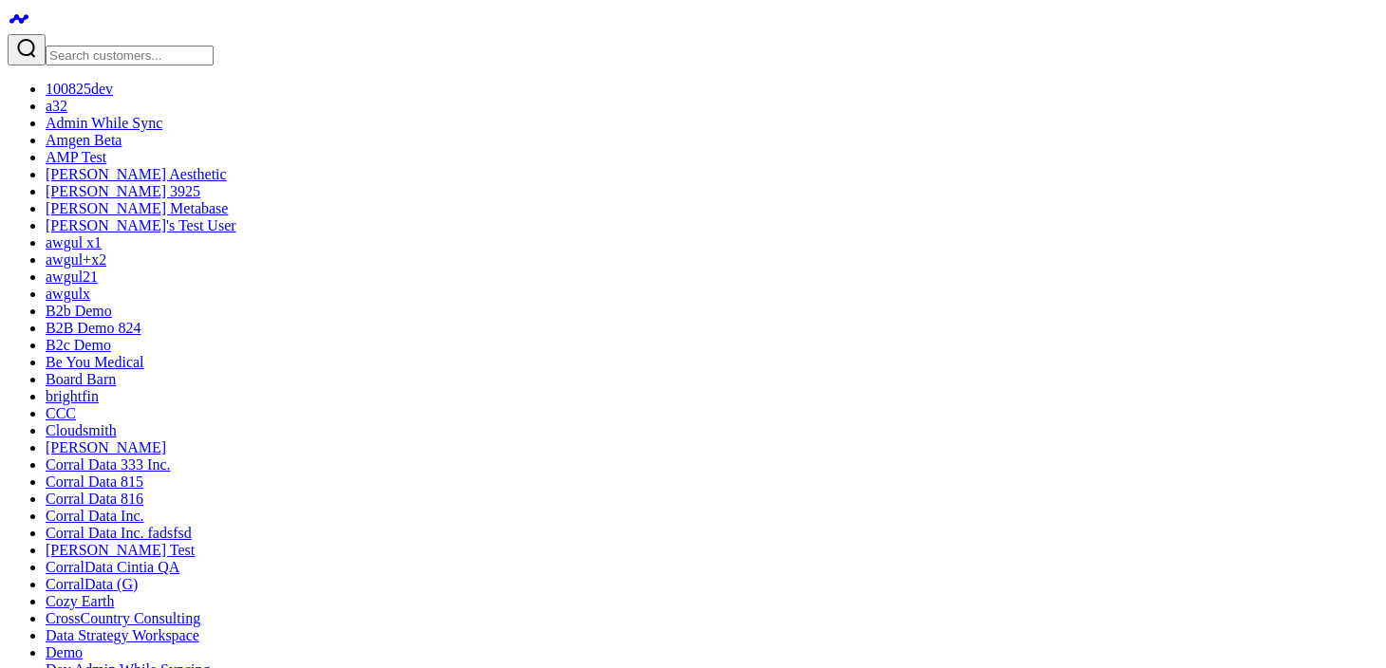
type textarea "Show me revenue by channel for the last 15 days"
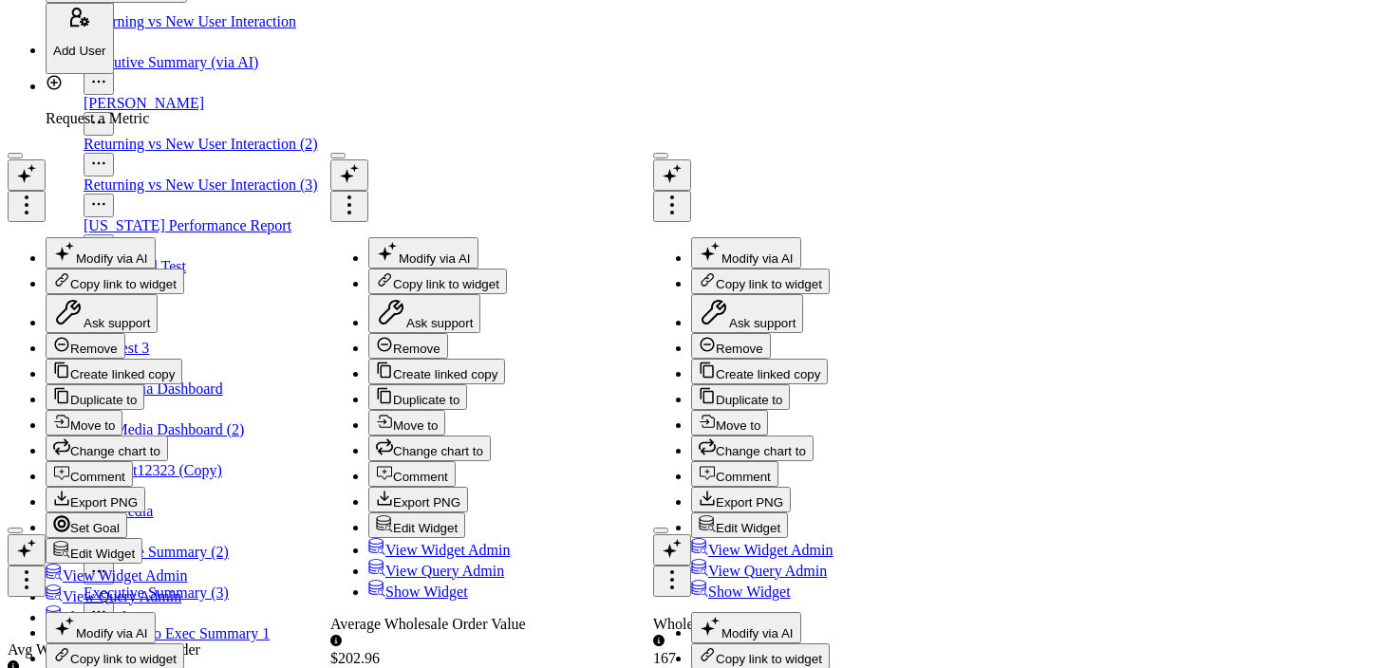
scroll to position [1054, 0]
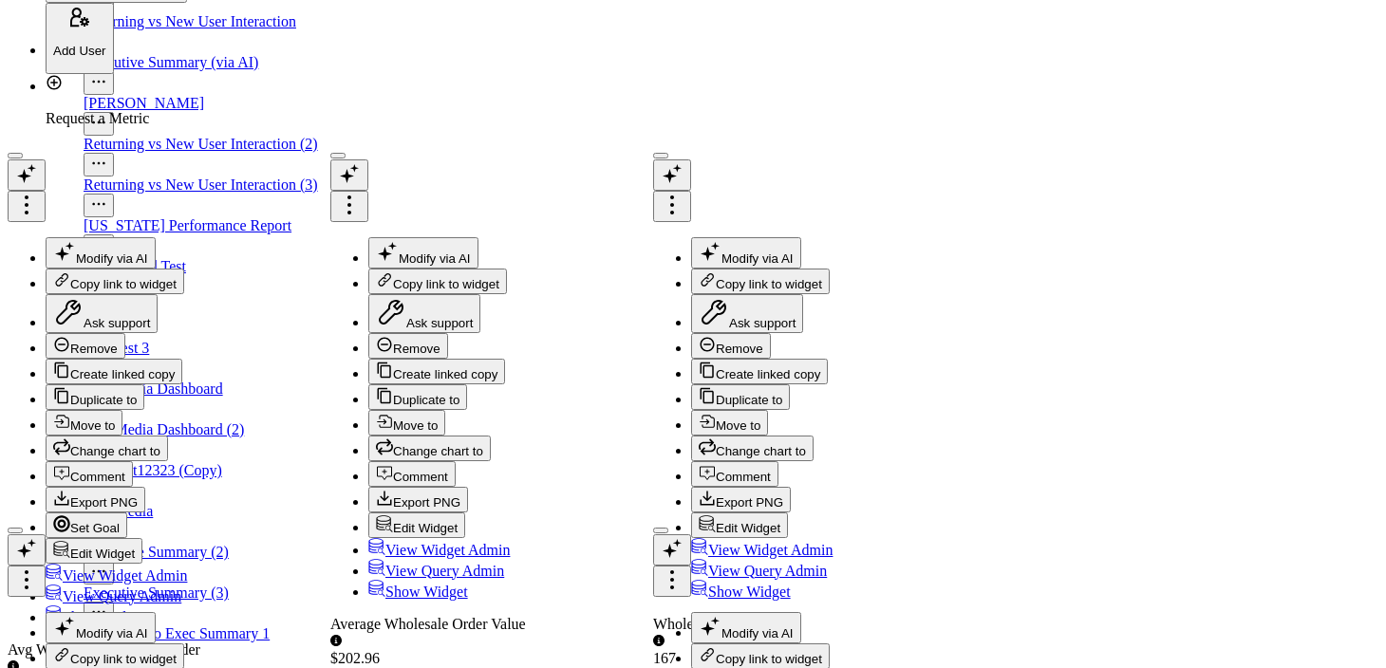
scroll to position [3323, 0]
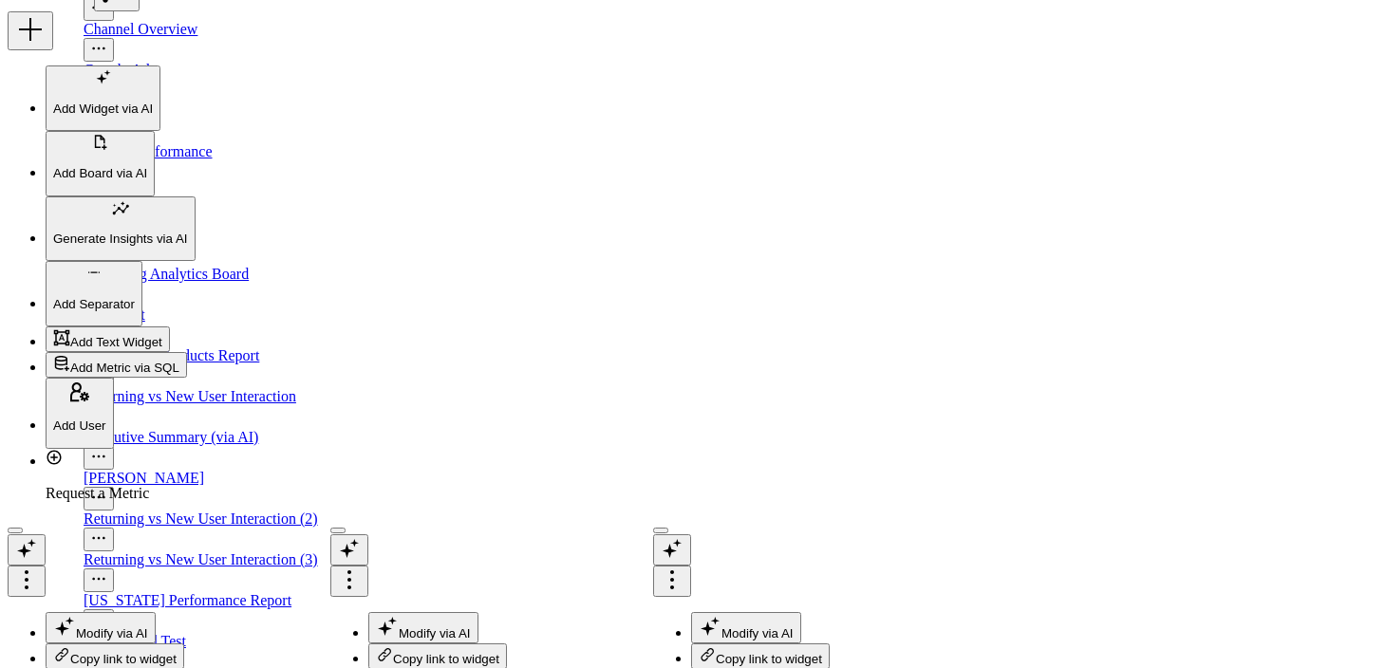
paste textarea "Show me revenue by channel for the last 15 days"
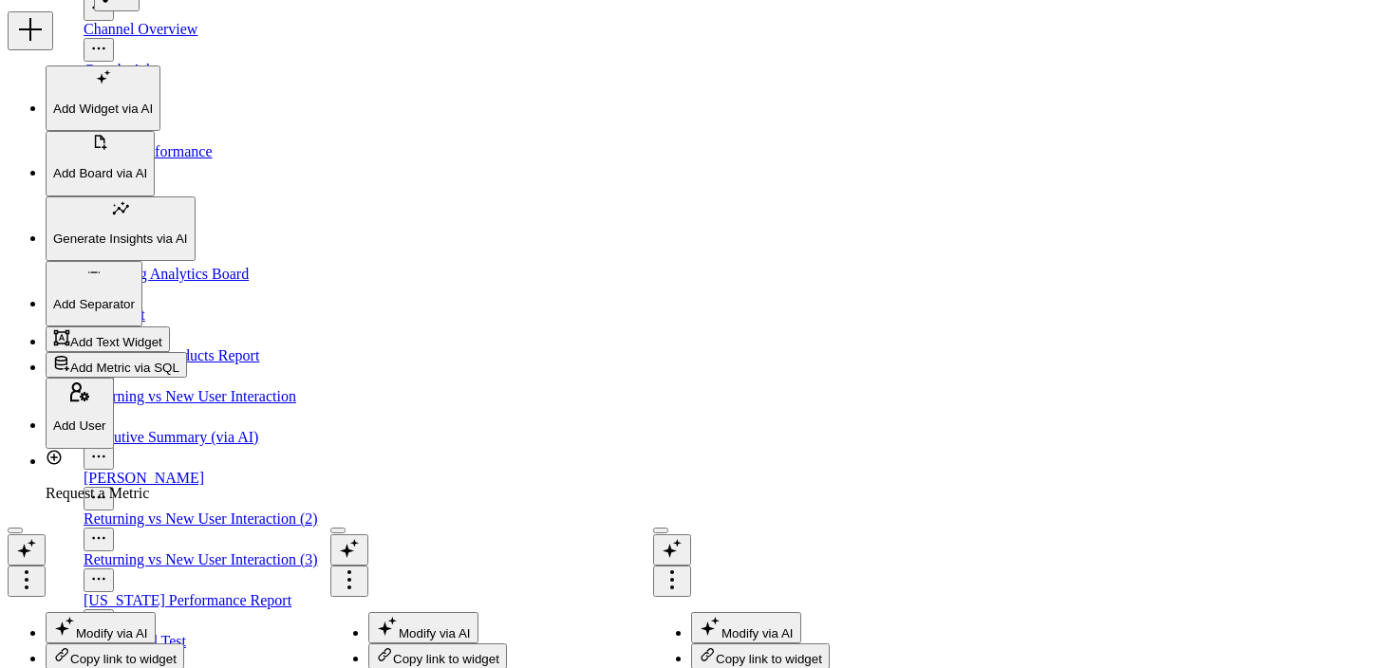
type textarea "Show me revenue by channel for the last 15 days"
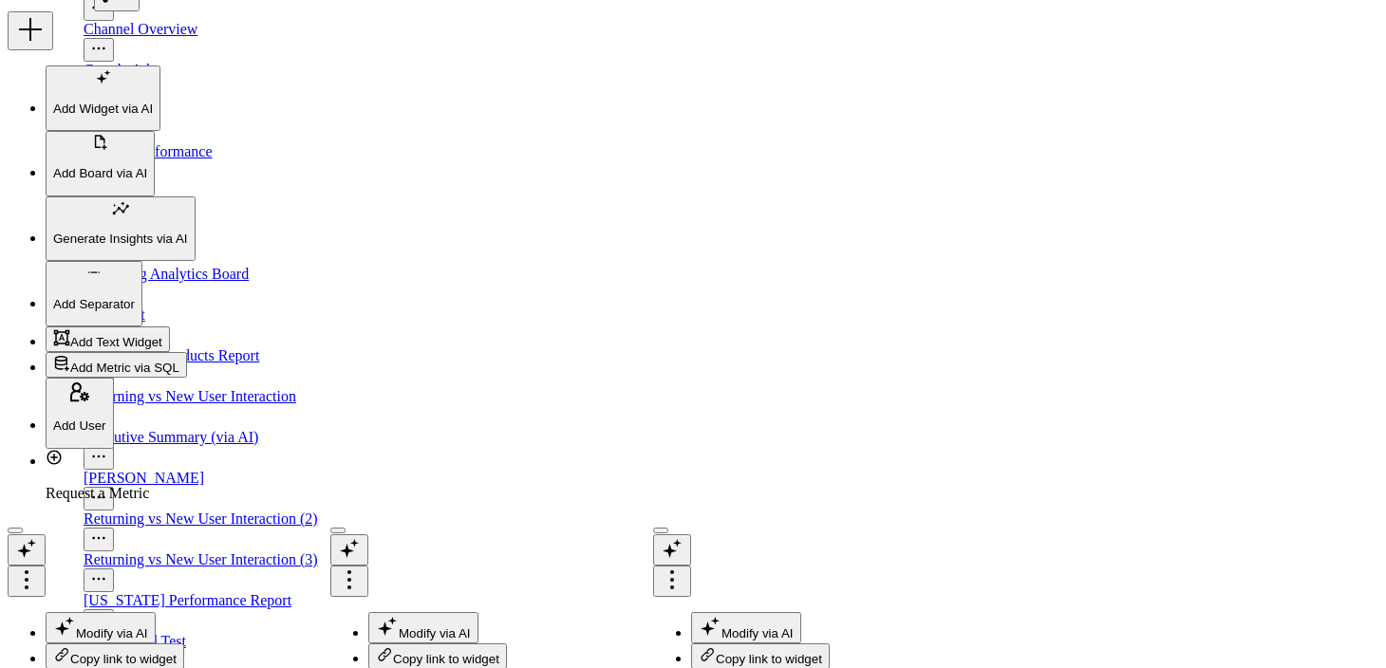
scroll to position [1512, 0]
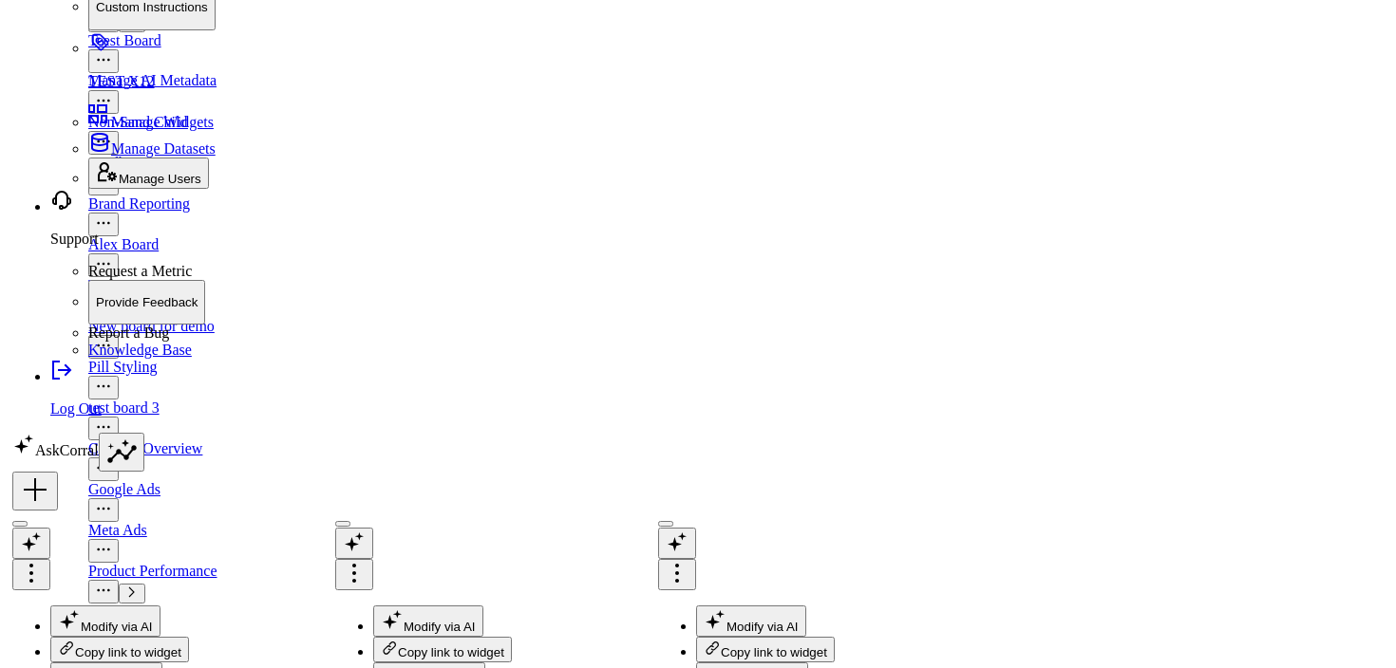
scroll to position [3698, 0]
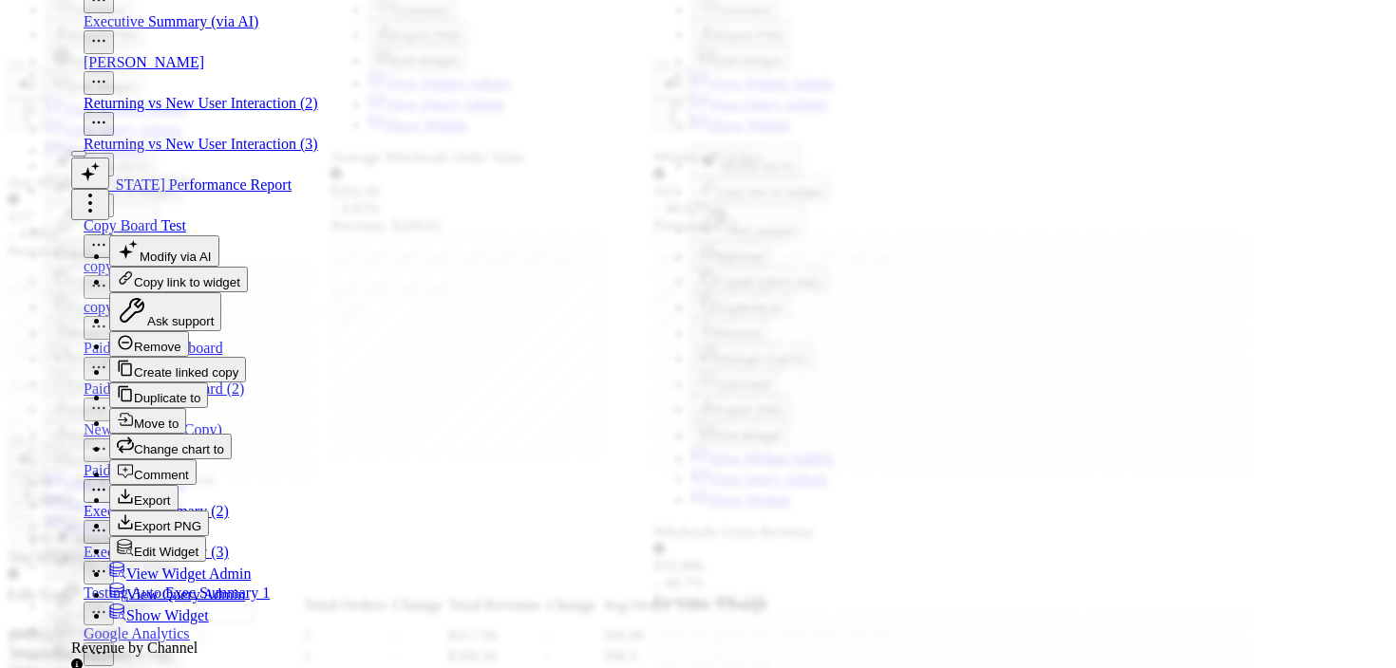
scroll to position [248, 0]
drag, startPoint x: 1168, startPoint y: 321, endPoint x: 1154, endPoint y: 322, distance: 14.3
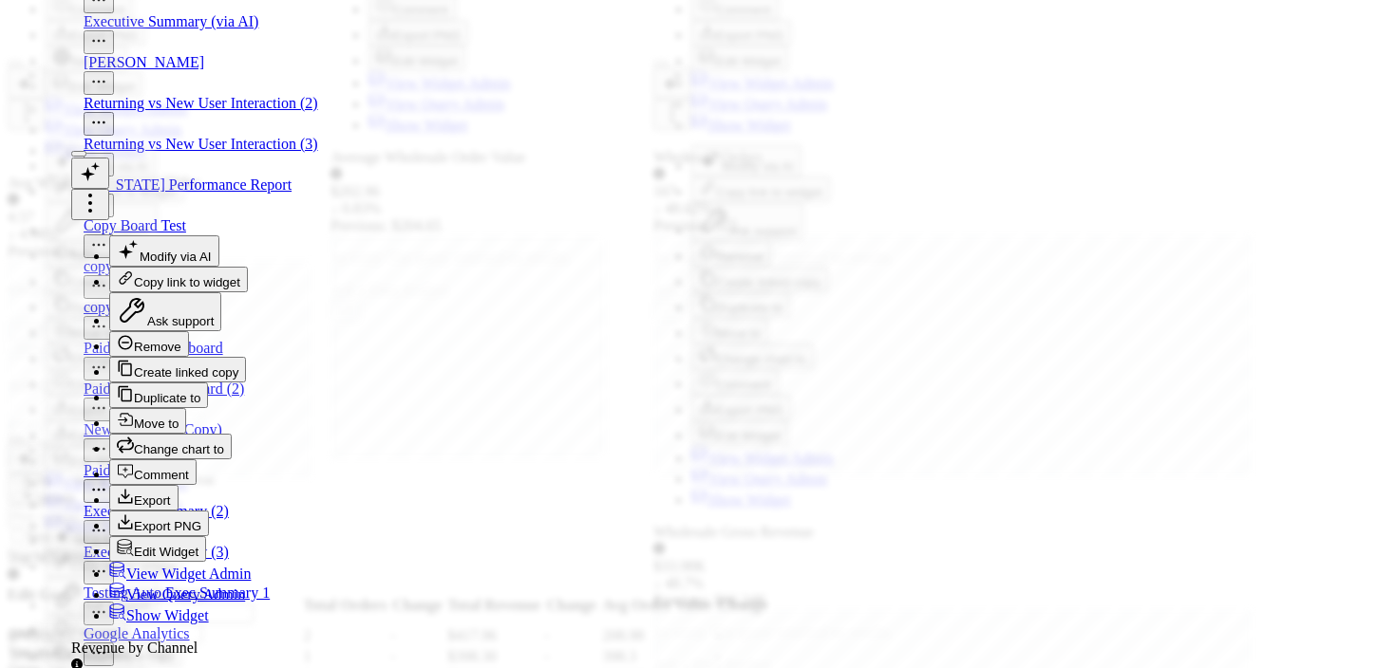
scroll to position [0, 0]
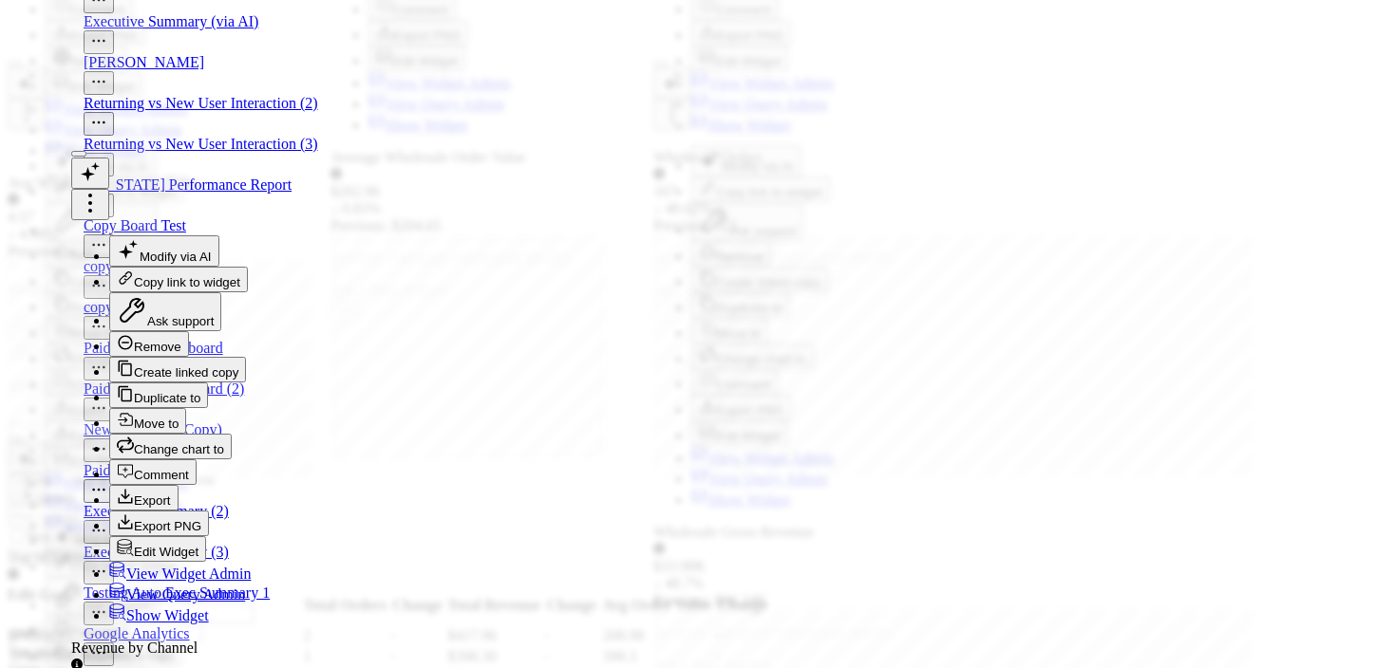
scroll to position [330, 0]
drag, startPoint x: 1153, startPoint y: 239, endPoint x: 1166, endPoint y: 244, distance: 14.1
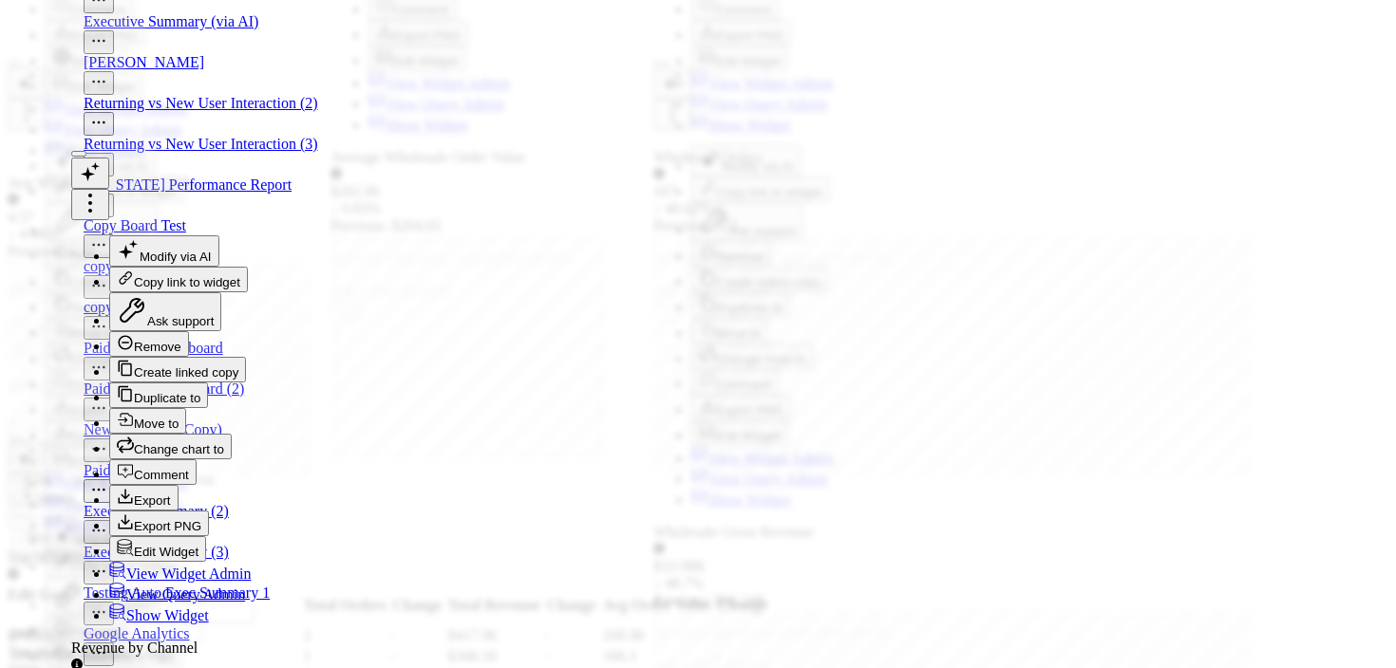
scroll to position [978, 0]
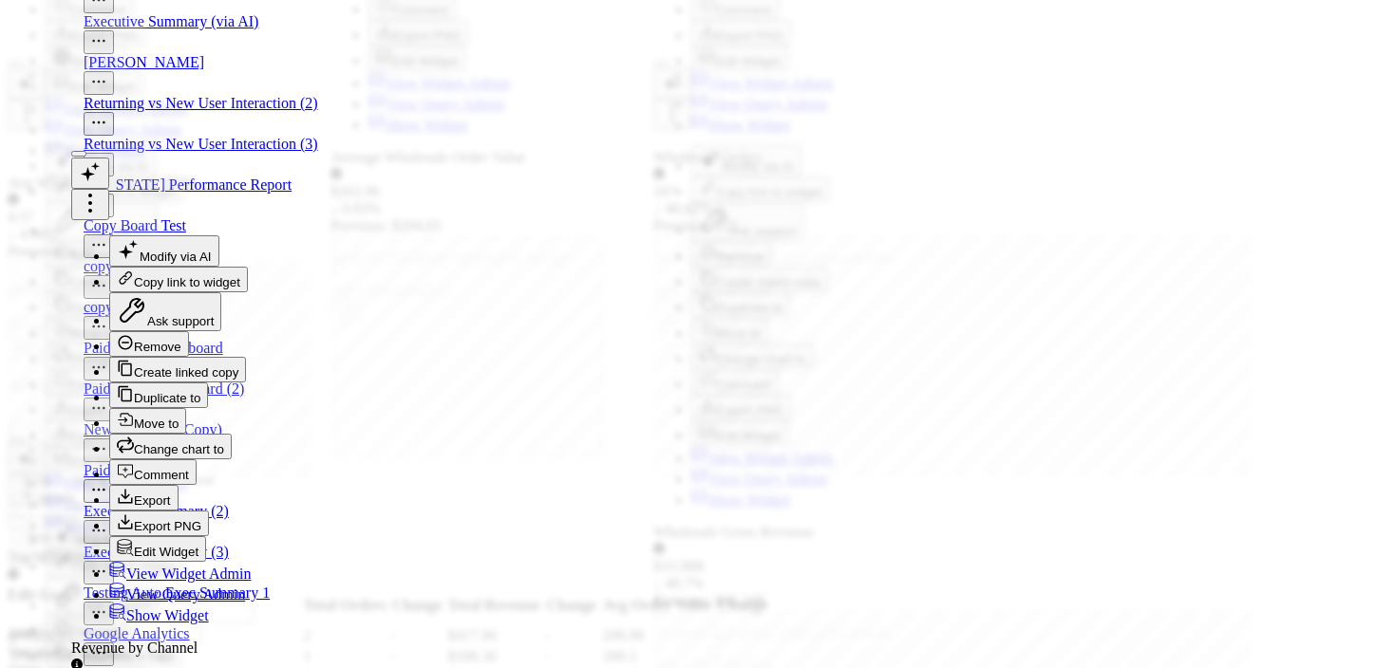
type input "Revenue by CHANNEL"
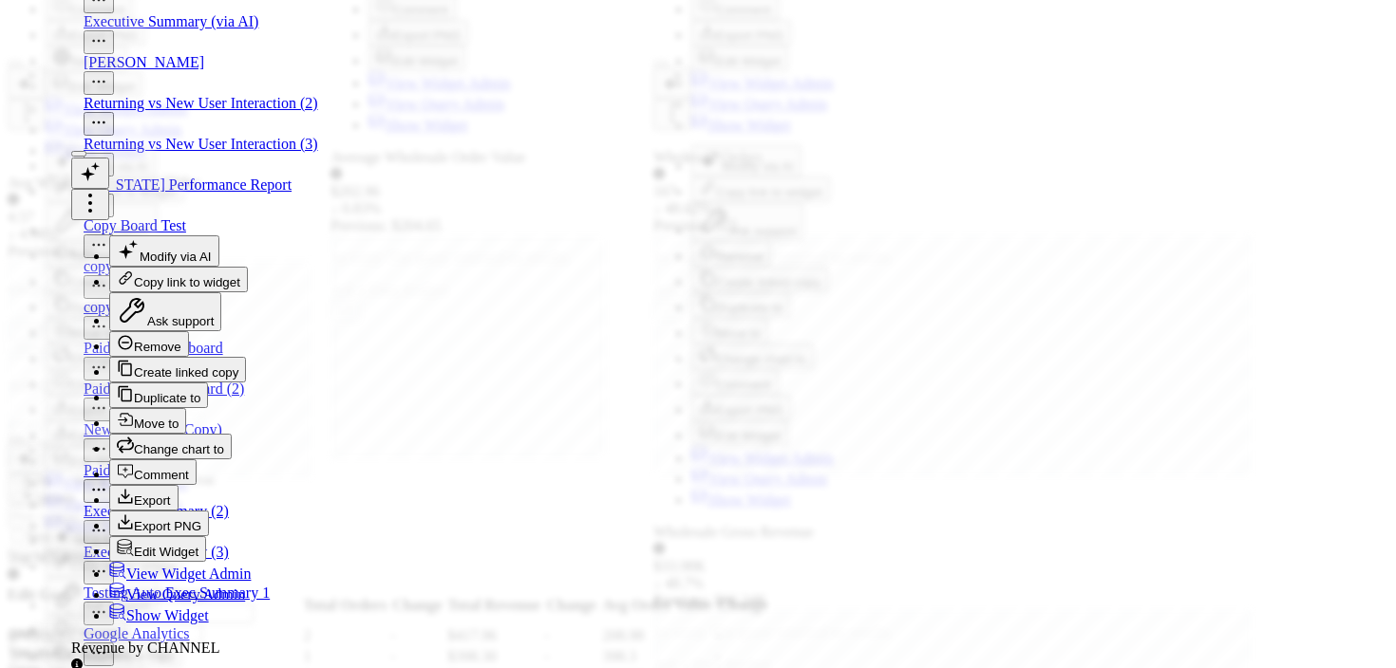
type textarea "Total revenue GENERATED by each marketing channel, ranked from highest to LOWES…"
checkbox input "true"
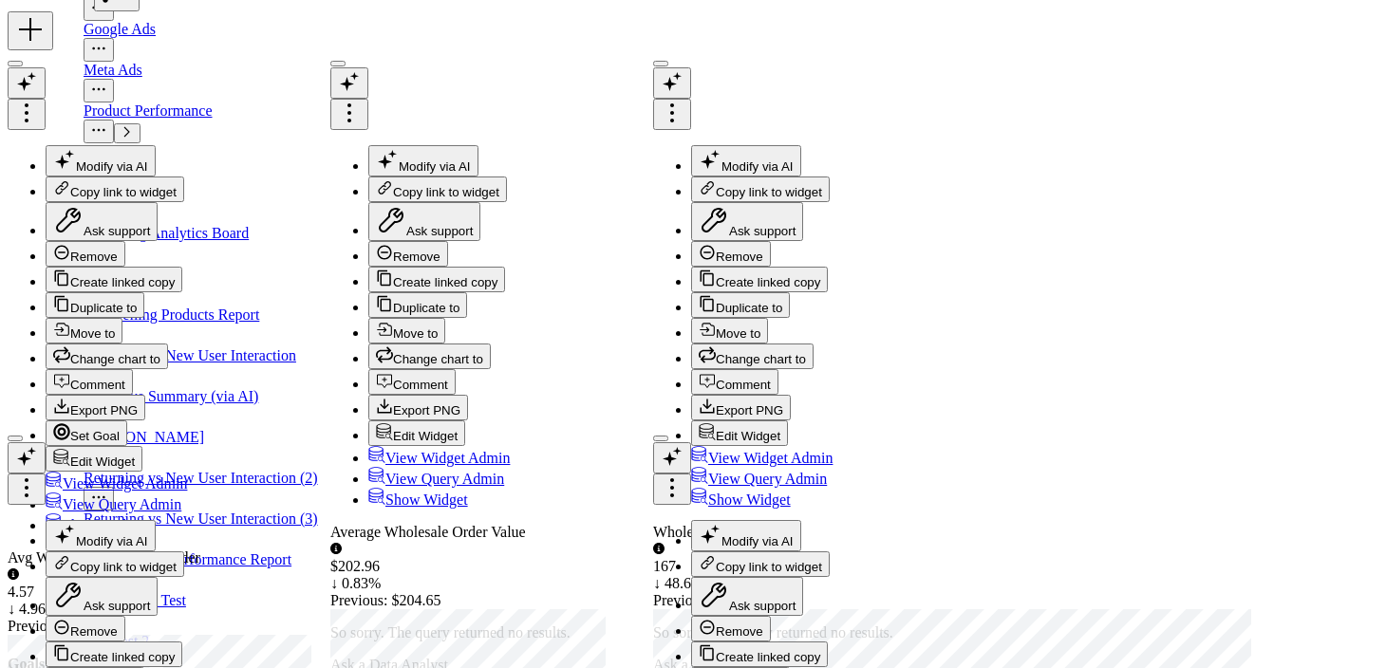
click at [42, 41] on icon at bounding box center [30, 29] width 23 height 23
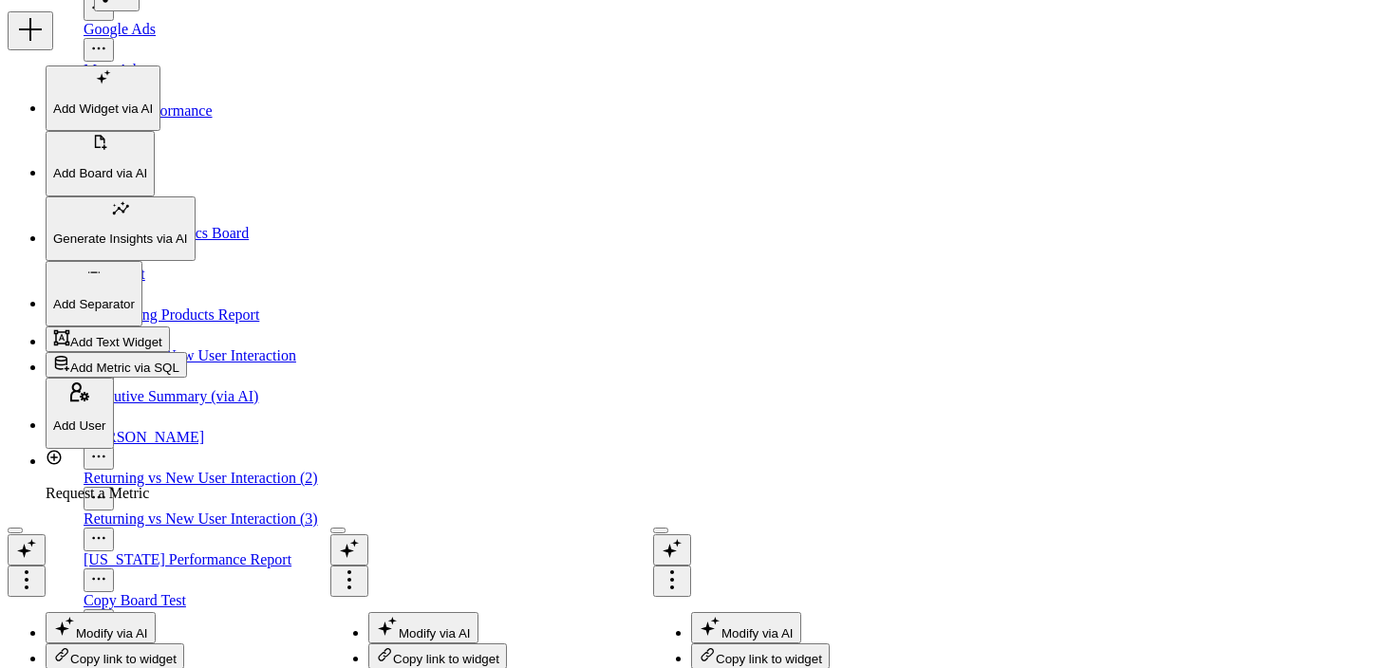
click at [153, 116] on p "Add Widget via AI" at bounding box center [103, 109] width 100 height 14
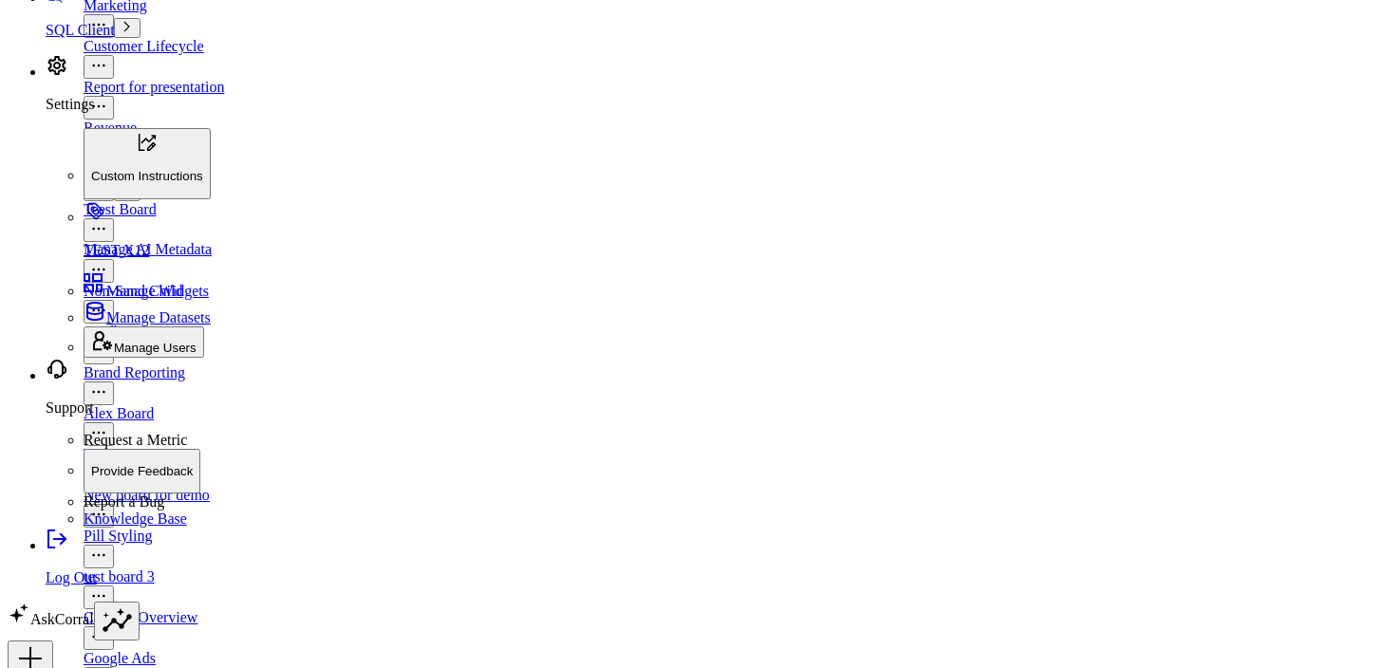
scroll to position [2732, 0]
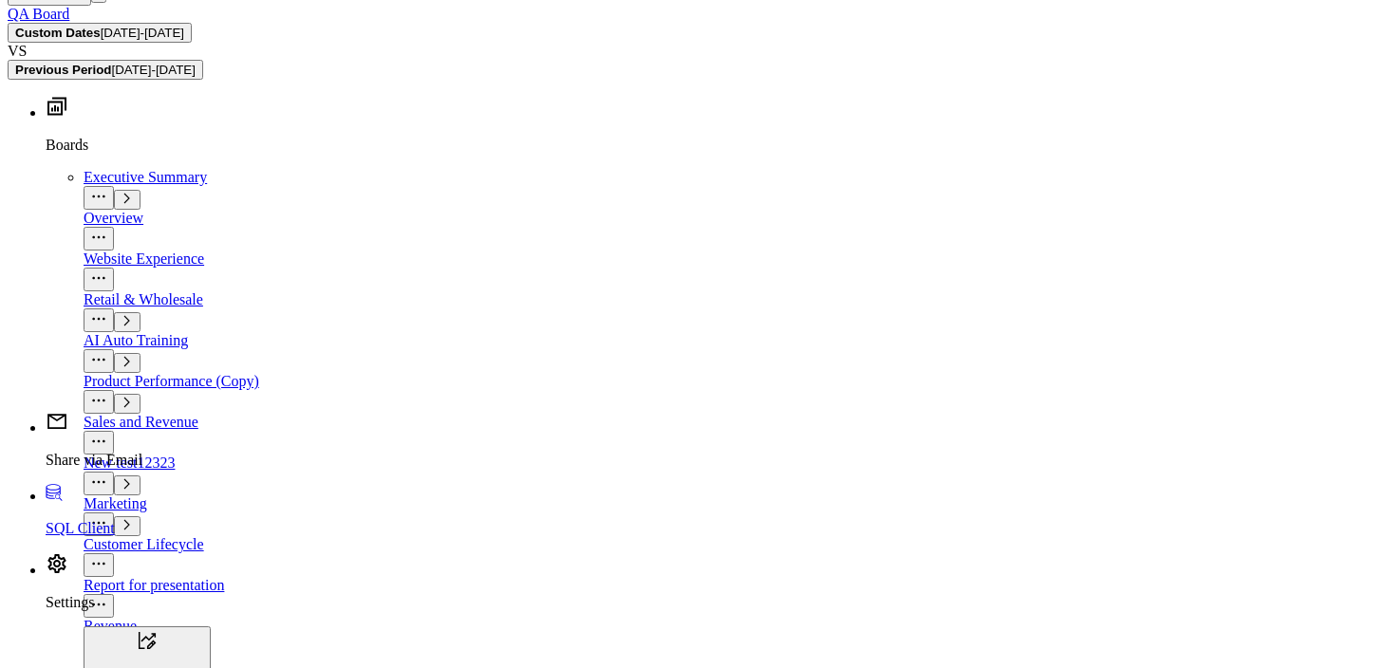
scroll to position [2207, 0]
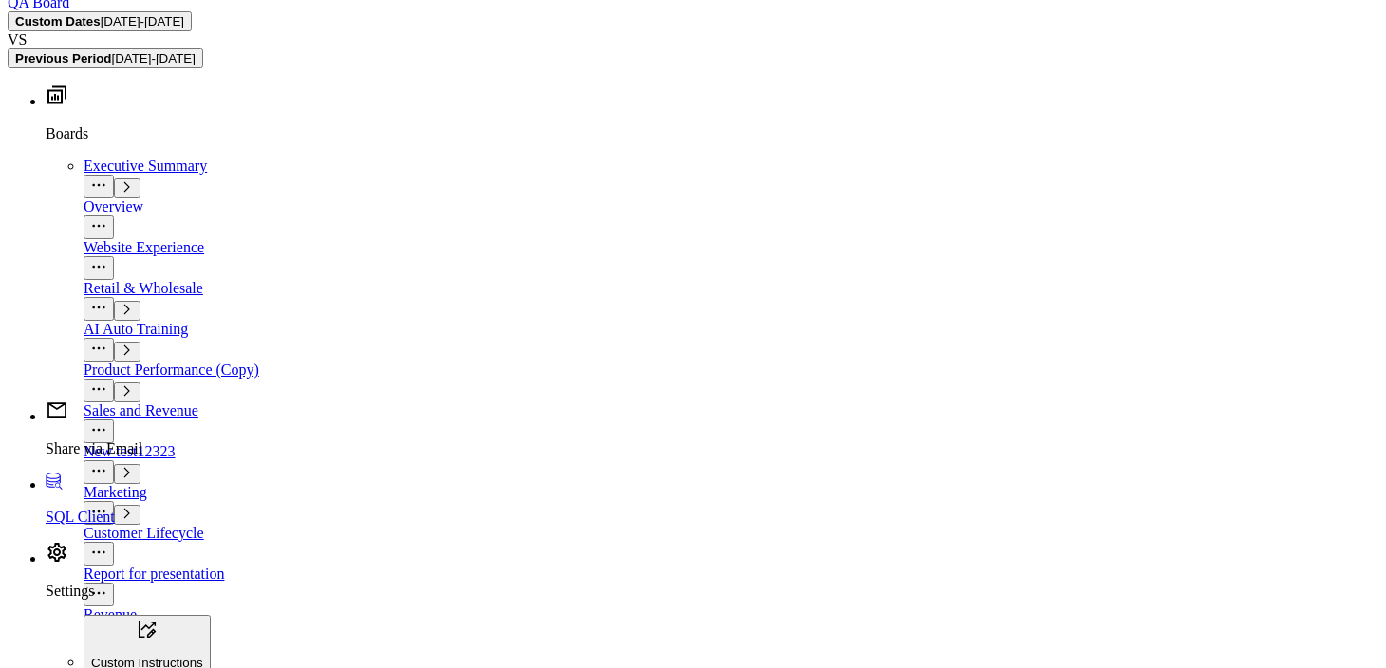
drag, startPoint x: 1327, startPoint y: 529, endPoint x: 982, endPoint y: 521, distance: 345.7
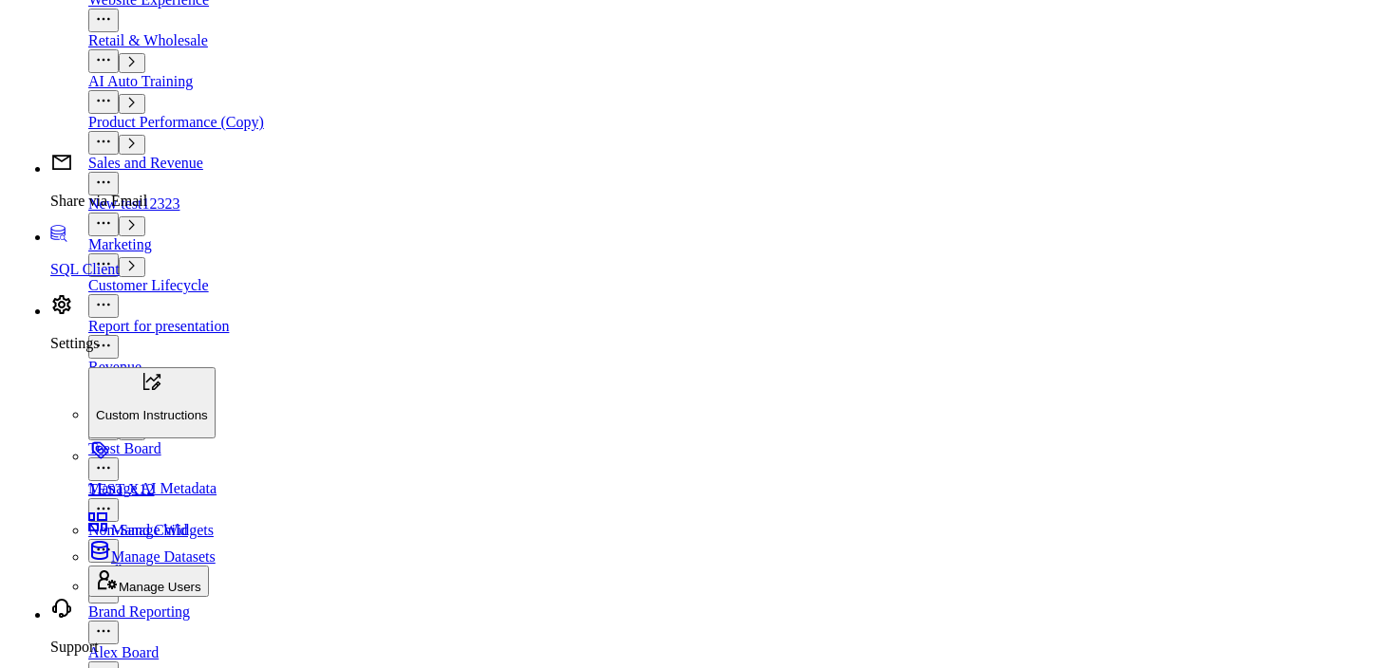
scroll to position [2455, 0]
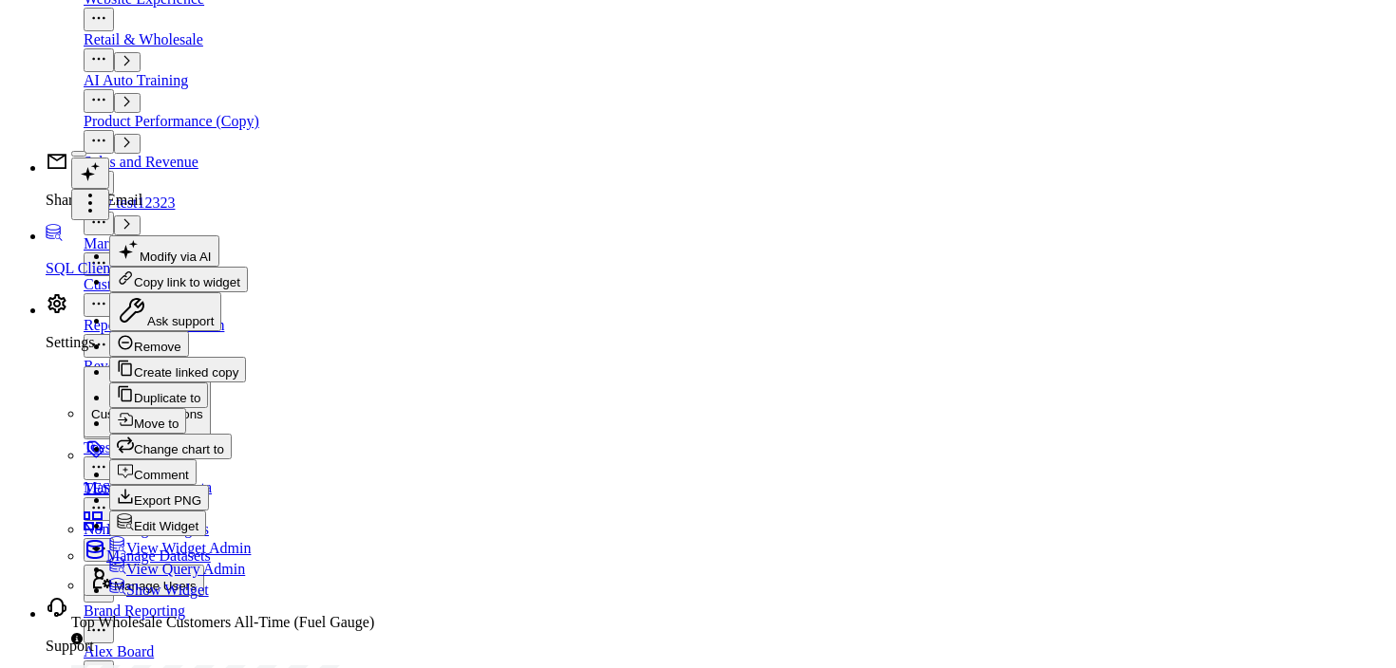
type input "TOP TOP TOP Wholesale Customers All-Time (Fuel Gauge)"
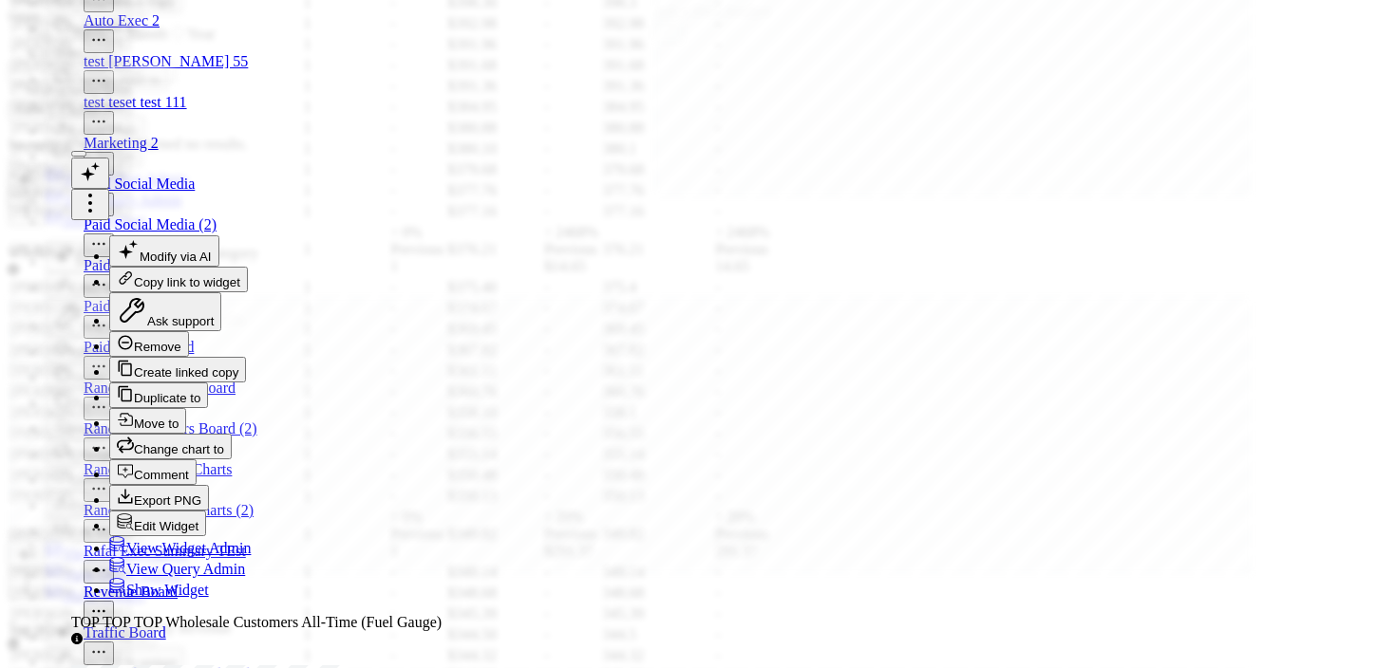
type input "lumin"
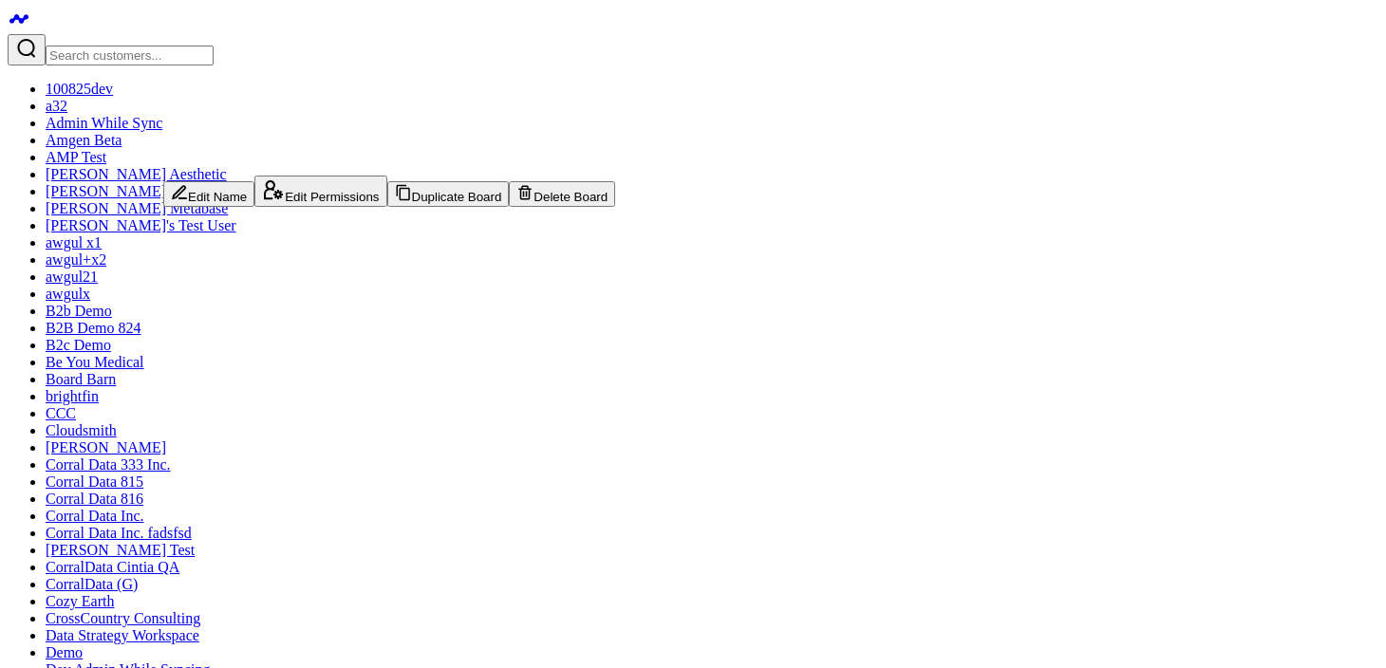
type input "t"
type input "Test to generate board"
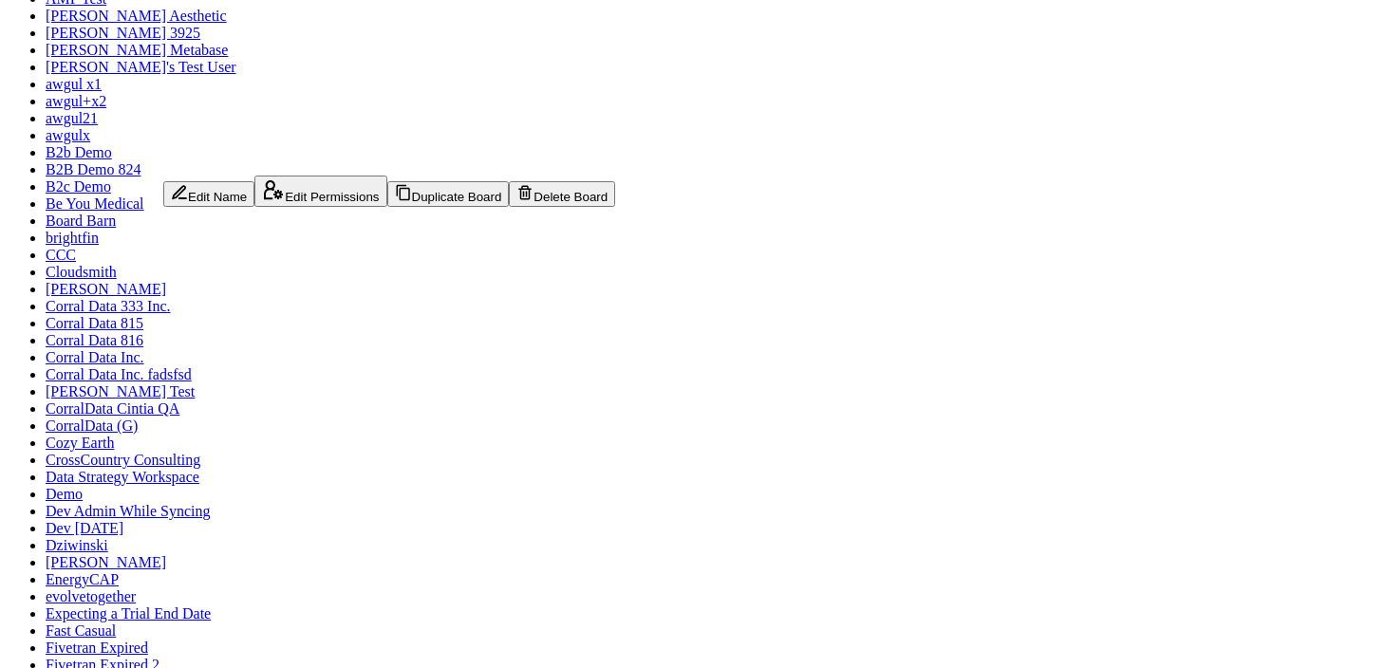
scroll to position [250, 0]
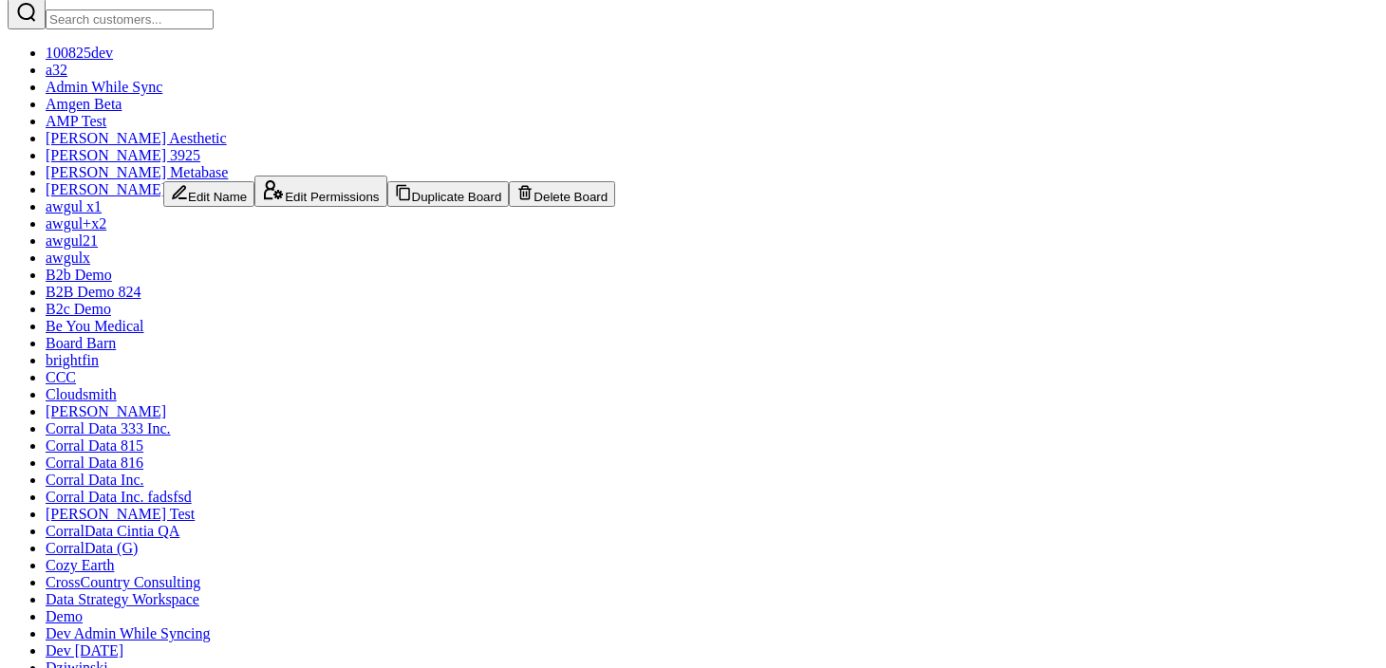
scroll to position [39, 0]
